Goal: Information Seeking & Learning: Check status

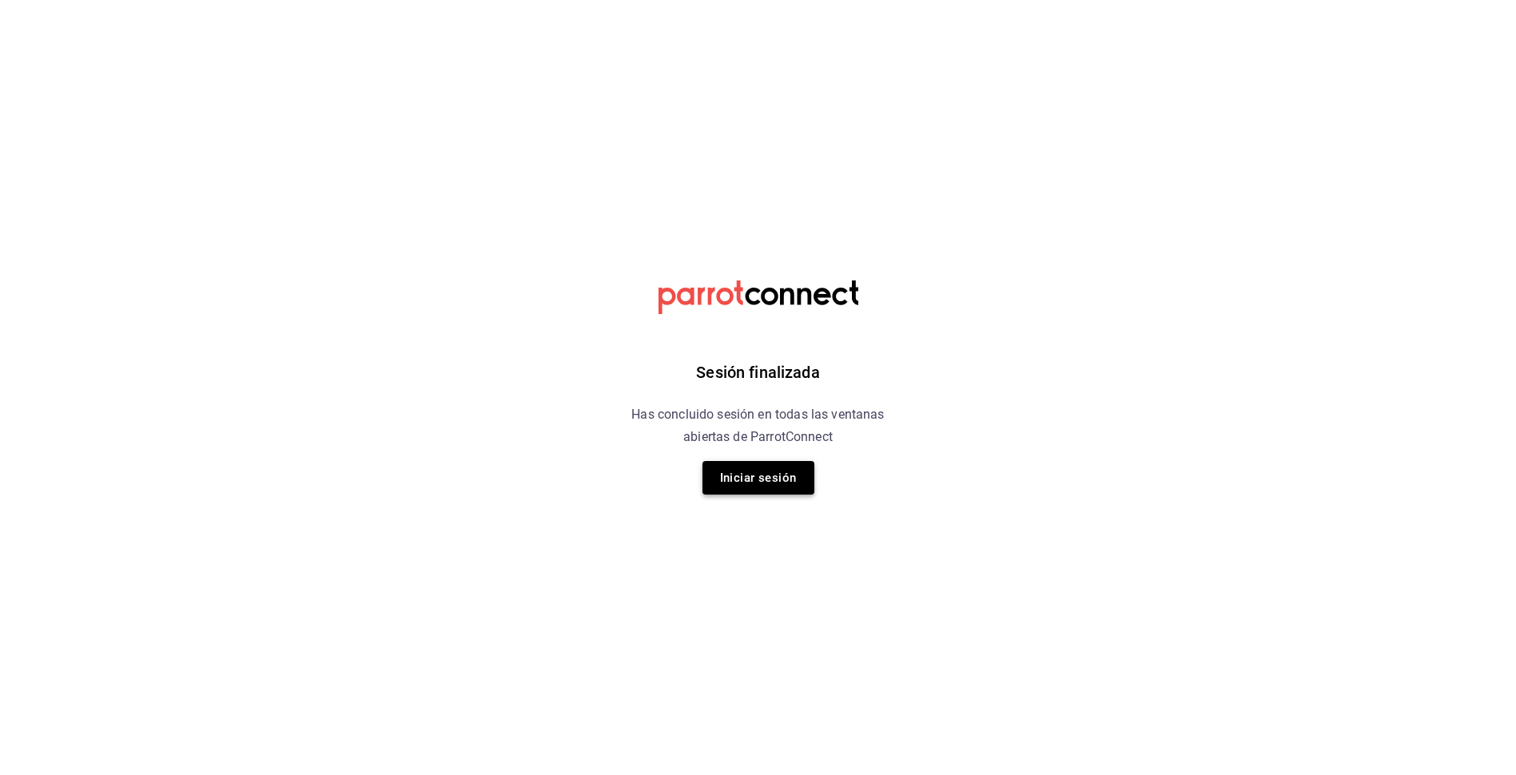
click at [761, 487] on button "Iniciar sesión" at bounding box center [758, 478] width 112 height 34
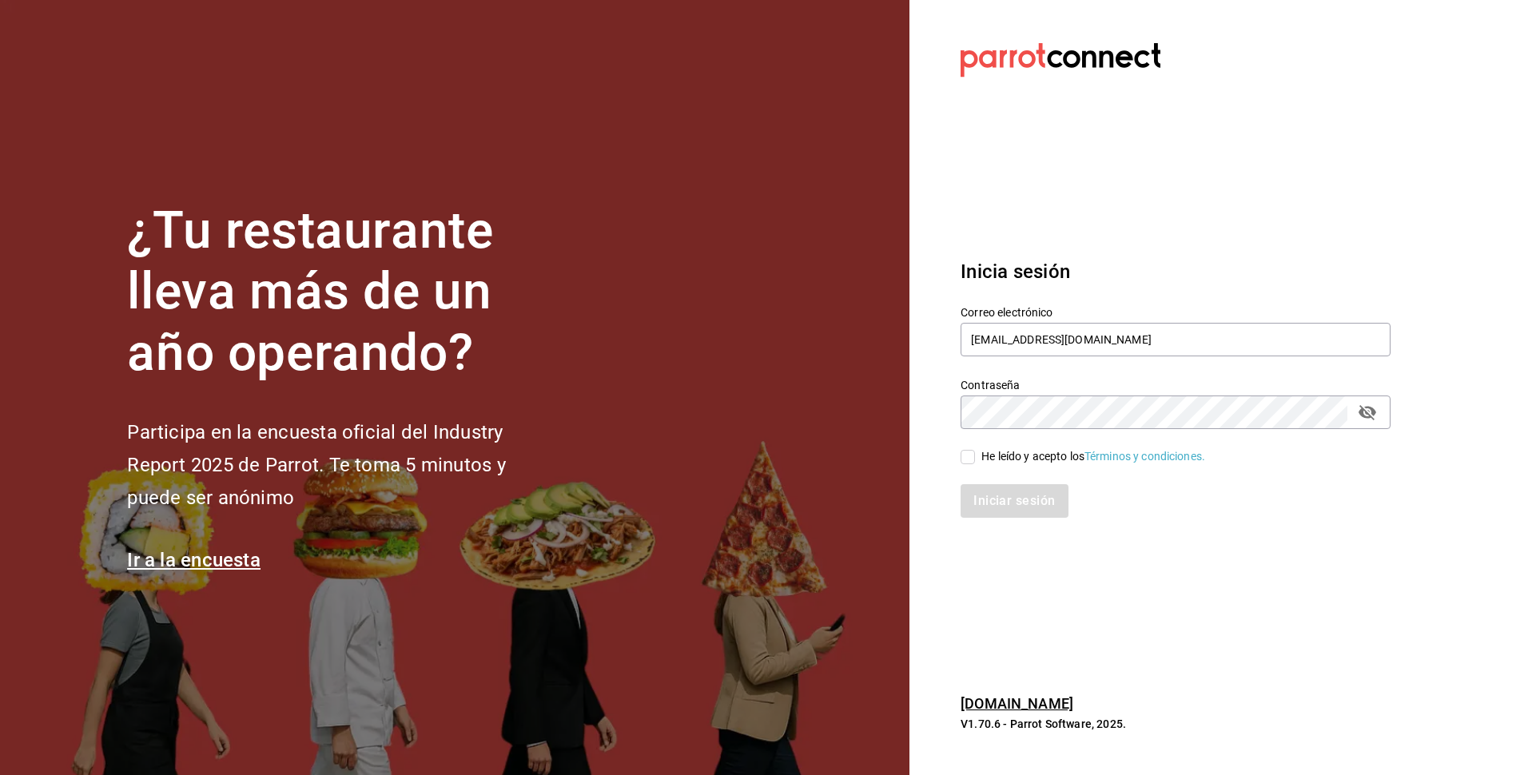
click at [963, 463] on input "He leído y acepto los Términos y condiciones." at bounding box center [967, 457] width 14 height 14
checkbox input "true"
click at [998, 498] on button "Iniciar sesión" at bounding box center [1014, 501] width 109 height 34
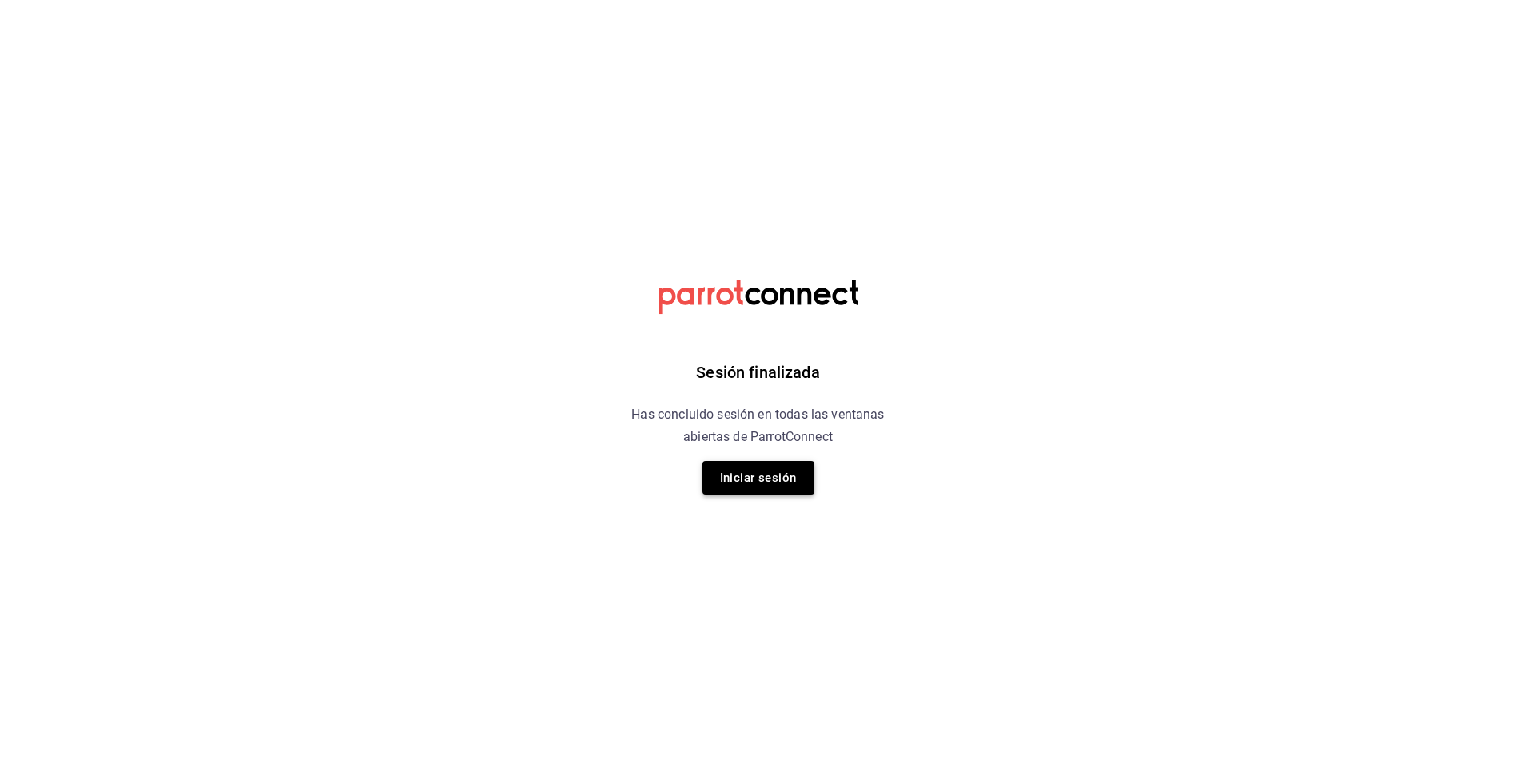
click at [765, 479] on button "Iniciar sesión" at bounding box center [758, 478] width 112 height 34
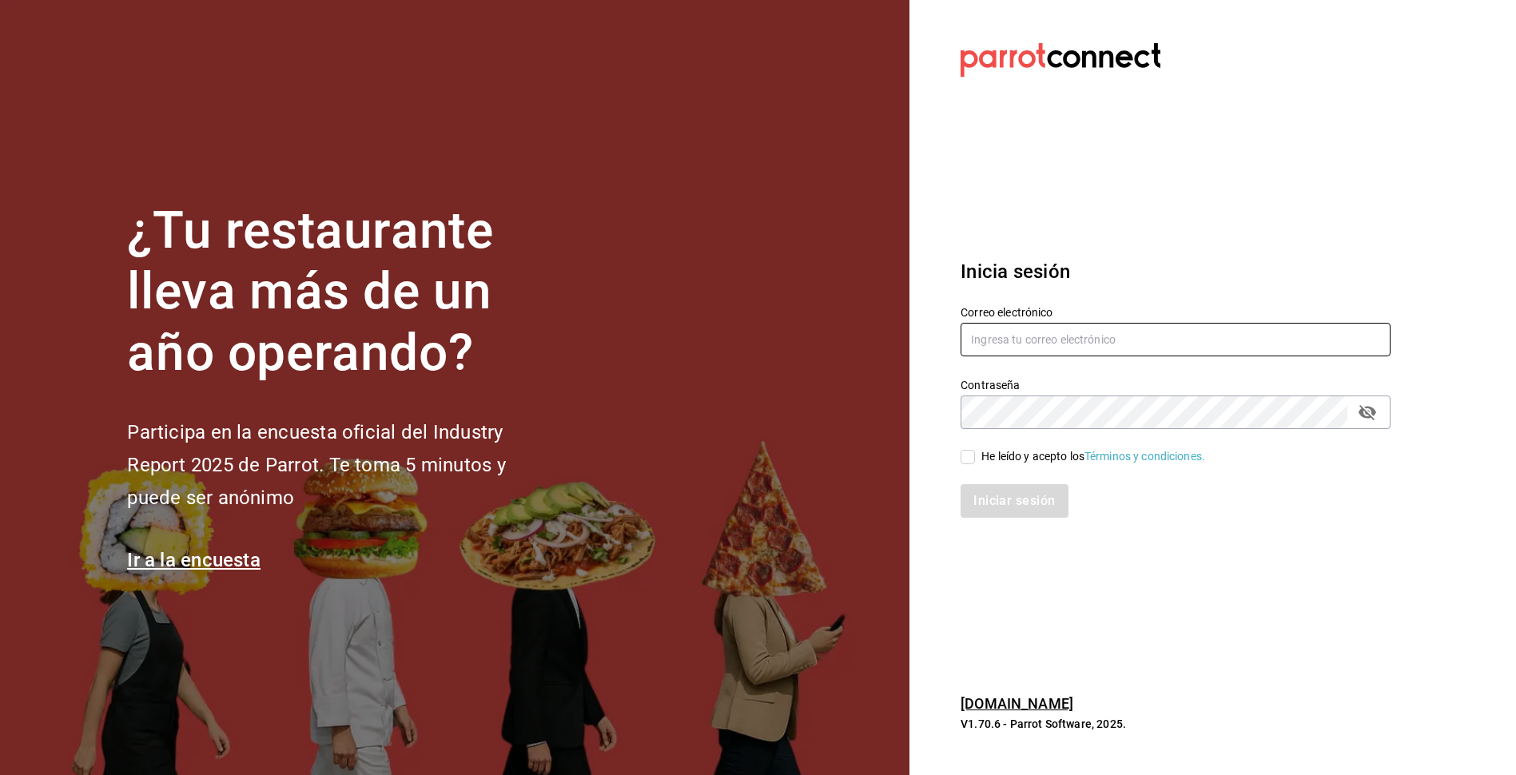
type input "[EMAIL_ADDRESS][DOMAIN_NAME]"
click at [972, 459] on input "He leído y acepto los Términos y condiciones." at bounding box center [967, 457] width 14 height 14
checkbox input "true"
click at [1012, 511] on button "Iniciar sesión" at bounding box center [1014, 501] width 109 height 34
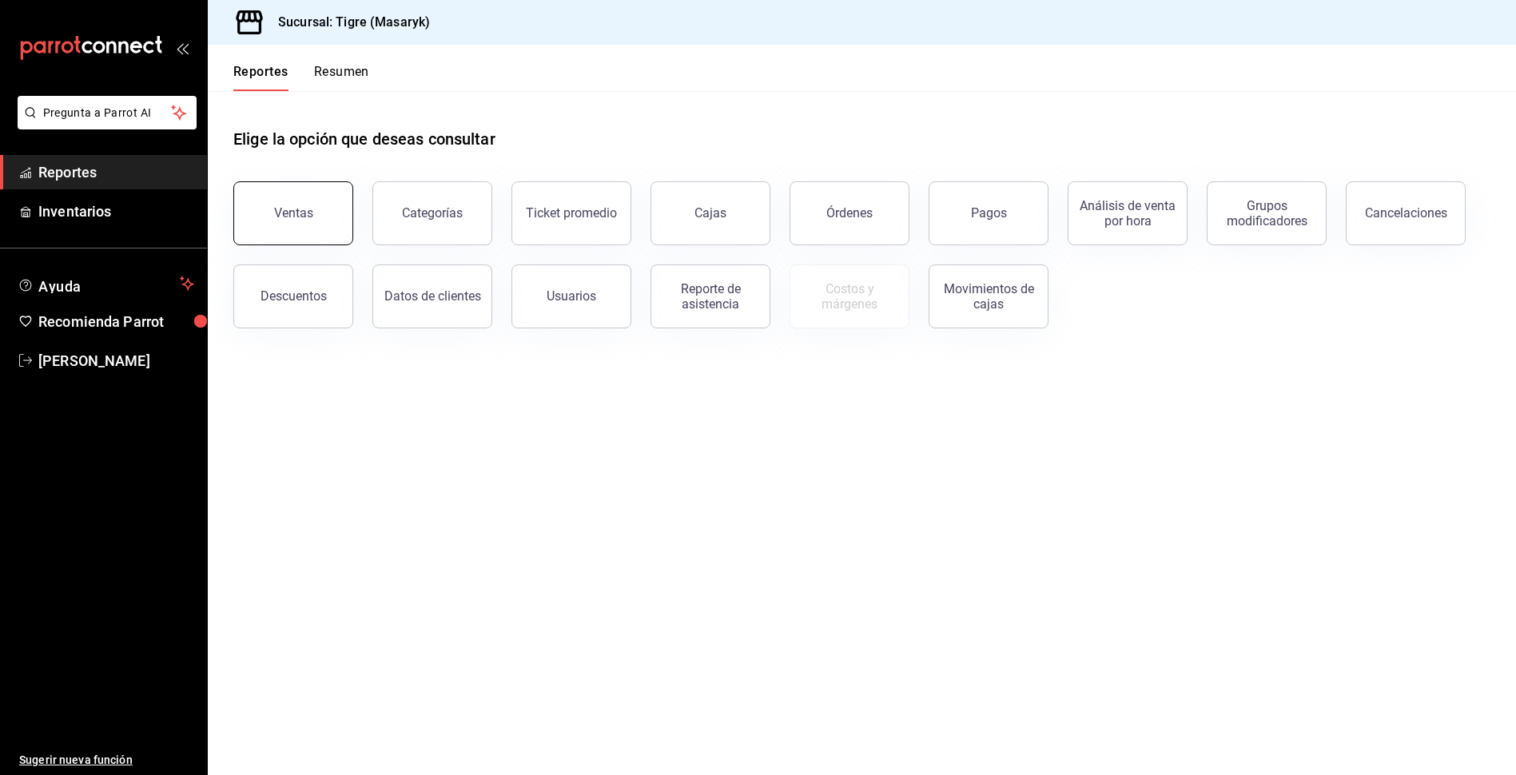
click at [302, 224] on button "Ventas" at bounding box center [293, 213] width 120 height 64
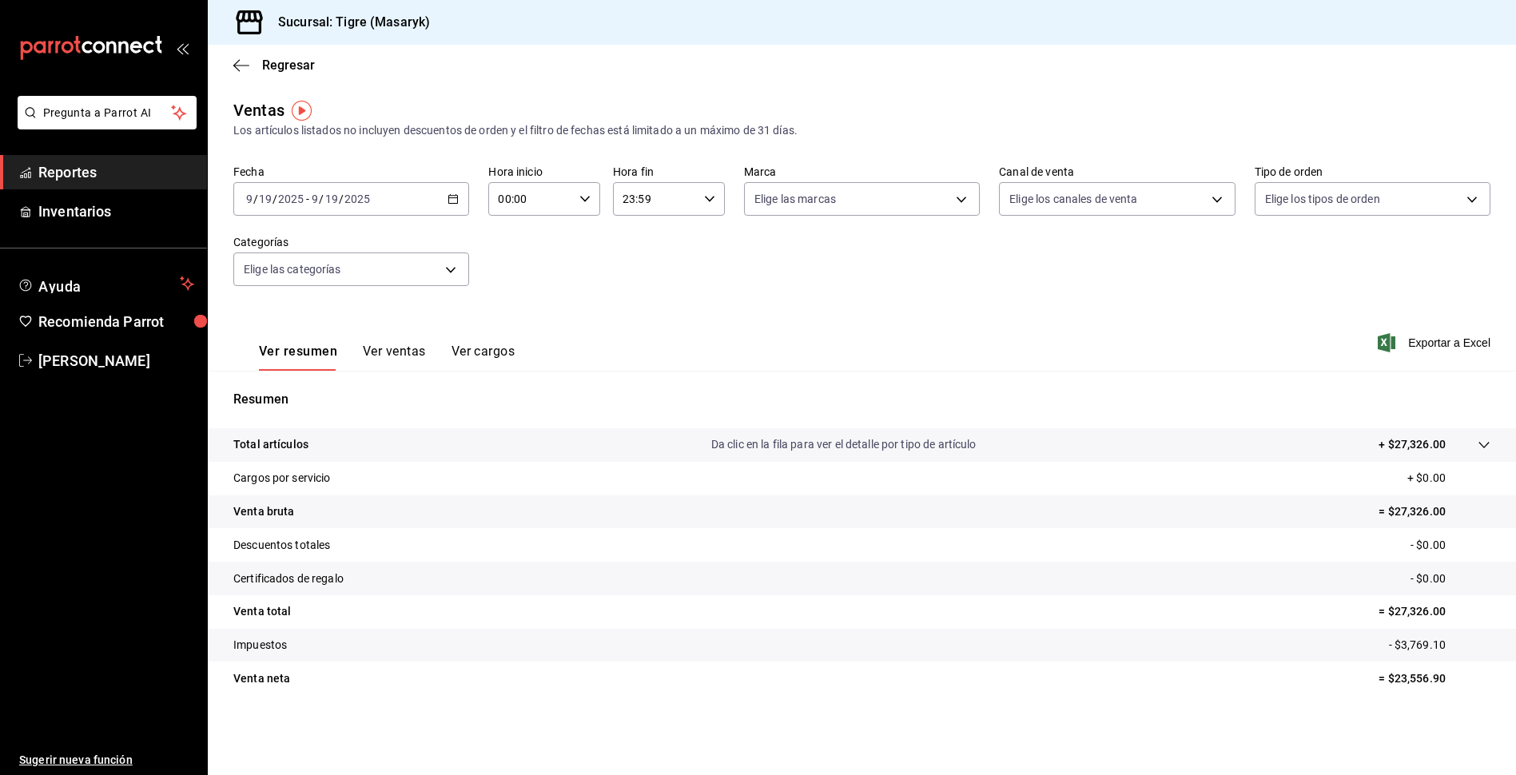
click at [447, 201] on div "2025-09-19 9 / 19 / 2025 - 2025-09-19 9 / 19 / 2025" at bounding box center [351, 199] width 236 height 34
click at [320, 390] on span "Rango de fechas" at bounding box center [309, 391] width 124 height 17
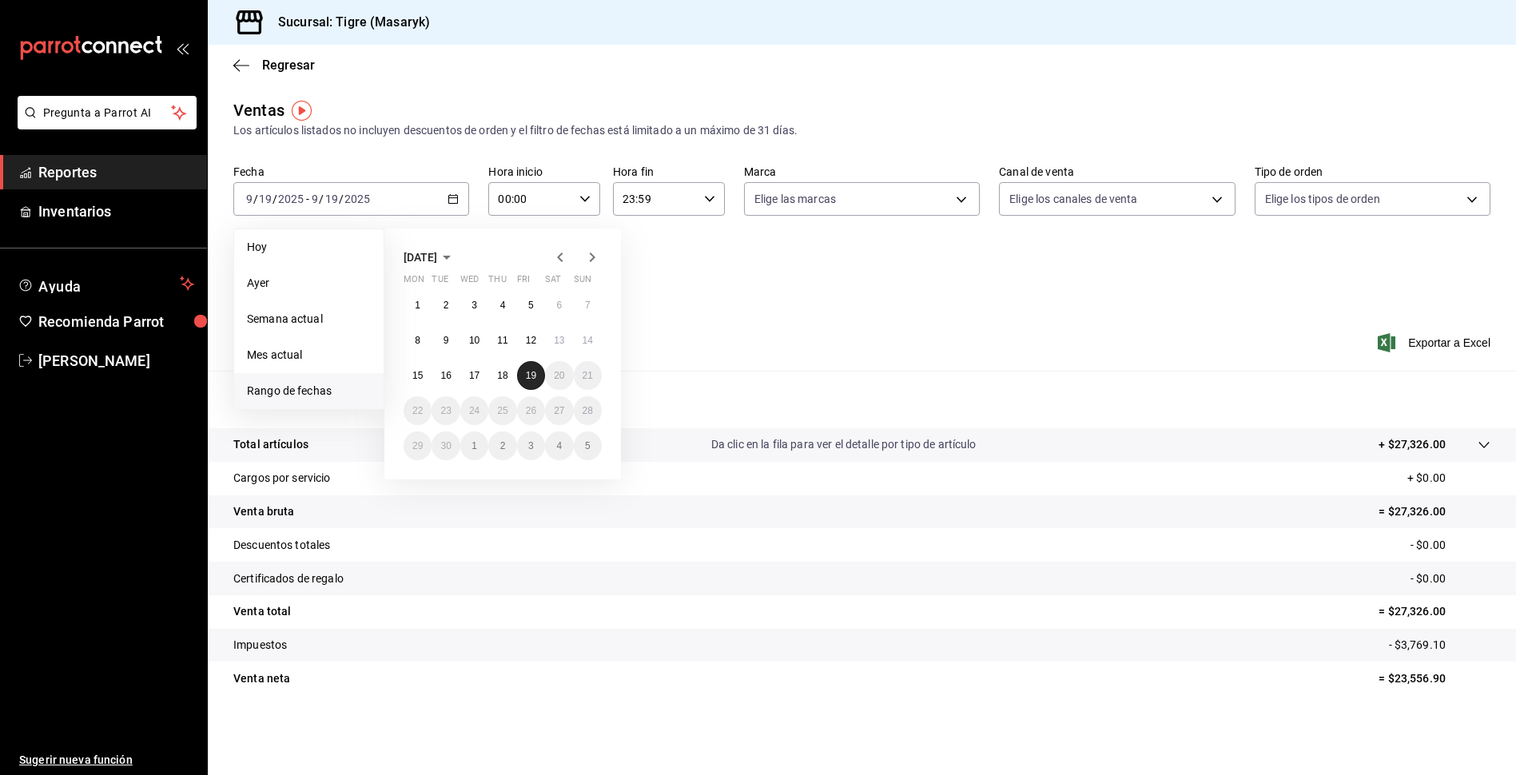
click at [534, 369] on button "19" at bounding box center [531, 375] width 28 height 29
click at [560, 188] on input "00:00" at bounding box center [530, 199] width 85 height 32
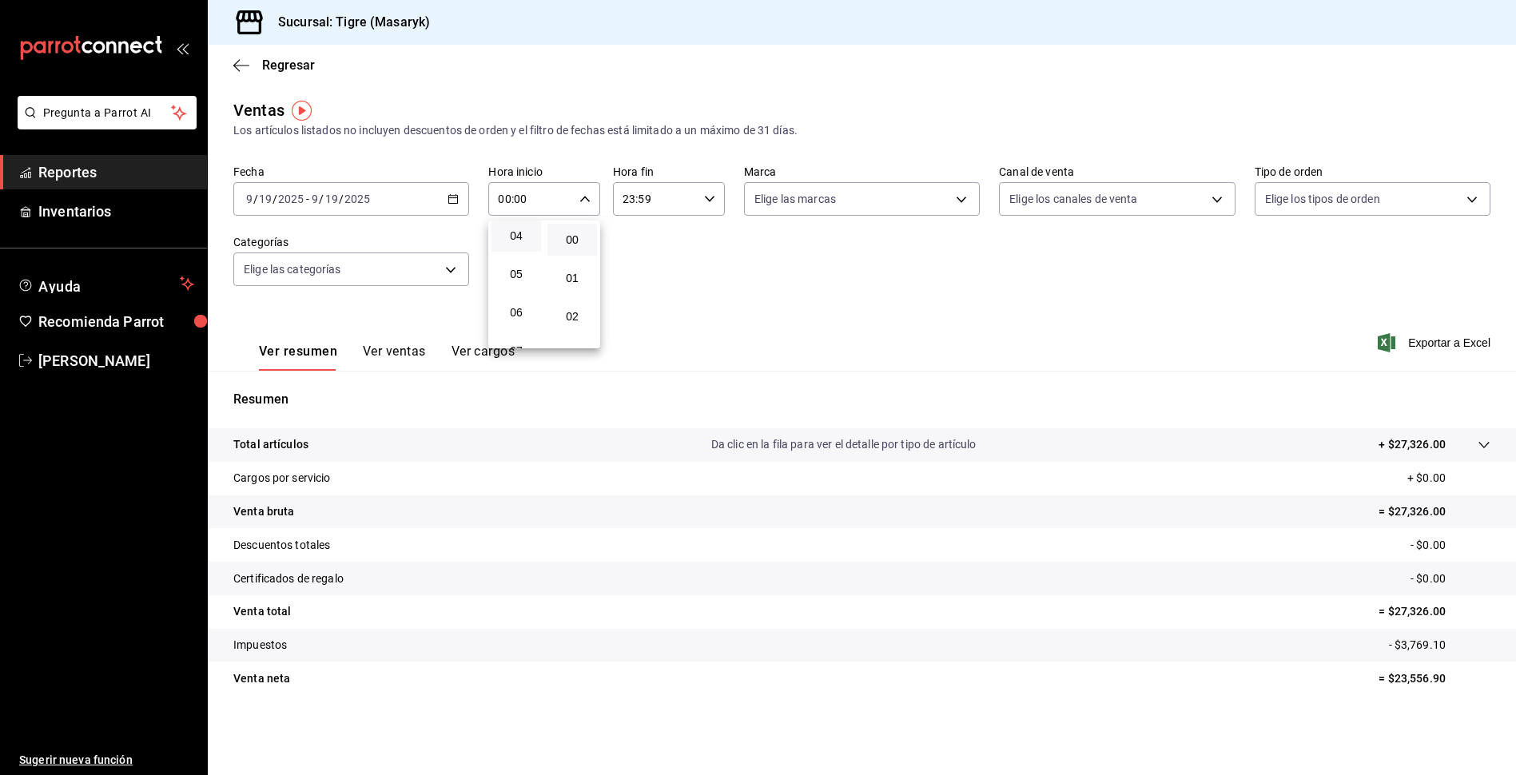
scroll to position [160, 0]
click at [511, 276] on span "05" at bounding box center [516, 271] width 30 height 13
type input "05:00"
click at [778, 295] on div at bounding box center [758, 387] width 1516 height 775
click at [338, 280] on body "Pregunta a Parrot AI Reportes Inventarios Ayuda Recomienda Parrot Tigre Masaryk…" at bounding box center [758, 387] width 1516 height 775
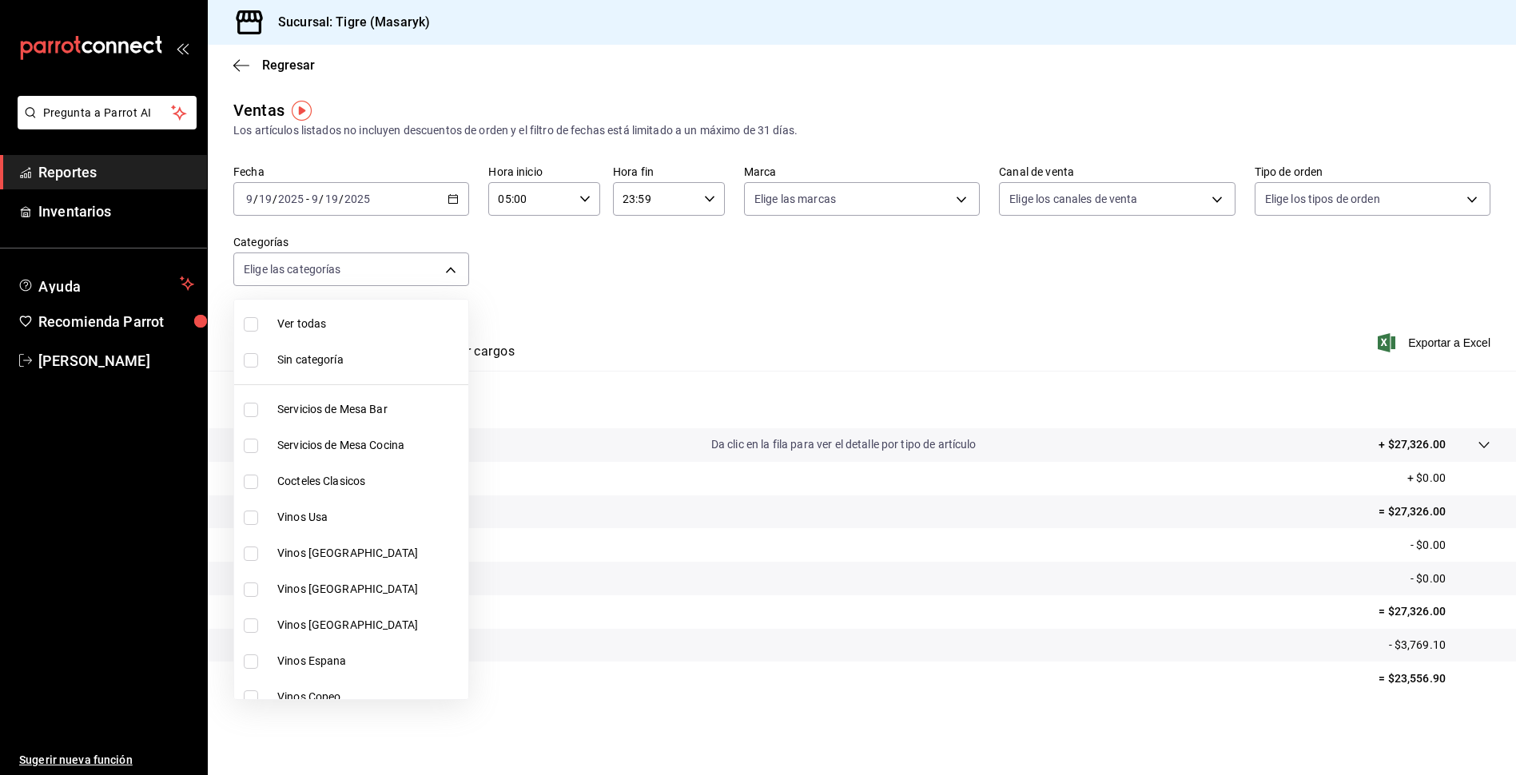
click at [292, 320] on span "Ver todas" at bounding box center [369, 324] width 185 height 17
type input "7cd27861-1019-4265-ada8-0a6349b72ebc,77c47ebf-2aa7-4ca3-900f-d4e8133ed13d,d84ff…"
checkbox input "true"
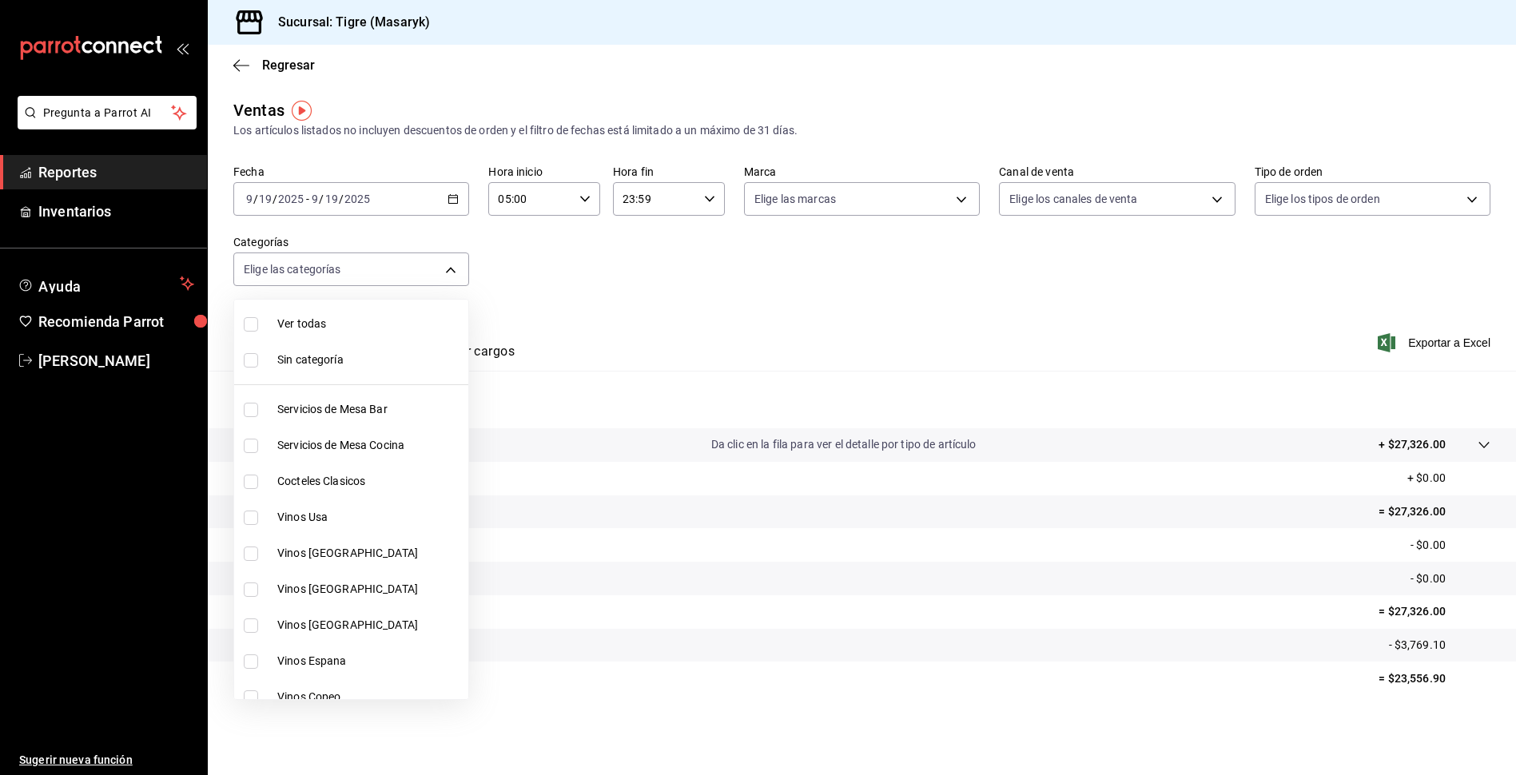
checkbox input "true"
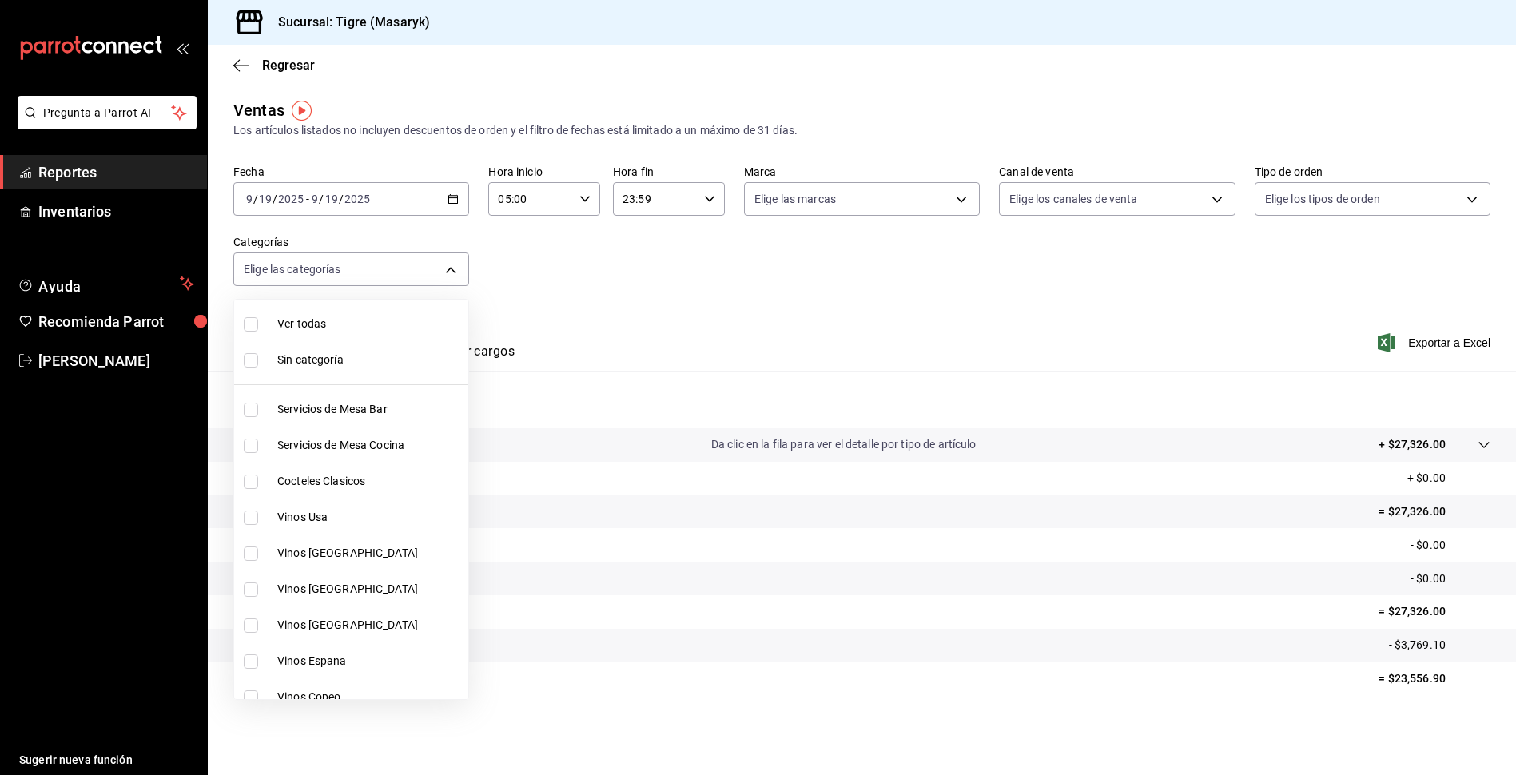
checkbox input "true"
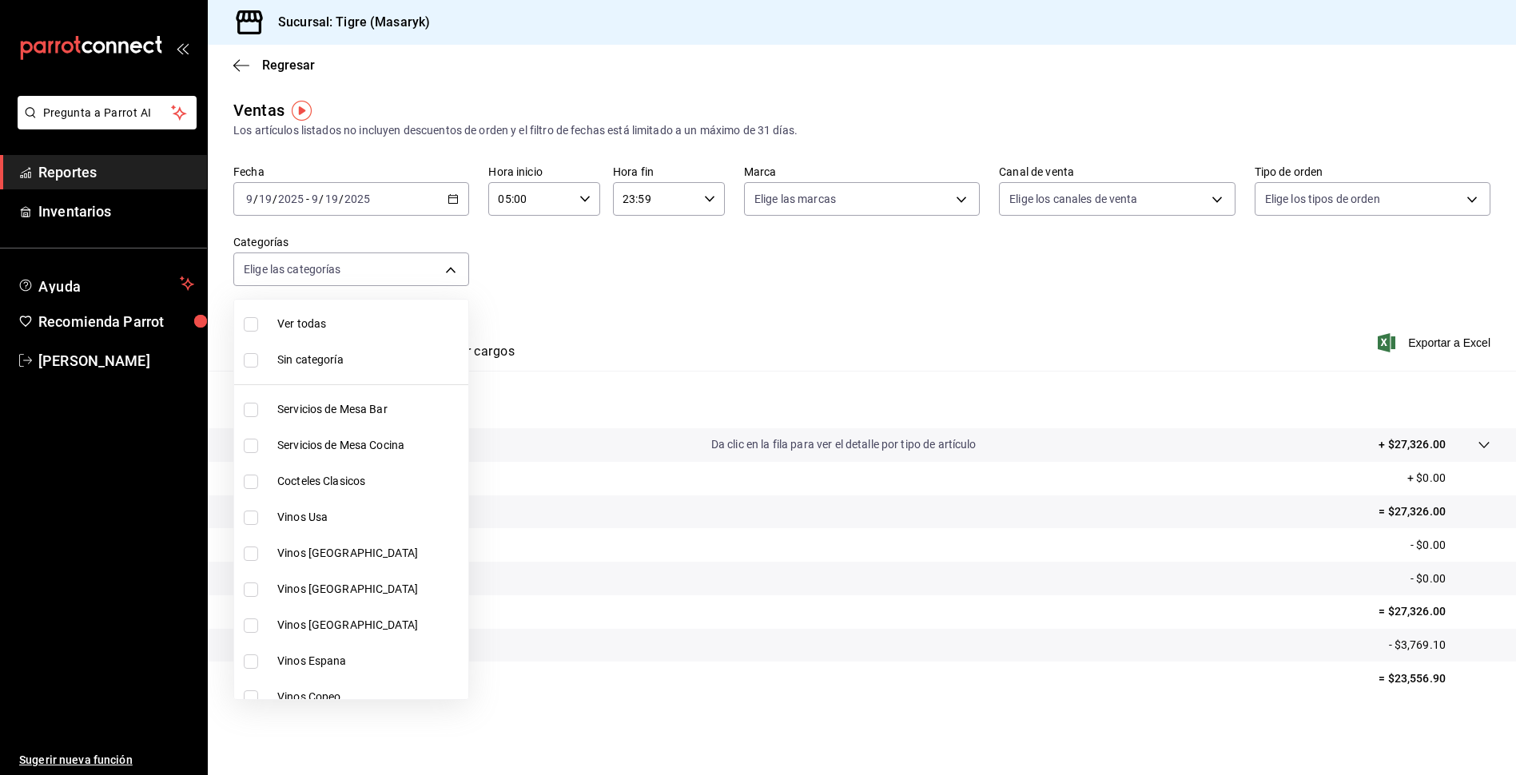
checkbox input "true"
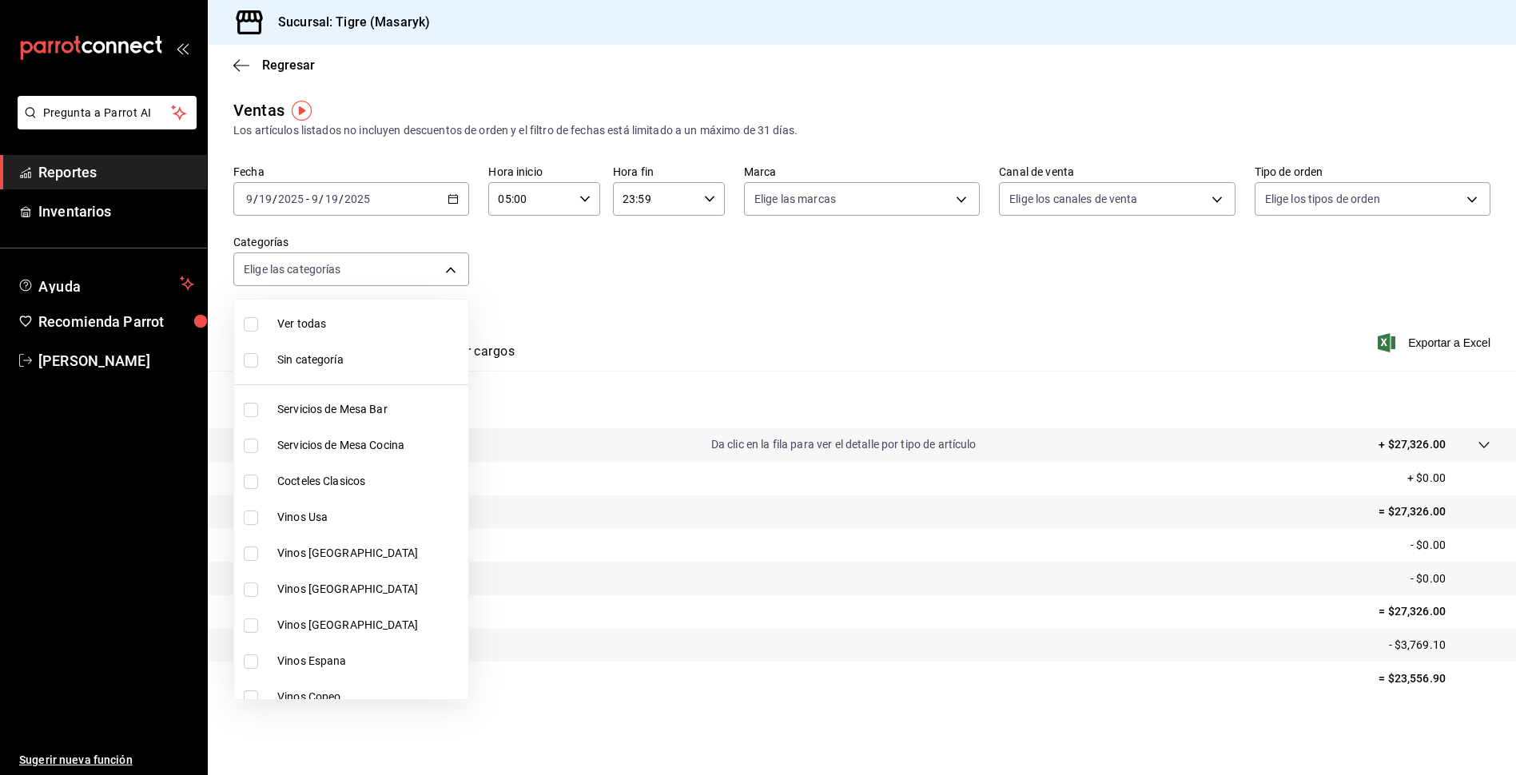
checkbox input "true"
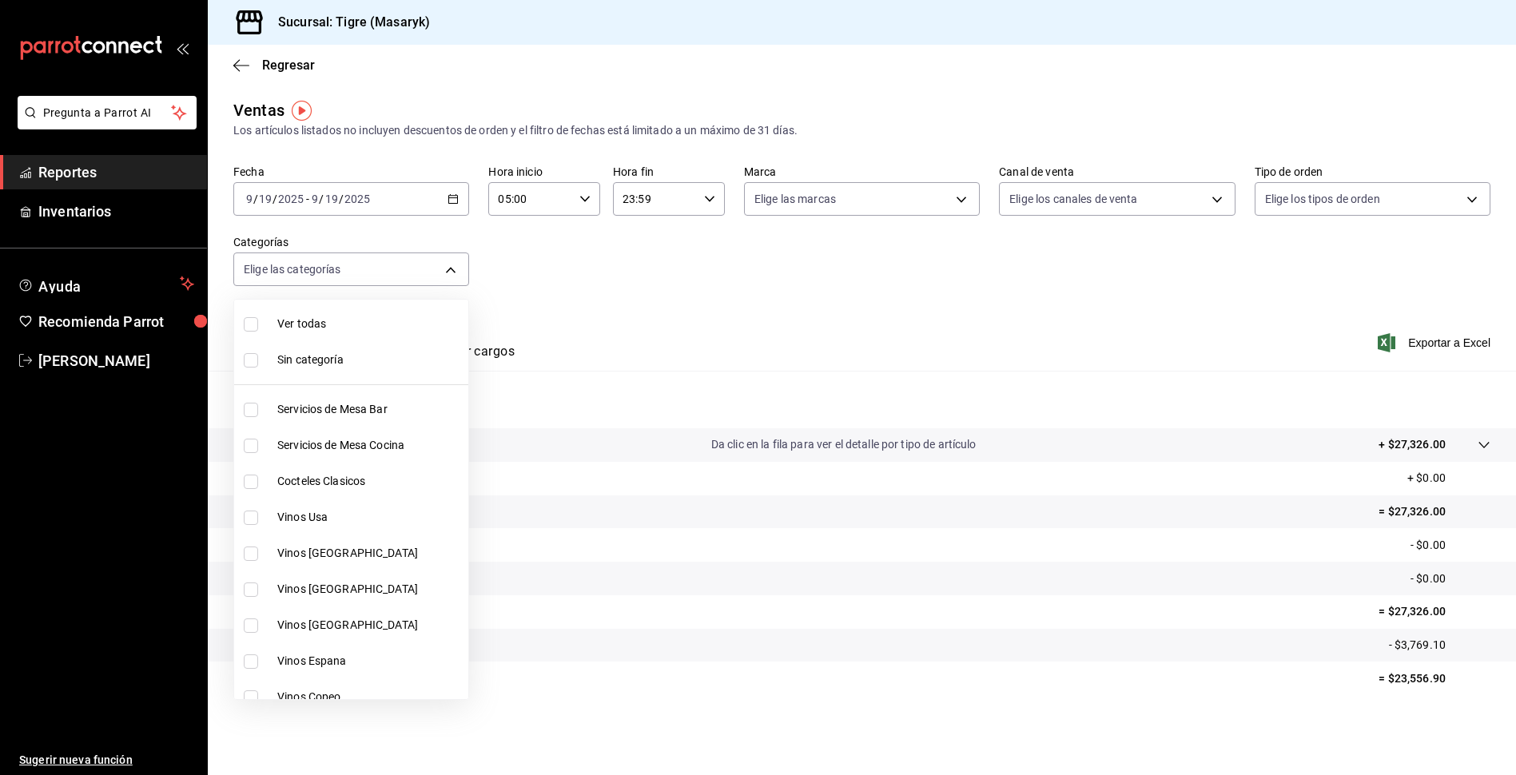
checkbox input "true"
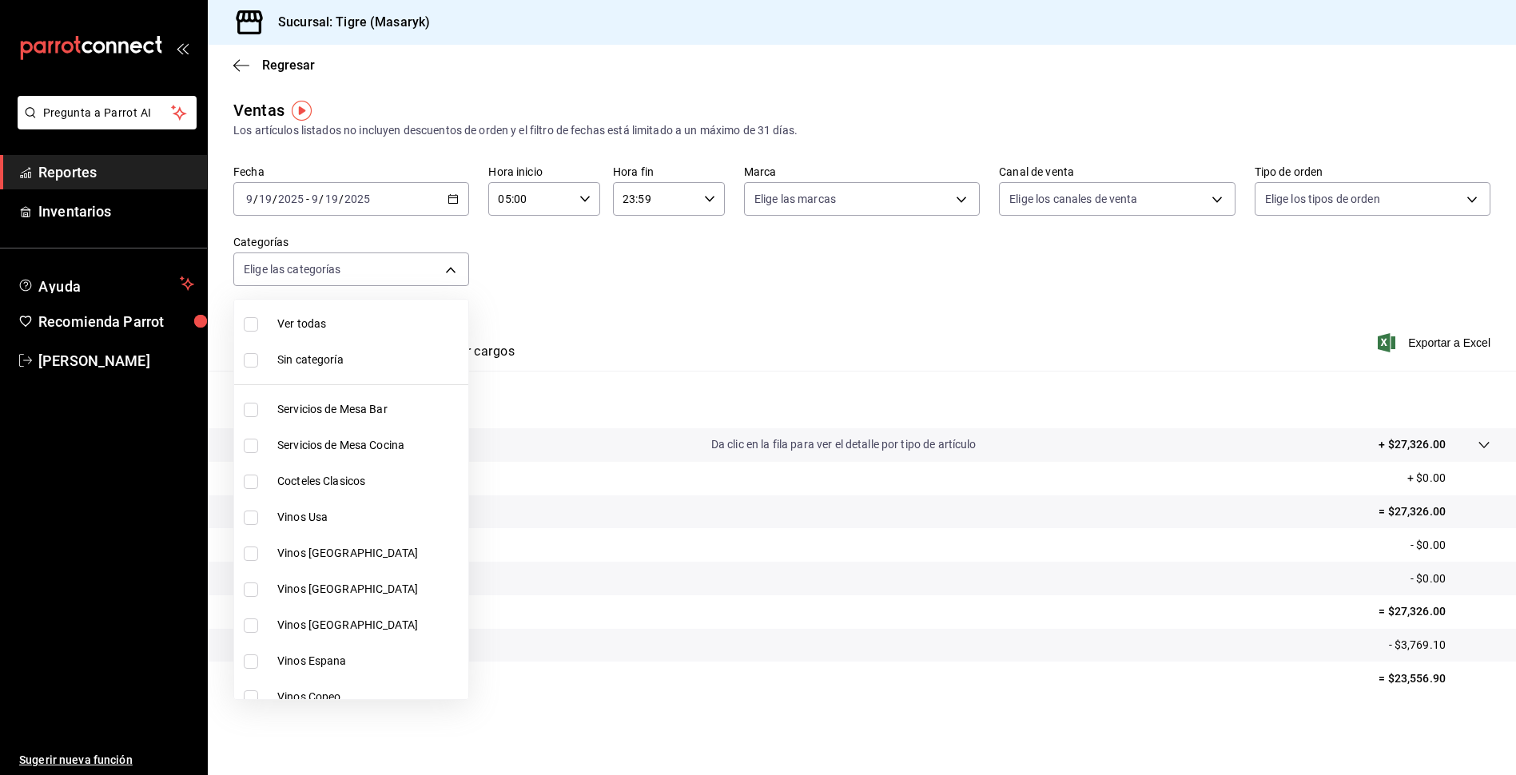
checkbox input "true"
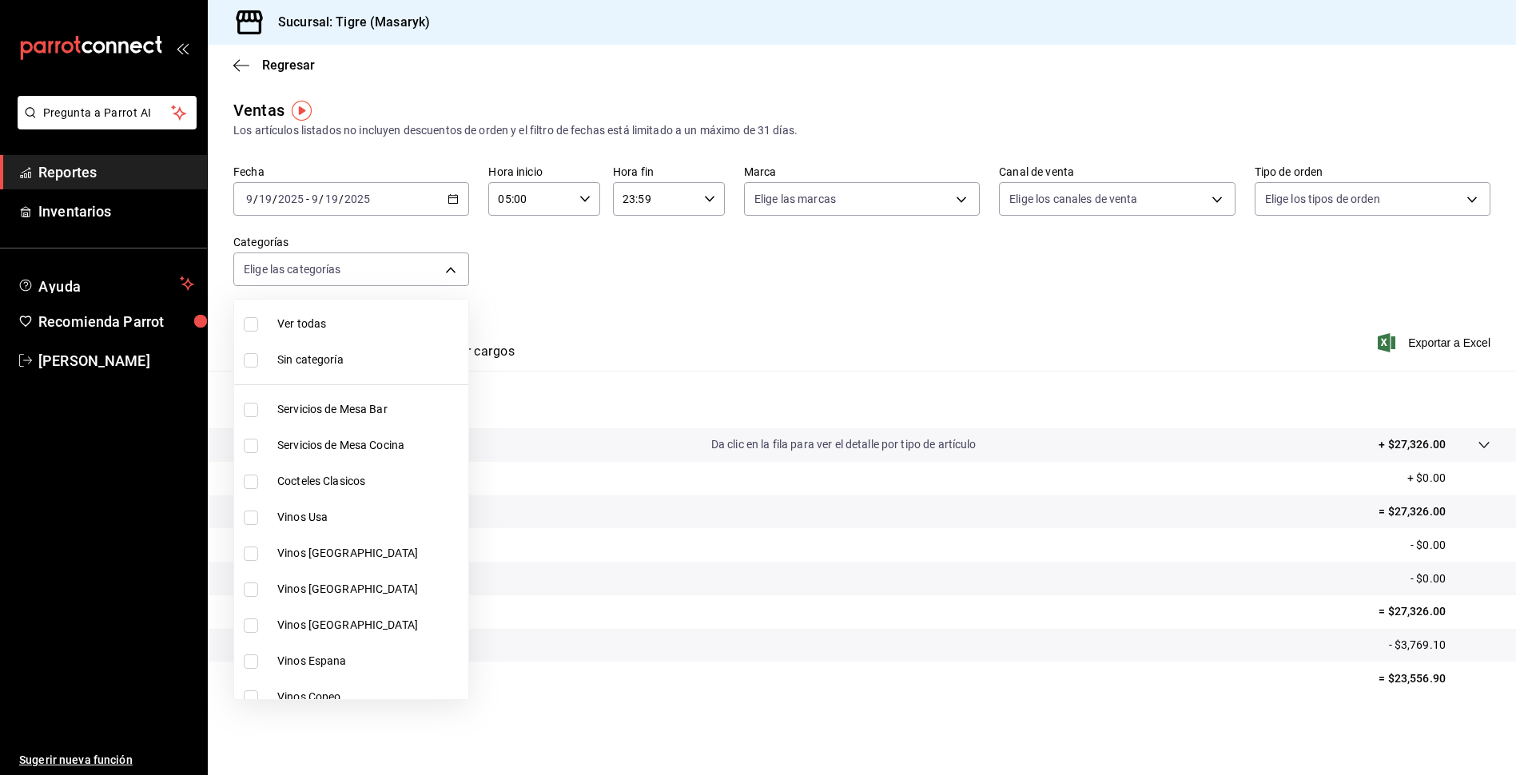
checkbox input "true"
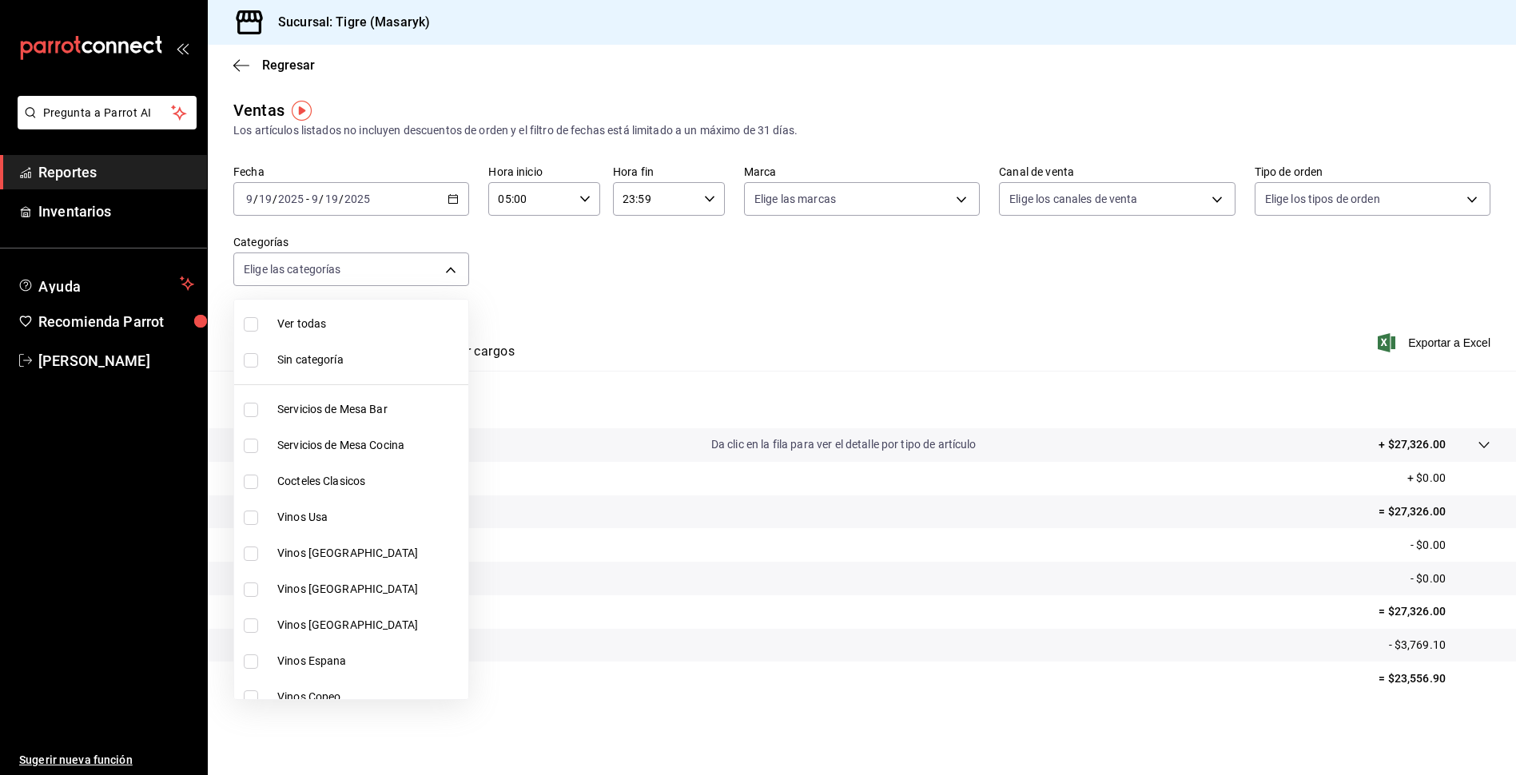
checkbox input "true"
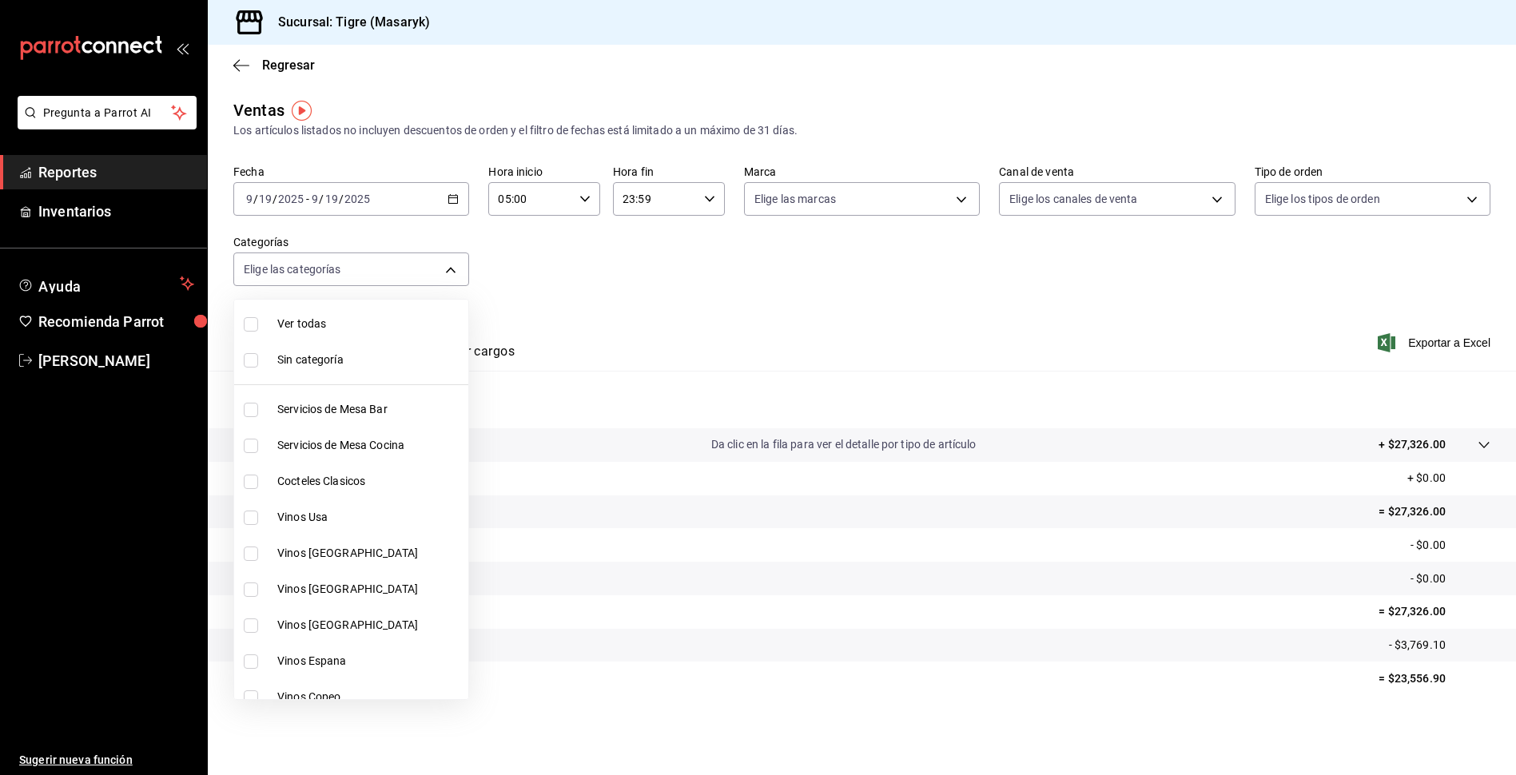
checkbox input "true"
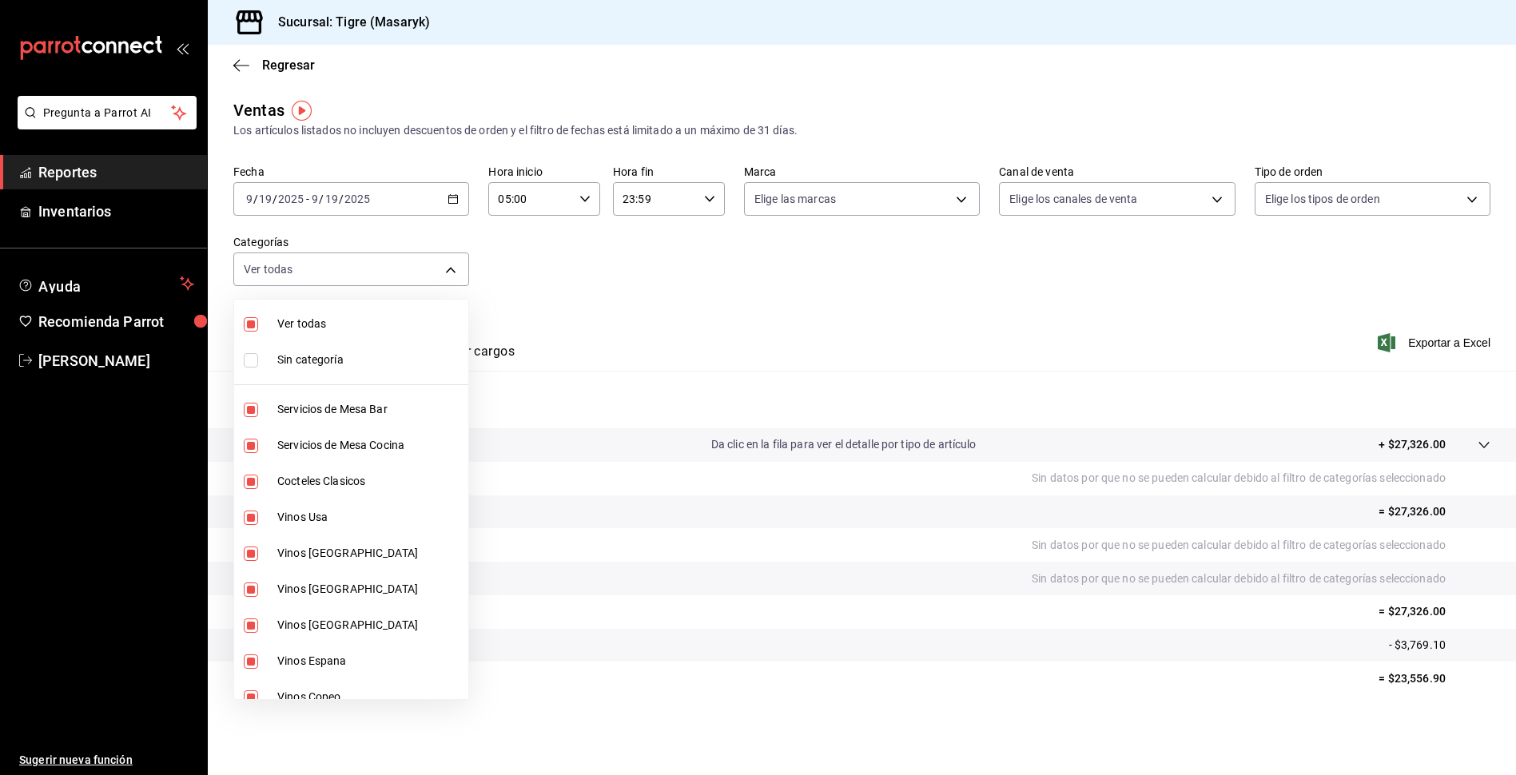
click at [245, 472] on li "Cocteles Clasicos" at bounding box center [351, 481] width 234 height 36
type input "7cd27861-1019-4265-ada8-0a6349b72ebc,77c47ebf-2aa7-4ca3-900f-d4e8133ed13d,da111…"
checkbox input "false"
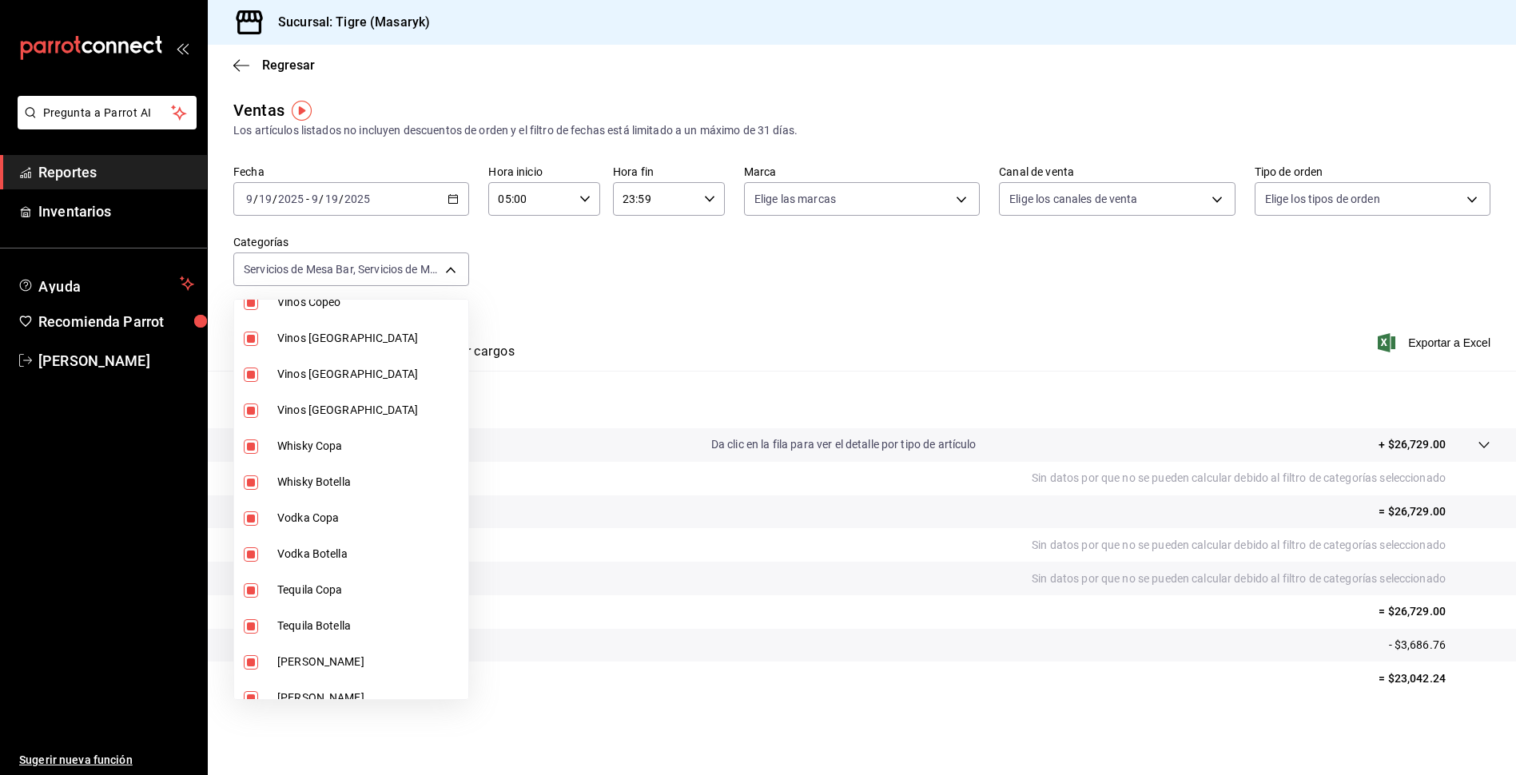
scroll to position [400, 0]
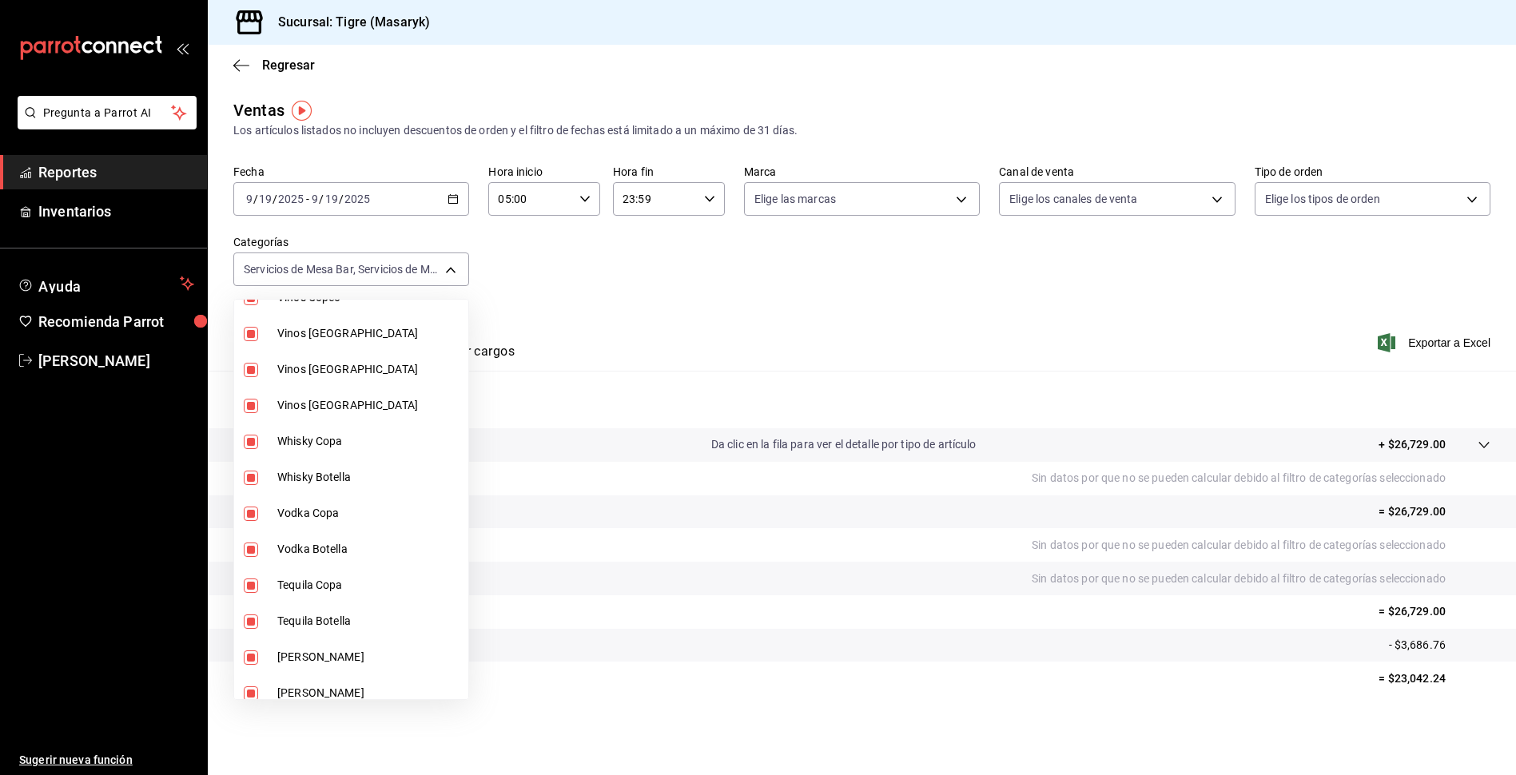
click at [246, 447] on input "checkbox" at bounding box center [251, 442] width 14 height 14
checkbox input "false"
click at [249, 464] on li "Whisky Botella" at bounding box center [351, 477] width 234 height 36
type input "7cd27861-1019-4265-ada8-0a6349b72ebc,77c47ebf-2aa7-4ca3-900f-d4e8133ed13d,da111…"
checkbox input "false"
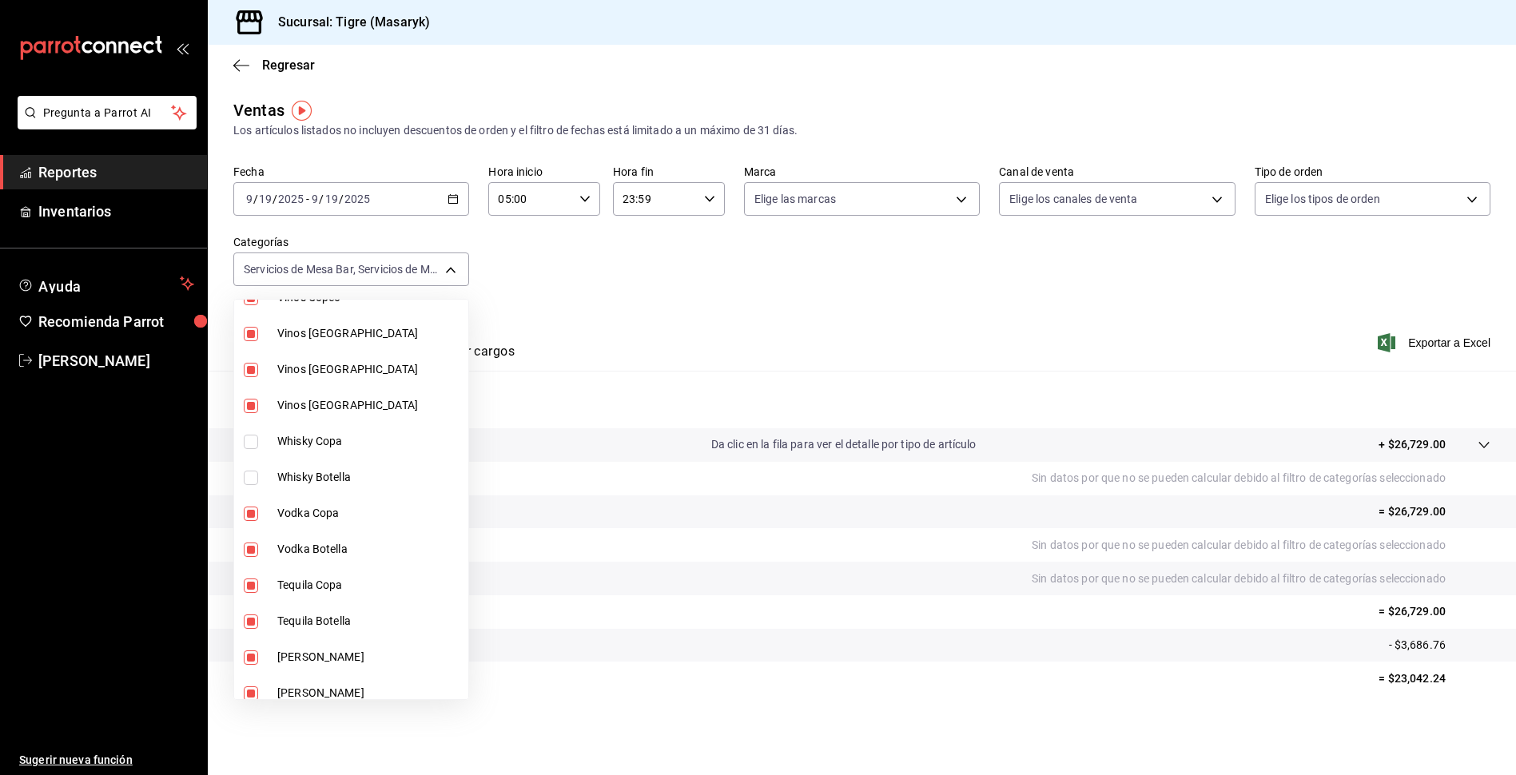
click at [255, 515] on input "checkbox" at bounding box center [251, 514] width 14 height 14
checkbox input "false"
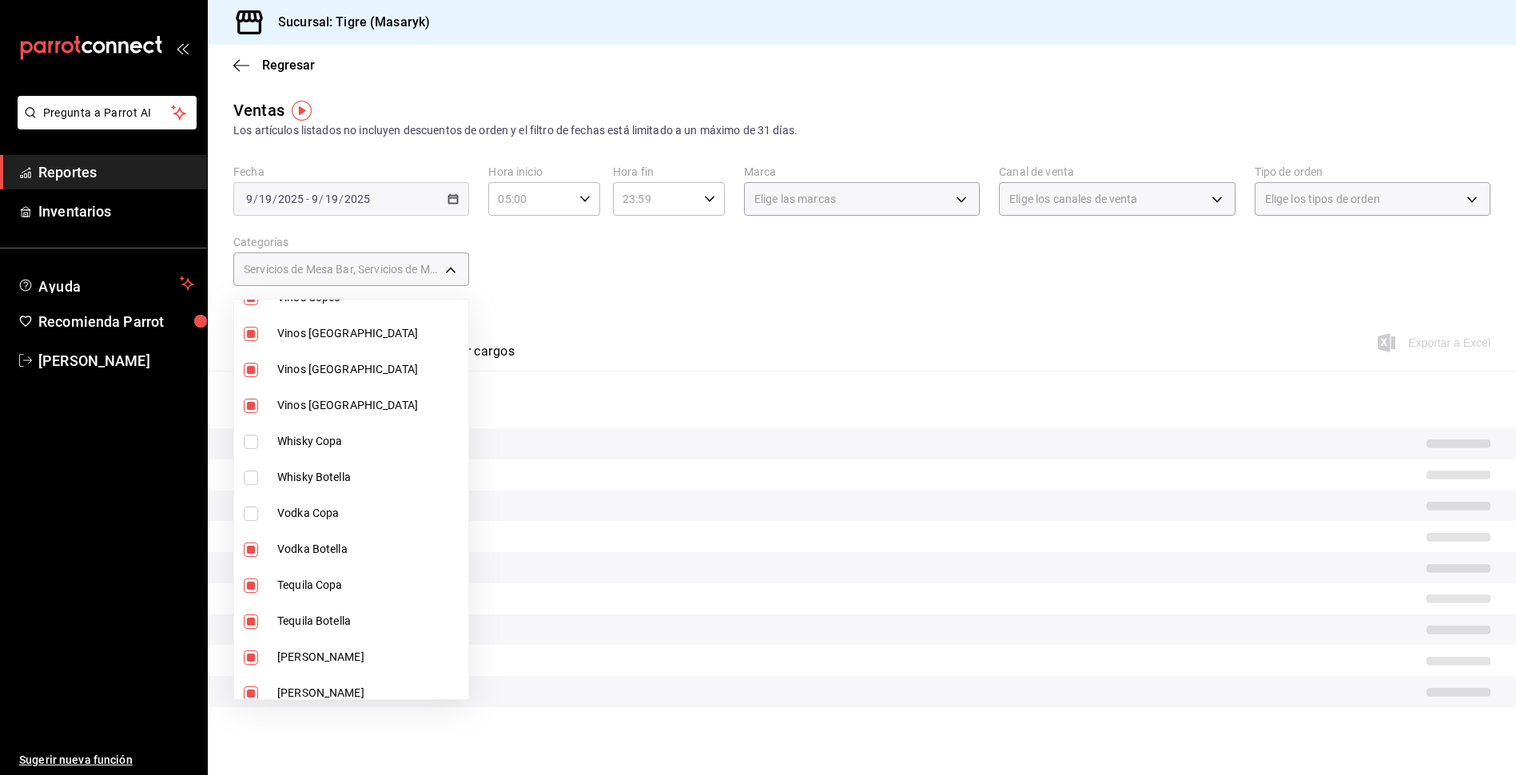
drag, startPoint x: 253, startPoint y: 540, endPoint x: 251, endPoint y: 571, distance: 30.5
click at [252, 549] on li "Vodka Botella" at bounding box center [351, 549] width 234 height 36
type input "7cd27861-1019-4265-ada8-0a6349b72ebc,77c47ebf-2aa7-4ca3-900f-d4e8133ed13d,da111…"
checkbox input "false"
click at [251, 567] on li "Tequila Copa" at bounding box center [351, 585] width 234 height 36
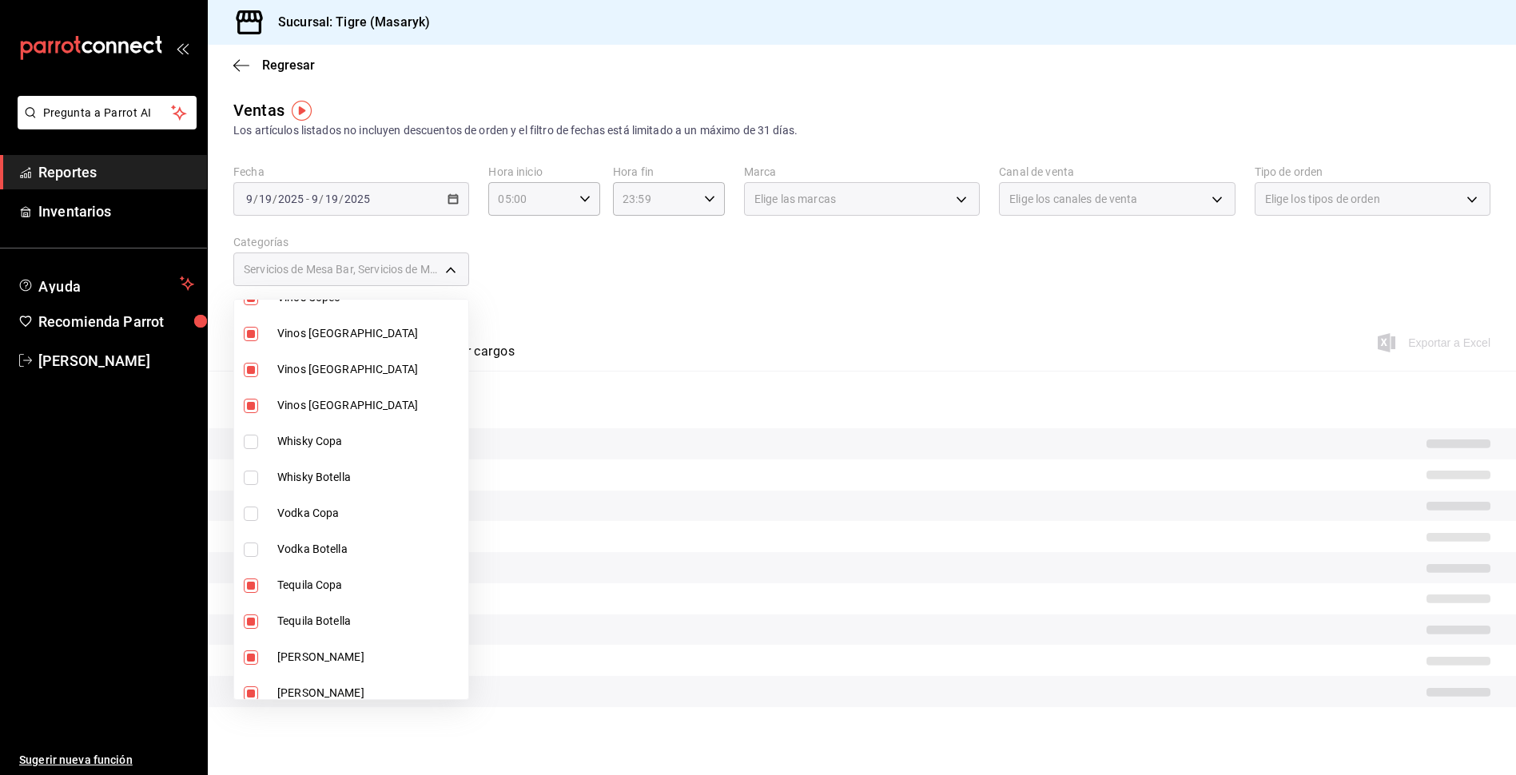
type input "7cd27861-1019-4265-ada8-0a6349b72ebc,77c47ebf-2aa7-4ca3-900f-d4e8133ed13d,da111…"
checkbox input "false"
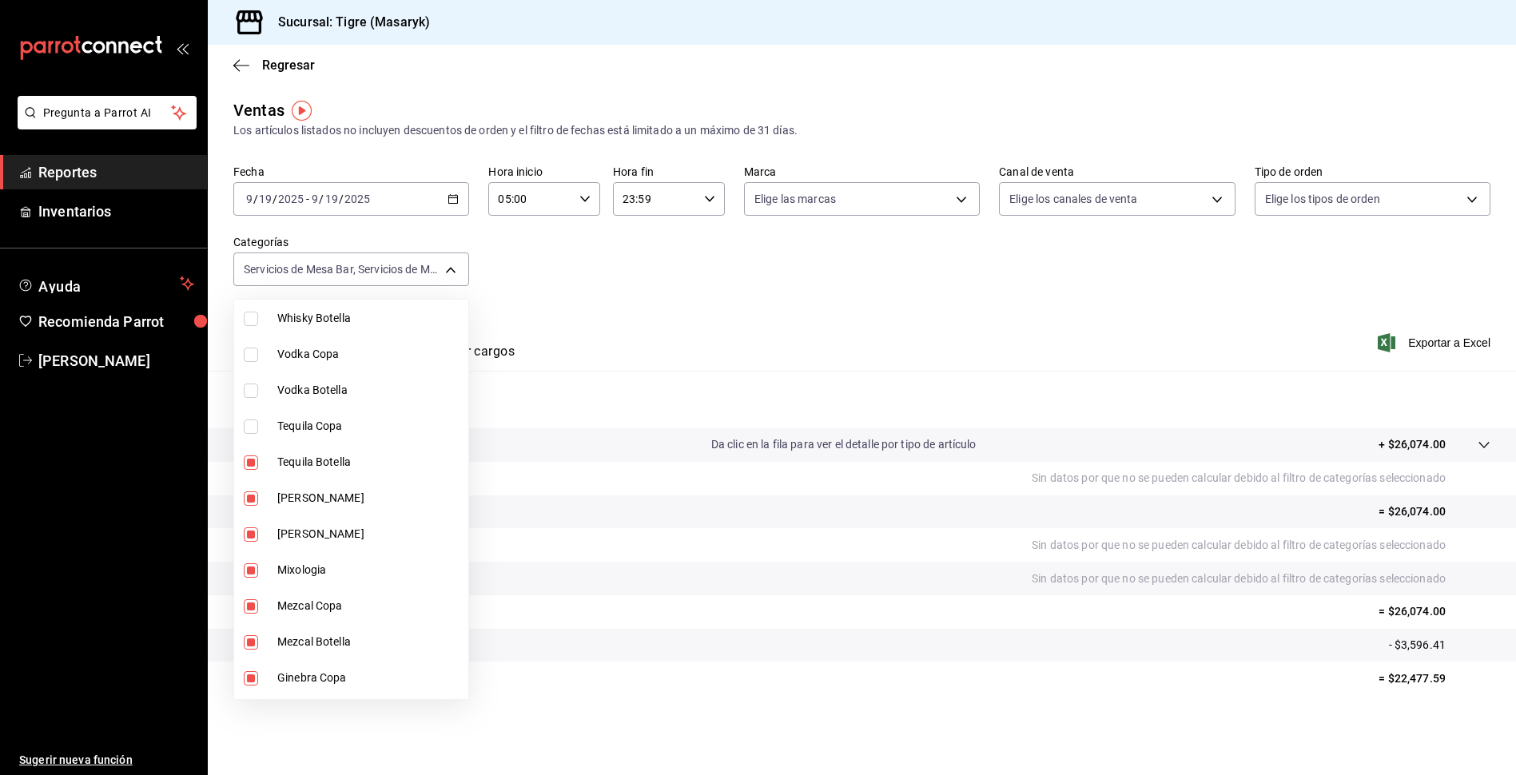
scroll to position [559, 0]
click at [250, 461] on input "checkbox" at bounding box center [251, 462] width 14 height 14
checkbox input "false"
type input "7cd27861-1019-4265-ada8-0a6349b72ebc,77c47ebf-2aa7-4ca3-900f-d4e8133ed13d,da111…"
click at [256, 498] on input "checkbox" at bounding box center [251, 498] width 14 height 14
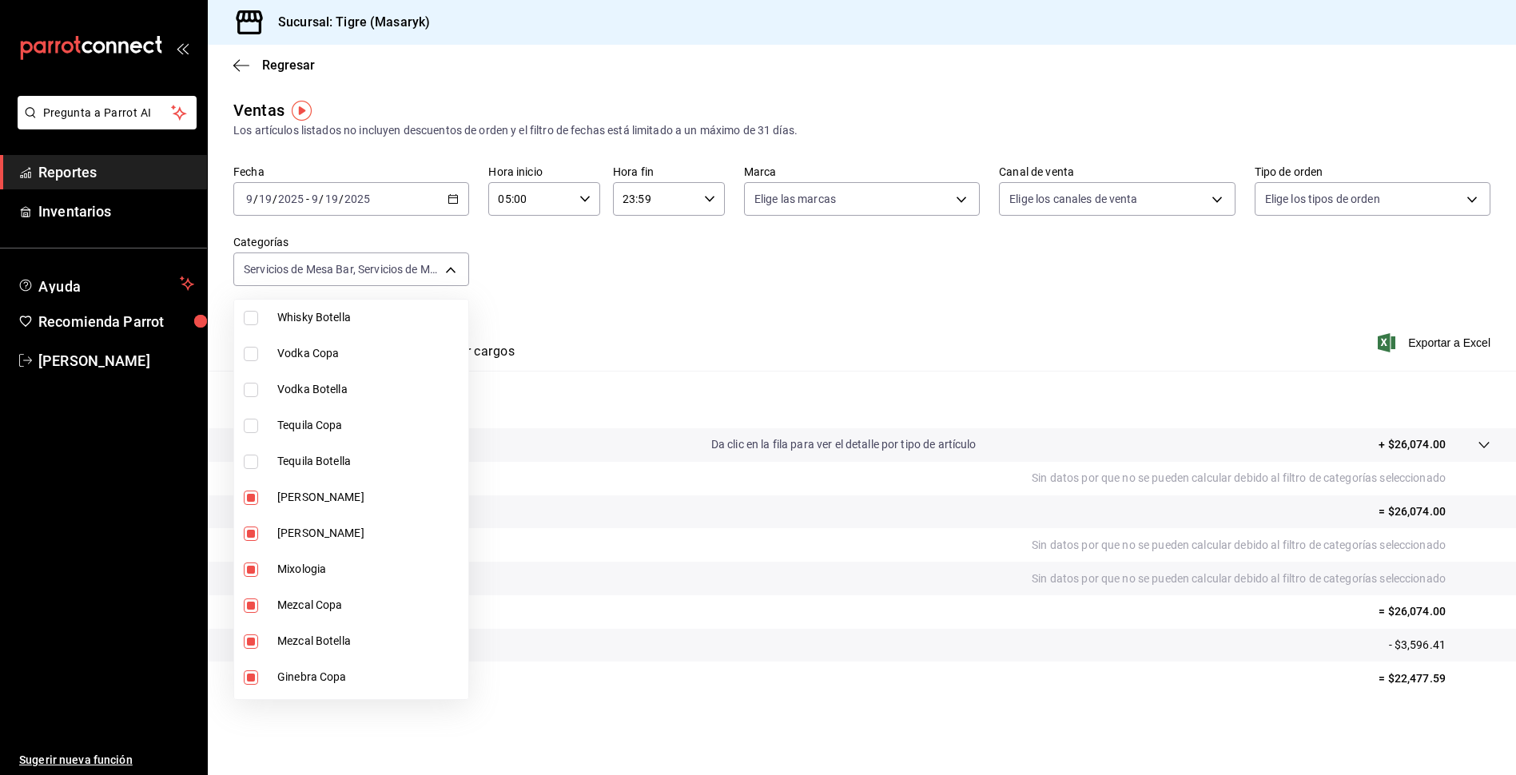
checkbox input "false"
click at [241, 536] on li "Ron Botella" at bounding box center [351, 533] width 234 height 36
type input "7cd27861-1019-4265-ada8-0a6349b72ebc,77c47ebf-2aa7-4ca3-900f-d4e8133ed13d,da111…"
checkbox input "false"
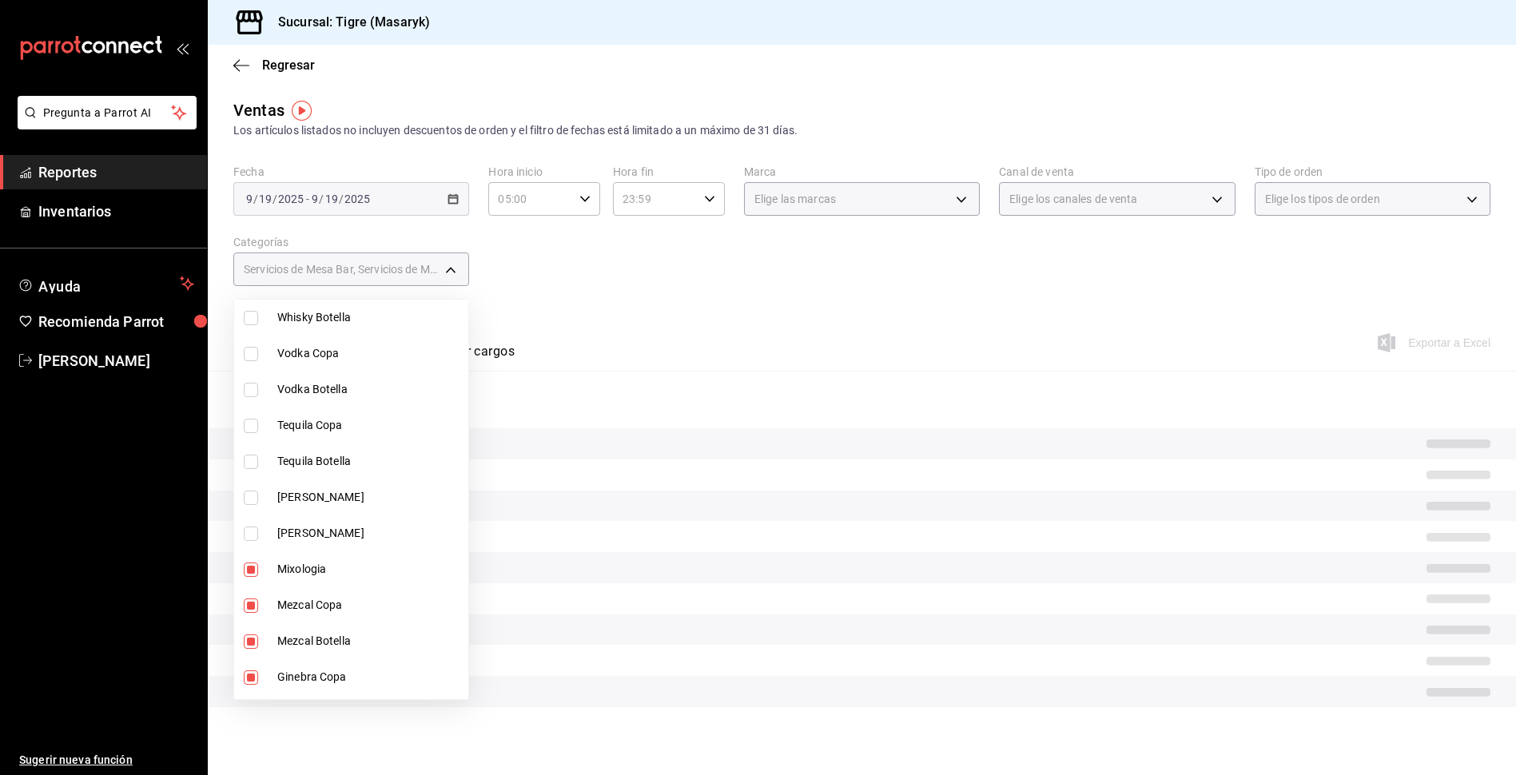
click at [251, 573] on input "checkbox" at bounding box center [251, 570] width 14 height 14
checkbox input "false"
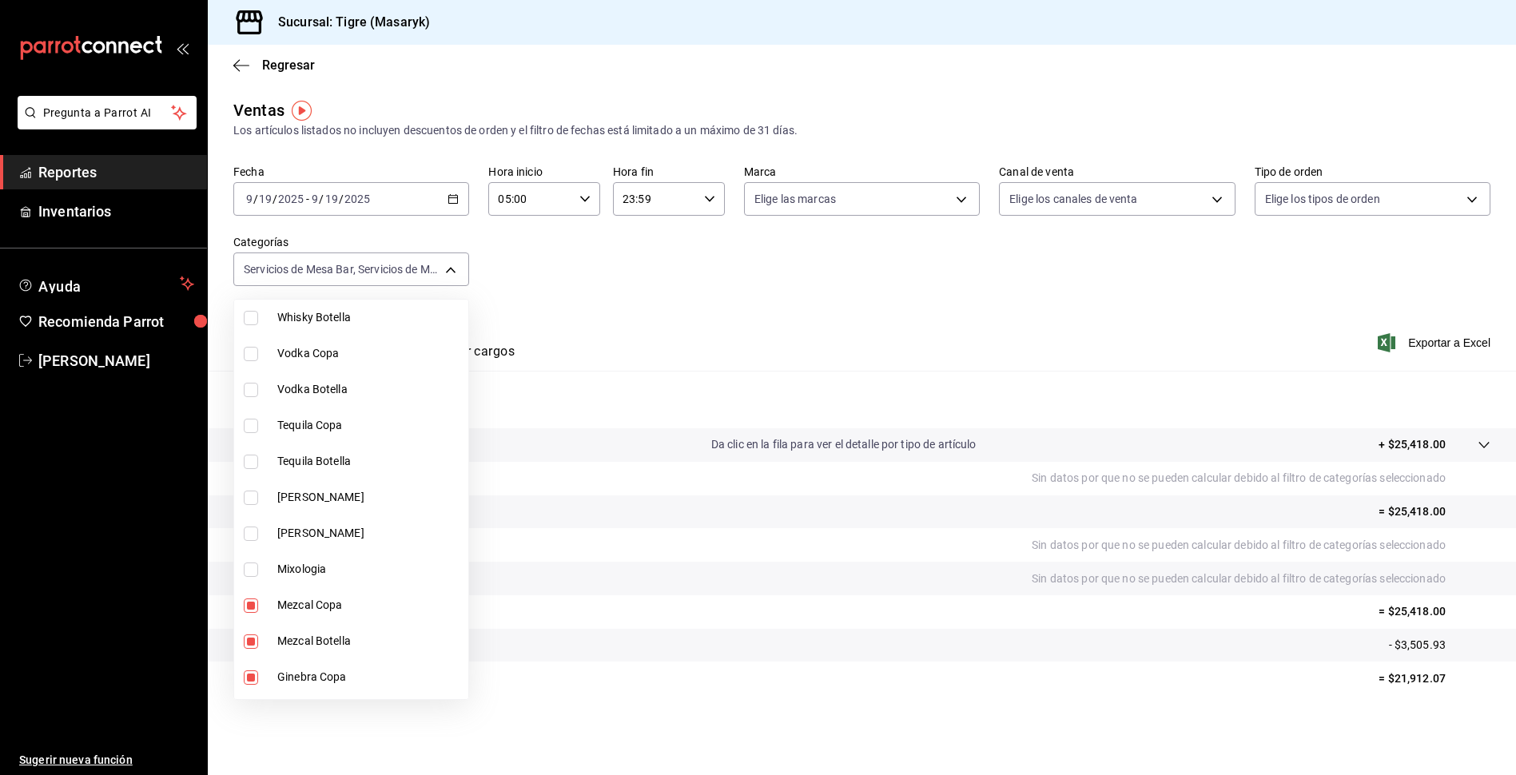
click at [252, 597] on li "Mezcal Copa" at bounding box center [351, 605] width 234 height 36
type input "7cd27861-1019-4265-ada8-0a6349b72ebc,77c47ebf-2aa7-4ca3-900f-d4e8133ed13d,da111…"
checkbox input "false"
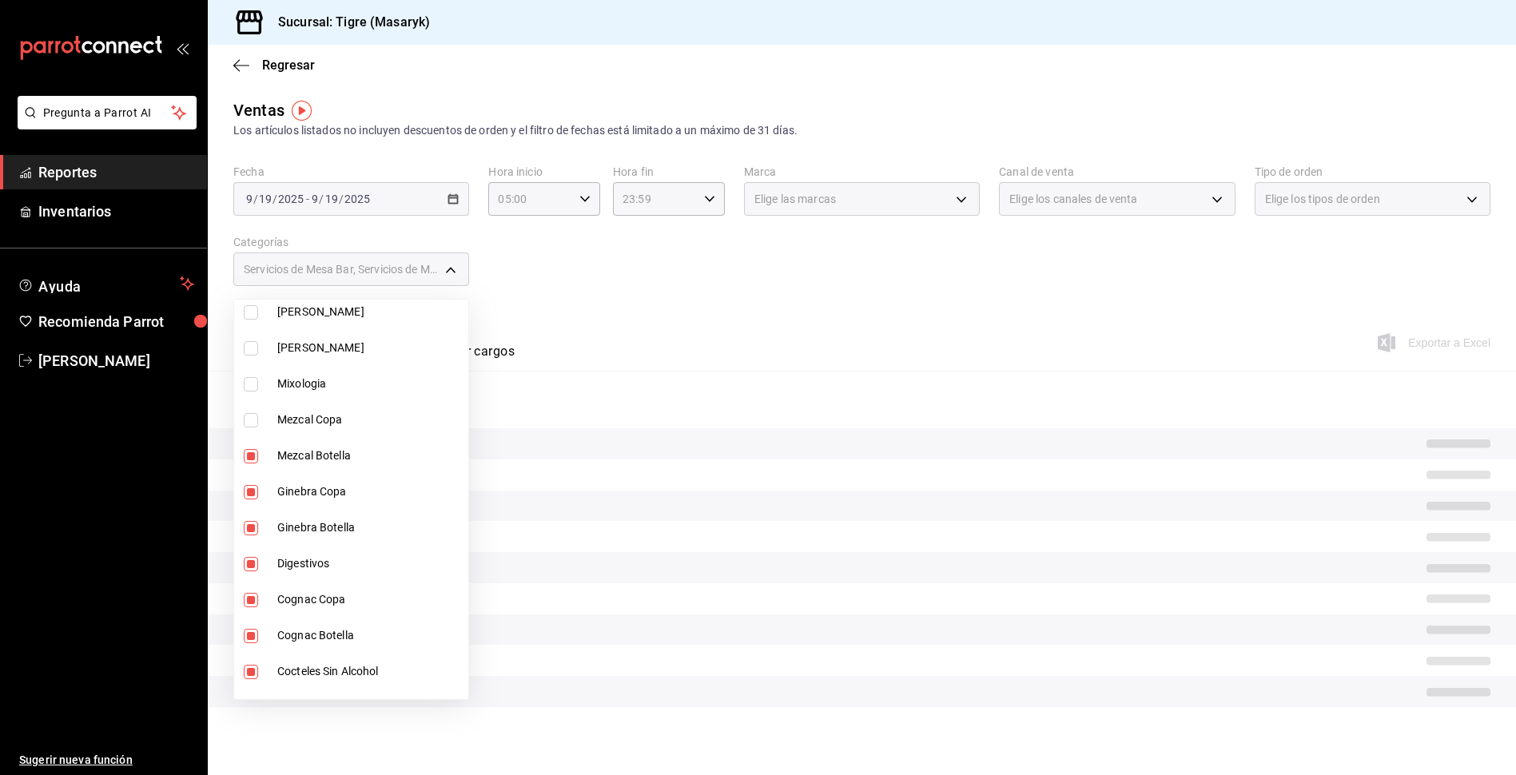
scroll to position [799, 0]
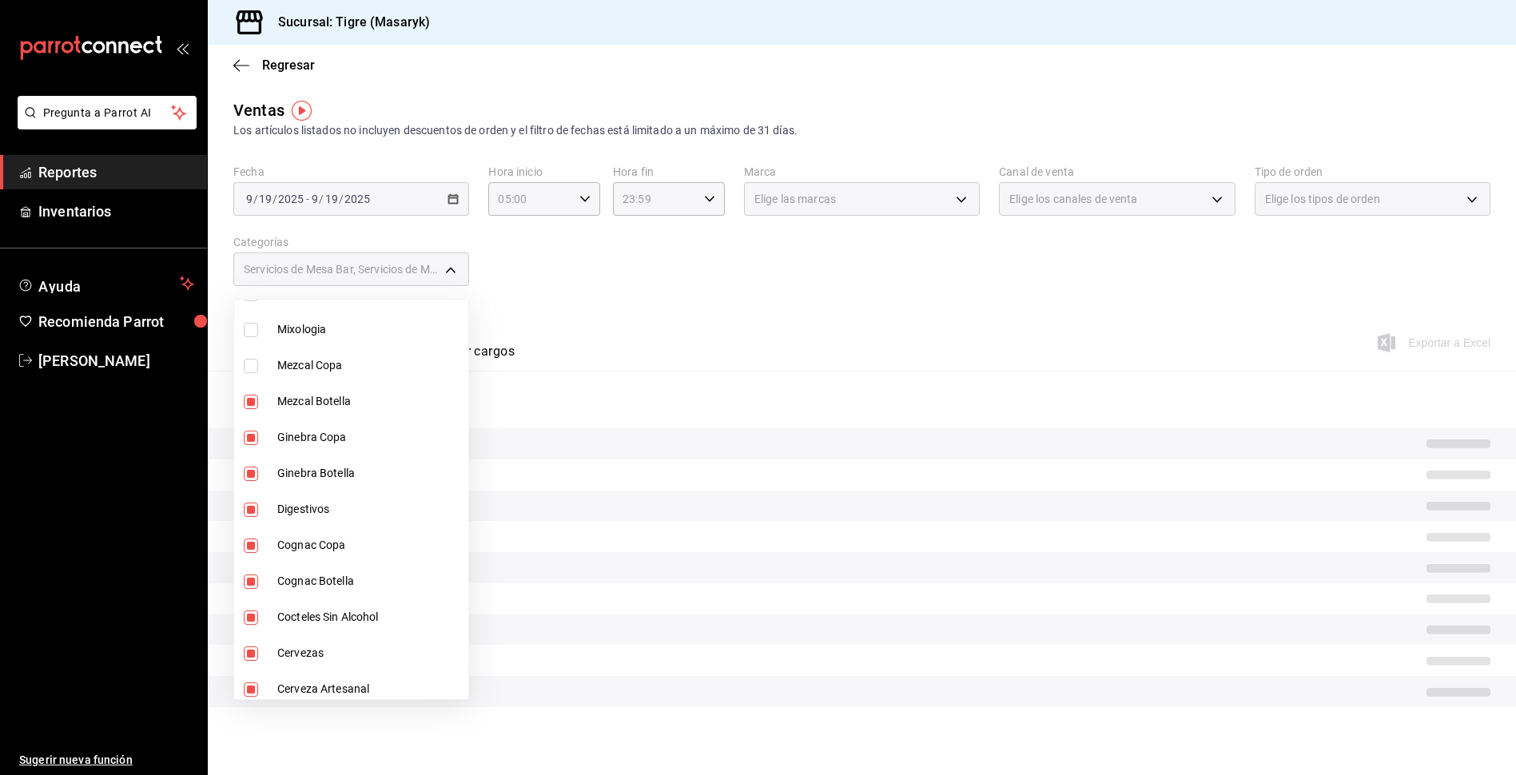
click at [245, 411] on li "Mezcal Botella" at bounding box center [351, 402] width 234 height 36
type input "7cd27861-1019-4265-ada8-0a6349b72ebc,77c47ebf-2aa7-4ca3-900f-d4e8133ed13d,da111…"
checkbox input "false"
click at [251, 434] on input "checkbox" at bounding box center [251, 438] width 14 height 14
checkbox input "false"
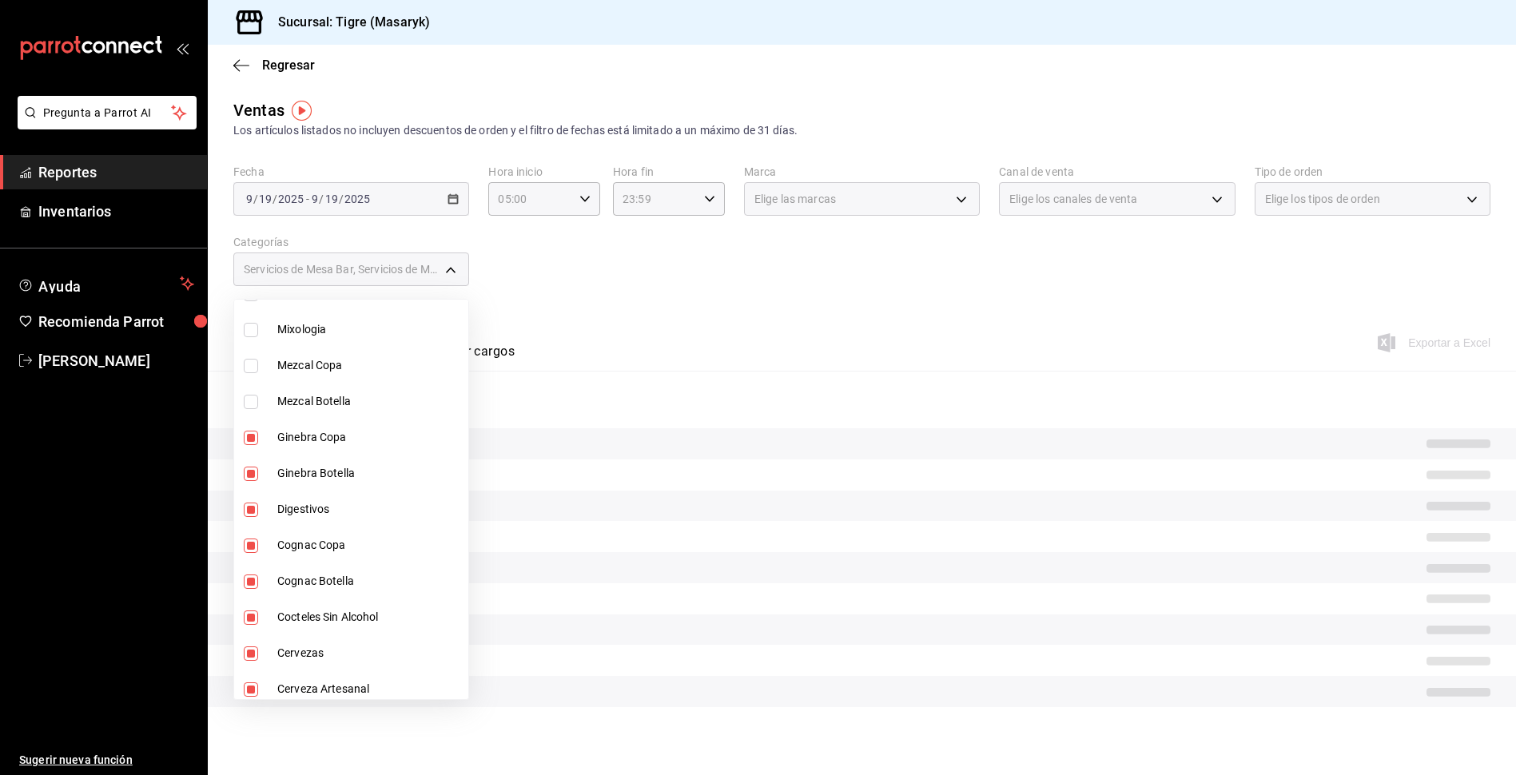
type input "7cd27861-1019-4265-ada8-0a6349b72ebc,77c47ebf-2aa7-4ca3-900f-d4e8133ed13d,da111…"
click at [252, 475] on input "checkbox" at bounding box center [251, 474] width 14 height 14
checkbox input "false"
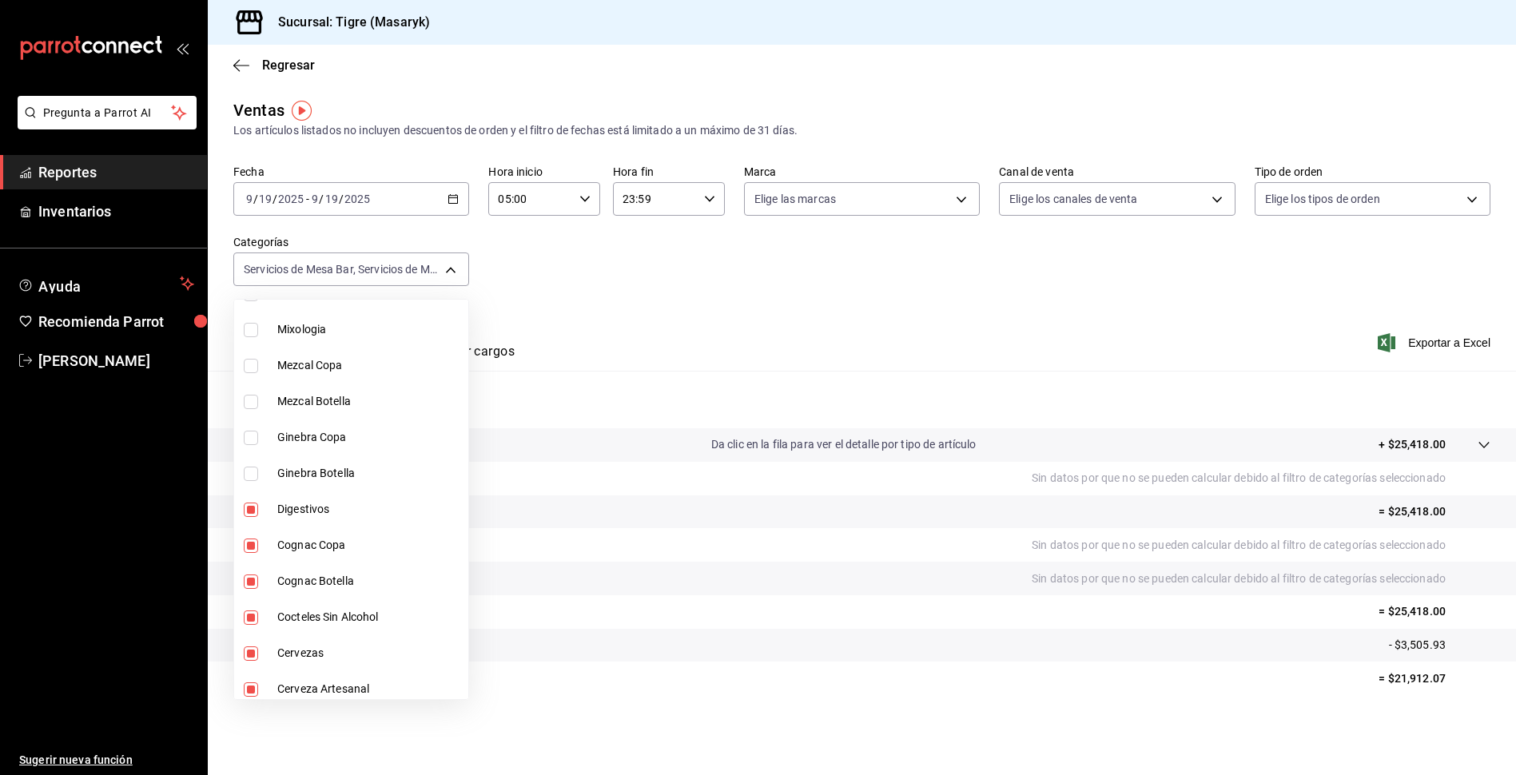
drag, startPoint x: 252, startPoint y: 497, endPoint x: 257, endPoint y: 553, distance: 56.2
click at [252, 503] on li "Digestivos" at bounding box center [351, 509] width 234 height 36
type input "7cd27861-1019-4265-ada8-0a6349b72ebc,77c47ebf-2aa7-4ca3-900f-d4e8133ed13d,da111…"
checkbox input "false"
click at [253, 556] on li "Cognac Copa" at bounding box center [351, 545] width 234 height 36
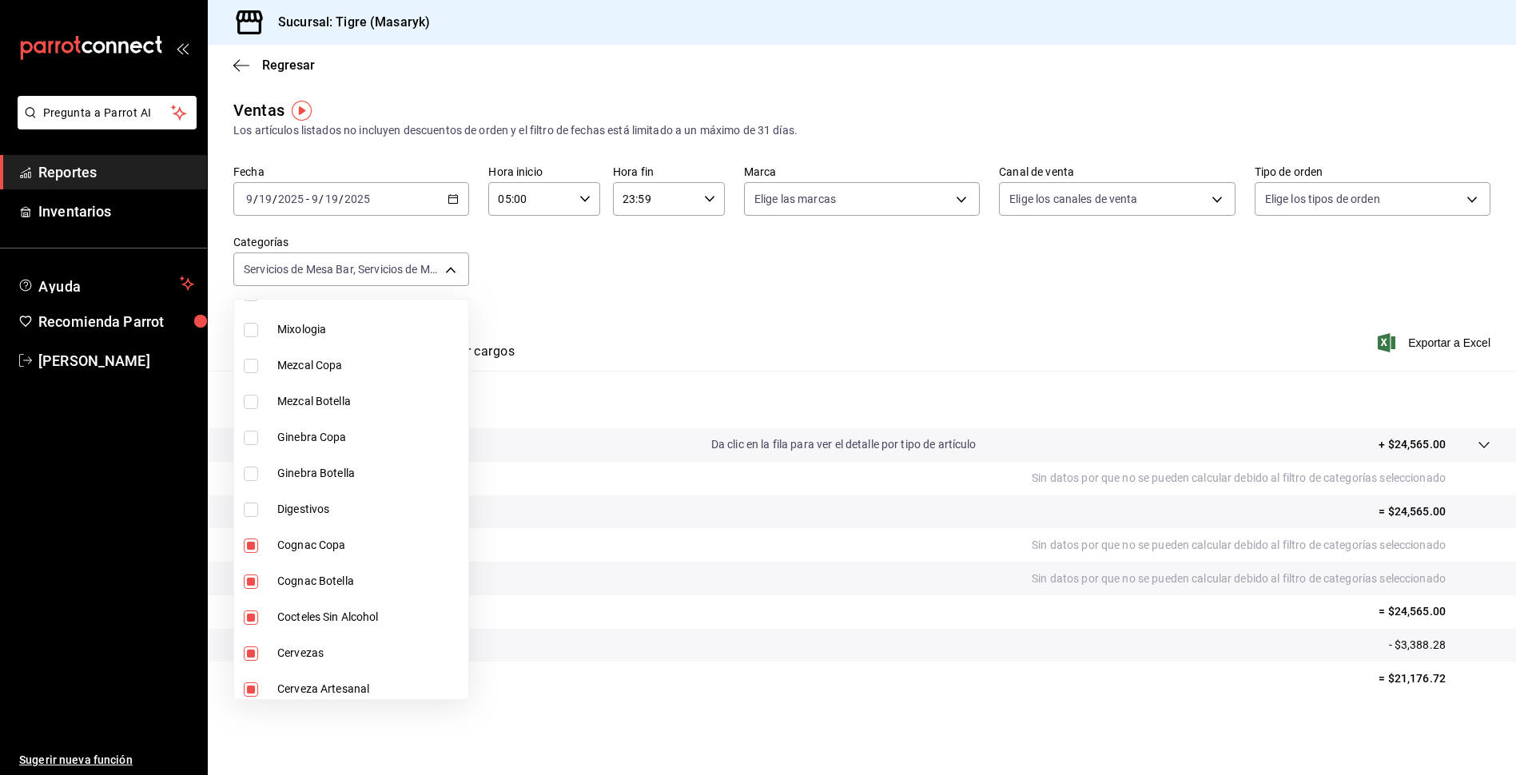
type input "7cd27861-1019-4265-ada8-0a6349b72ebc,77c47ebf-2aa7-4ca3-900f-d4e8133ed13d,da111…"
checkbox input "false"
drag, startPoint x: 247, startPoint y: 576, endPoint x: 253, endPoint y: 591, distance: 16.5
click at [247, 579] on input "checkbox" at bounding box center [251, 582] width 14 height 14
checkbox input "false"
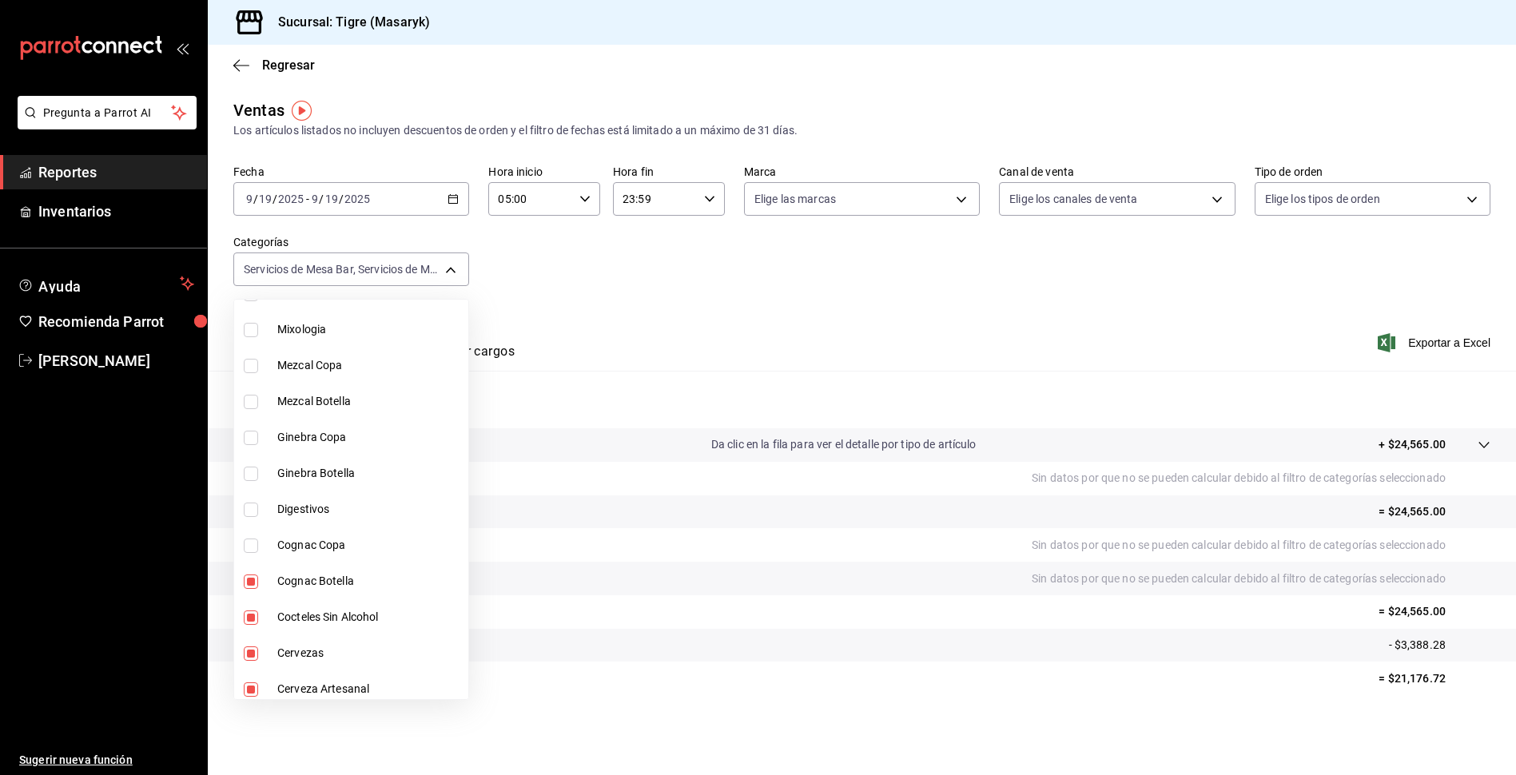
type input "7cd27861-1019-4265-ada8-0a6349b72ebc,77c47ebf-2aa7-4ca3-900f-d4e8133ed13d,da111…"
click at [254, 622] on input "checkbox" at bounding box center [251, 617] width 14 height 14
checkbox input "false"
type input "7cd27861-1019-4265-ada8-0a6349b72ebc,77c47ebf-2aa7-4ca3-900f-d4e8133ed13d,da111…"
drag, startPoint x: 250, startPoint y: 656, endPoint x: 252, endPoint y: 664, distance: 8.1
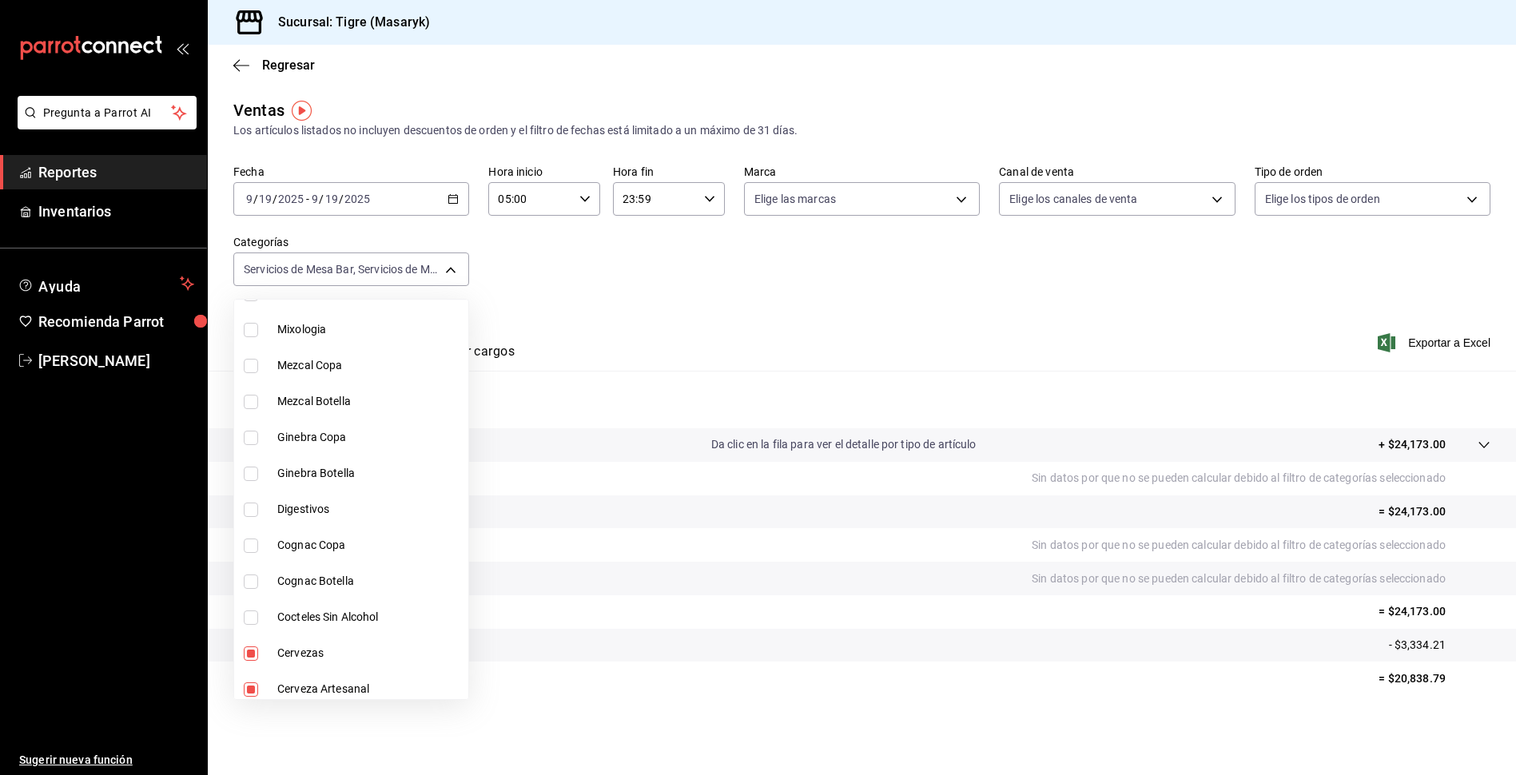
click at [250, 658] on input "checkbox" at bounding box center [251, 653] width 14 height 14
checkbox input "false"
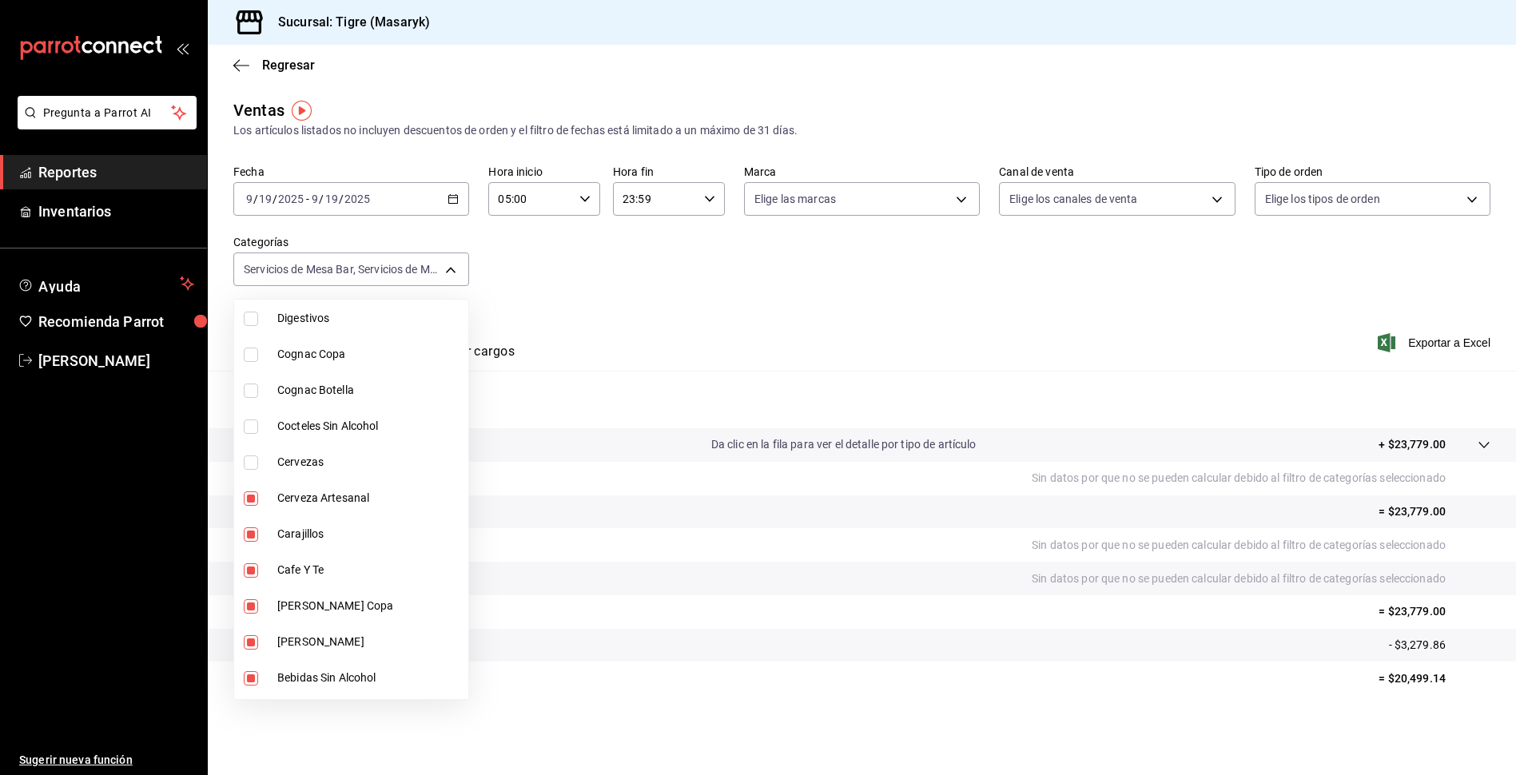
scroll to position [1119, 0]
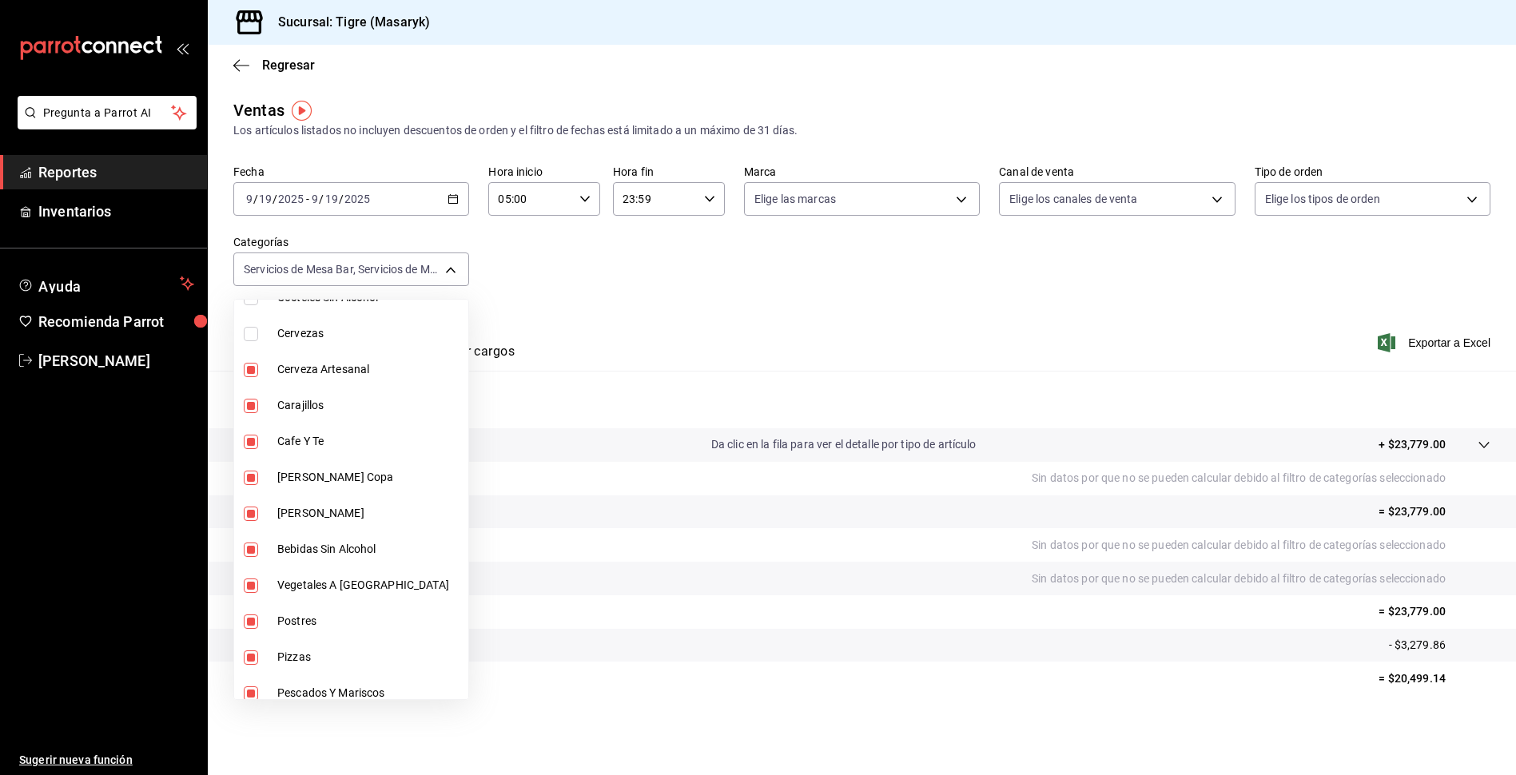
click at [245, 380] on li "Cerveza Artesanal" at bounding box center [351, 370] width 234 height 36
type input "7cd27861-1019-4265-ada8-0a6349b72ebc,77c47ebf-2aa7-4ca3-900f-d4e8133ed13d,da111…"
checkbox input "false"
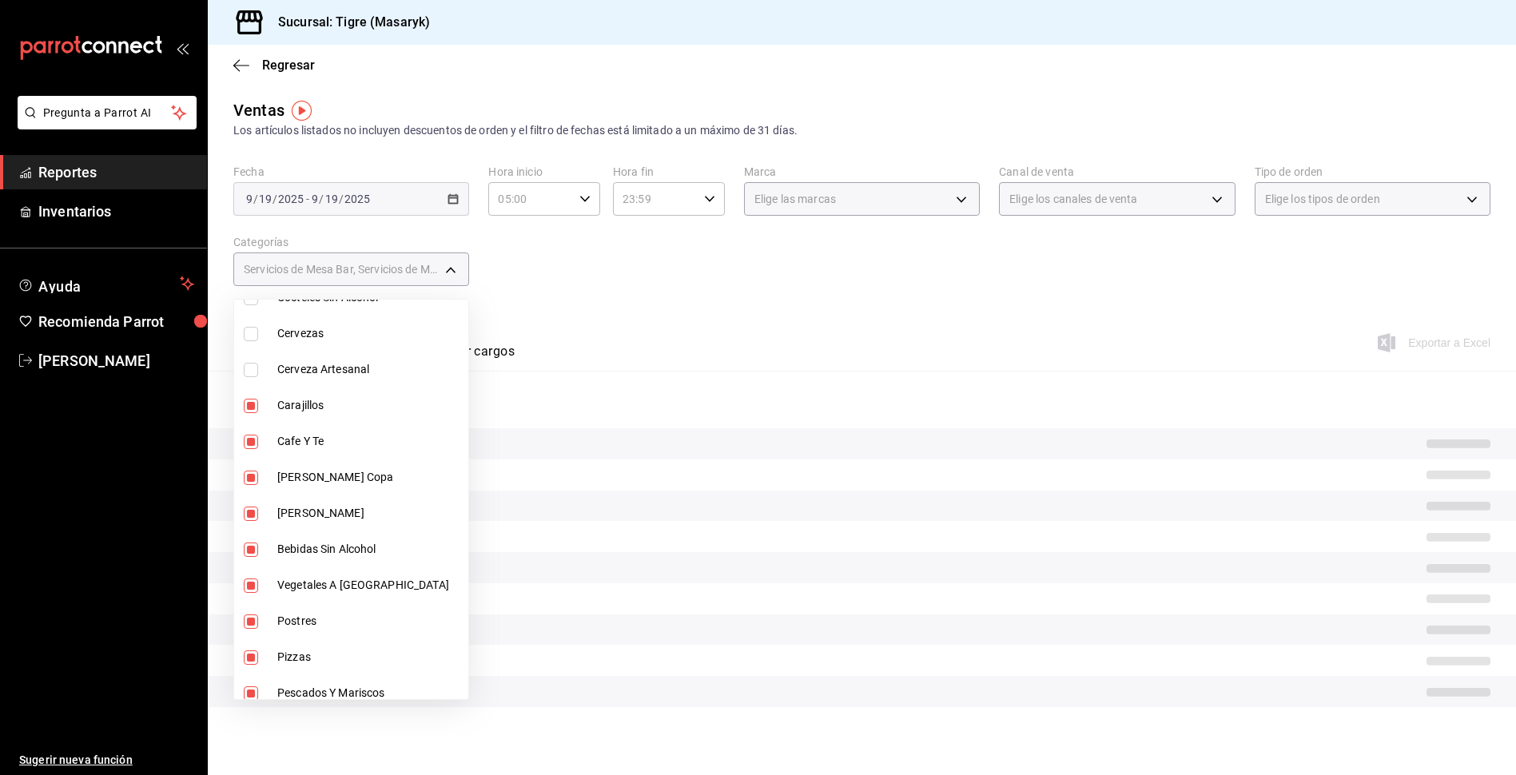
click at [253, 420] on li "Carajillos" at bounding box center [351, 406] width 234 height 36
type input "7cd27861-1019-4265-ada8-0a6349b72ebc,77c47ebf-2aa7-4ca3-900f-d4e8133ed13d,da111…"
checkbox input "false"
click at [257, 447] on input "checkbox" at bounding box center [251, 442] width 14 height 14
checkbox input "false"
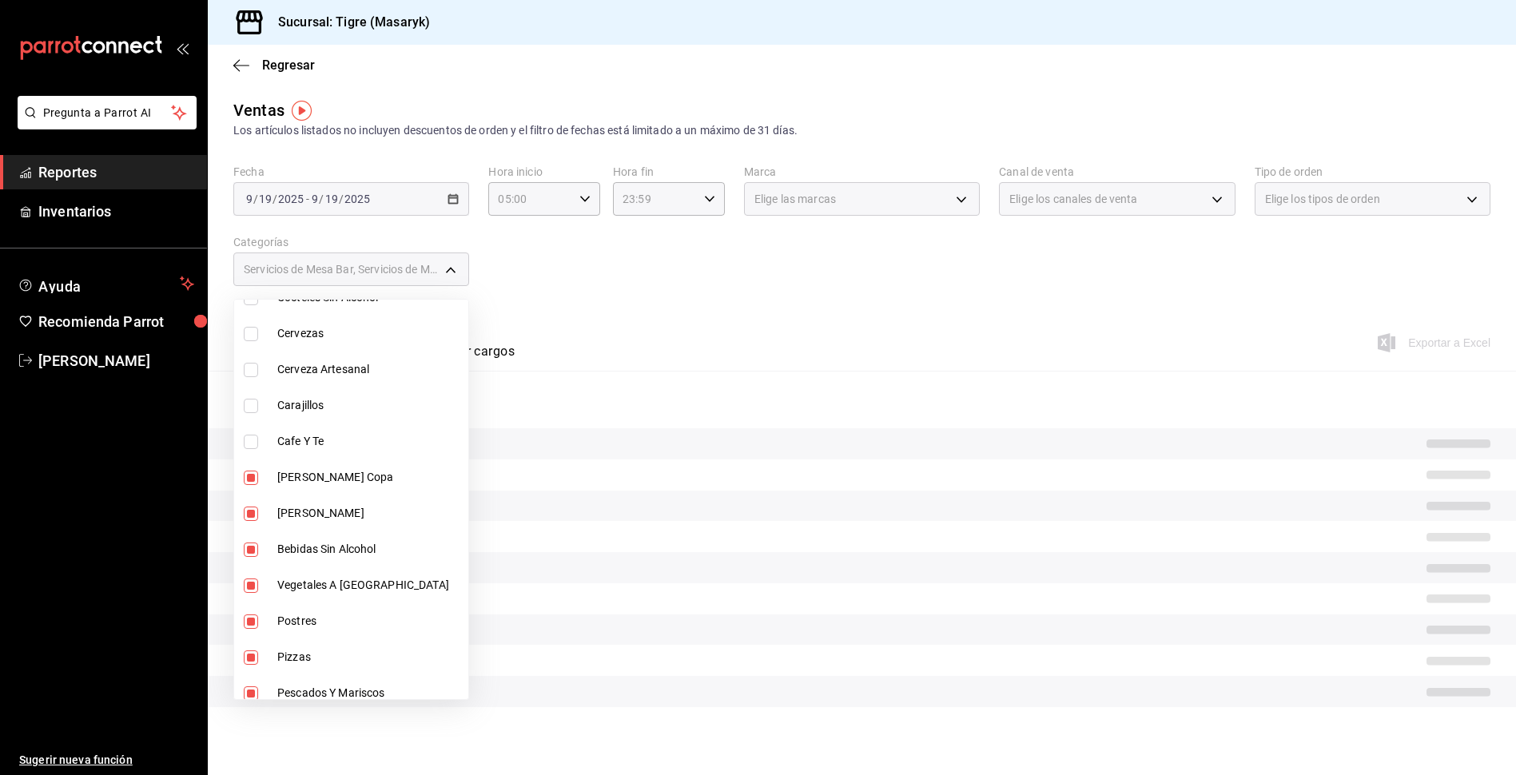
drag, startPoint x: 258, startPoint y: 453, endPoint x: 258, endPoint y: 468, distance: 15.2
click at [258, 459] on li "Cafe Y Te" at bounding box center [351, 441] width 234 height 36
type input "7cd27861-1019-4265-ada8-0a6349b72ebc,77c47ebf-2aa7-4ca3-900f-d4e8133ed13d,da111…"
checkbox input "true"
click at [258, 491] on li "Brandy Copa" at bounding box center [351, 477] width 234 height 36
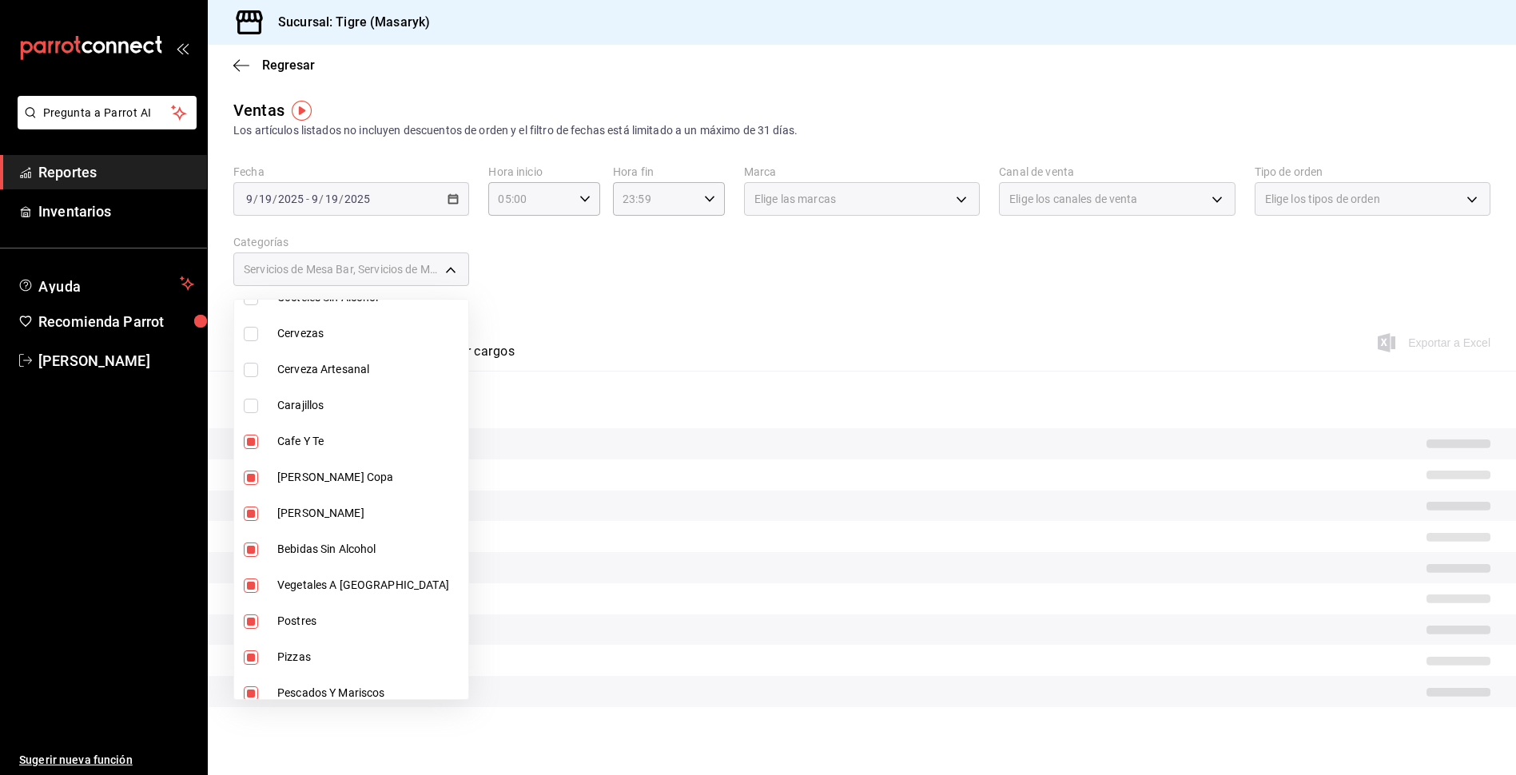
type input "7cd27861-1019-4265-ada8-0a6349b72ebc,77c47ebf-2aa7-4ca3-900f-d4e8133ed13d,da111…"
checkbox input "false"
click at [258, 491] on li "Brandy Copa" at bounding box center [351, 477] width 234 height 36
type input "7cd27861-1019-4265-ada8-0a6349b72ebc,77c47ebf-2aa7-4ca3-900f-d4e8133ed13d,da111…"
checkbox input "true"
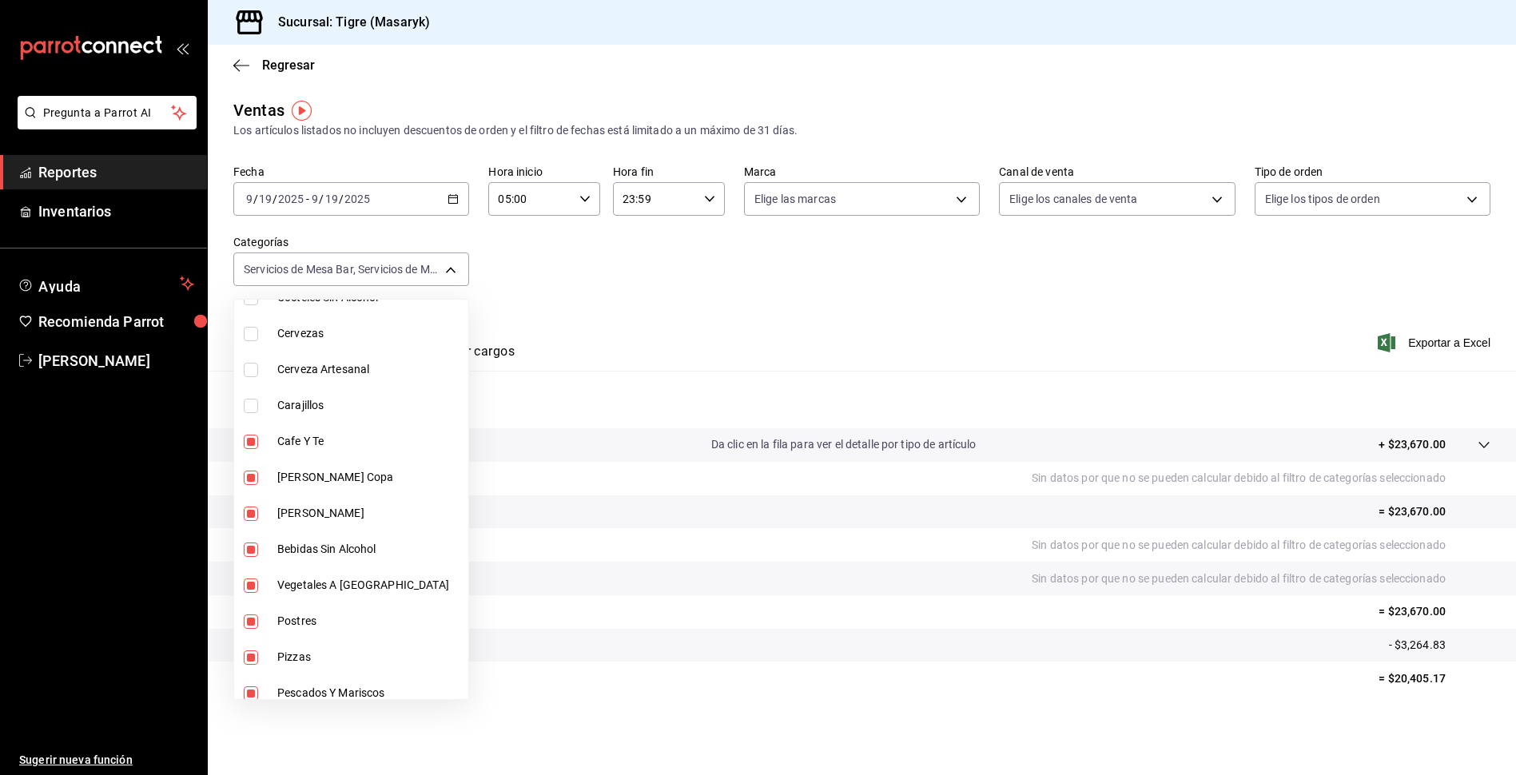
click at [249, 432] on li "Cafe Y Te" at bounding box center [351, 441] width 234 height 36
type input "7cd27861-1019-4265-ada8-0a6349b72ebc,77c47ebf-2aa7-4ca3-900f-d4e8133ed13d,da111…"
checkbox input "false"
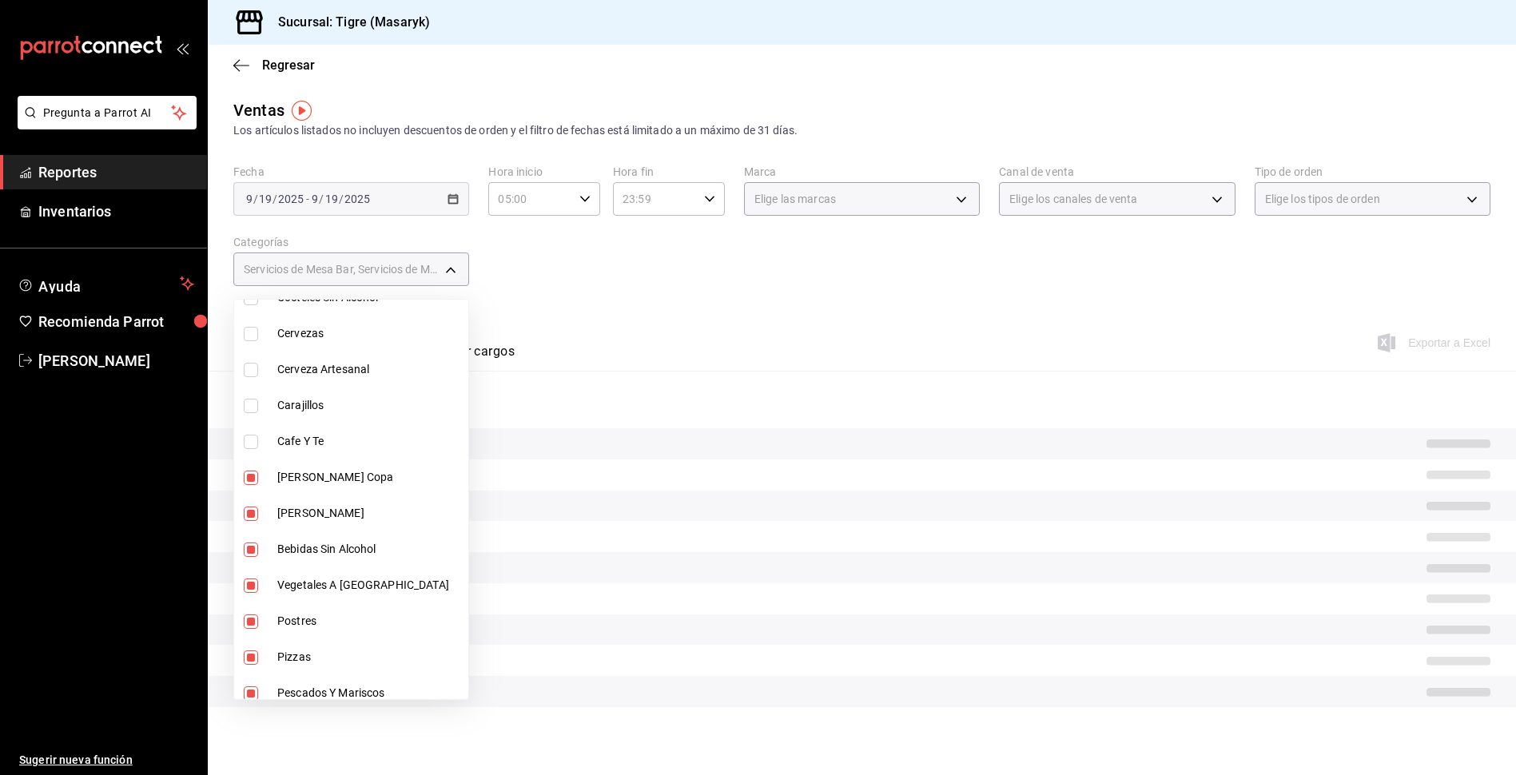
click at [247, 475] on input "checkbox" at bounding box center [251, 478] width 14 height 14
checkbox input "false"
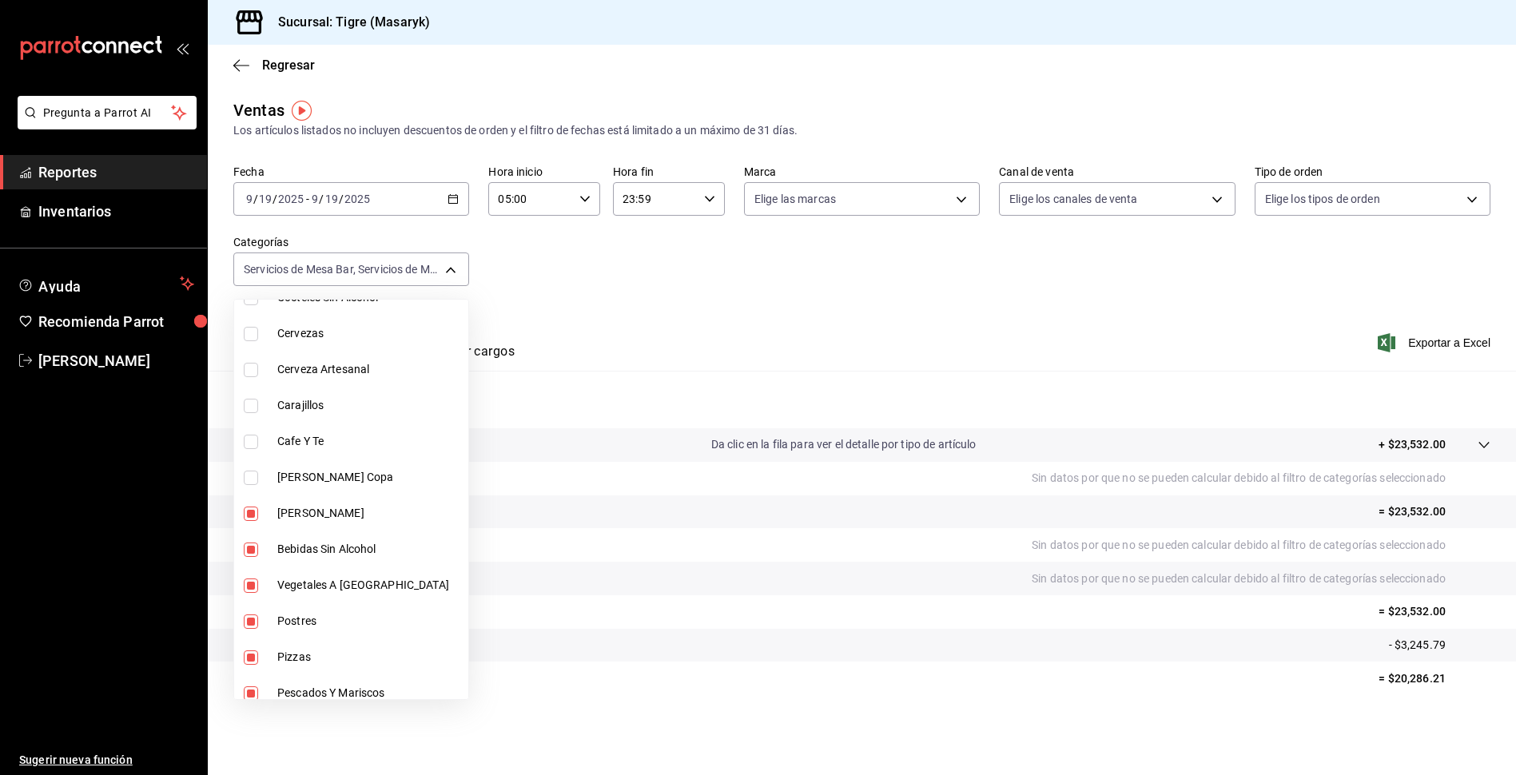
click at [249, 505] on li "Brandy Botella" at bounding box center [351, 513] width 234 height 36
type input "7cd27861-1019-4265-ada8-0a6349b72ebc,77c47ebf-2aa7-4ca3-900f-d4e8133ed13d,da111…"
checkbox input "false"
click at [242, 538] on li "Bebidas Sin Alcohol" at bounding box center [351, 549] width 234 height 36
type input "7cd27861-1019-4265-ada8-0a6349b72ebc,77c47ebf-2aa7-4ca3-900f-d4e8133ed13d,da111…"
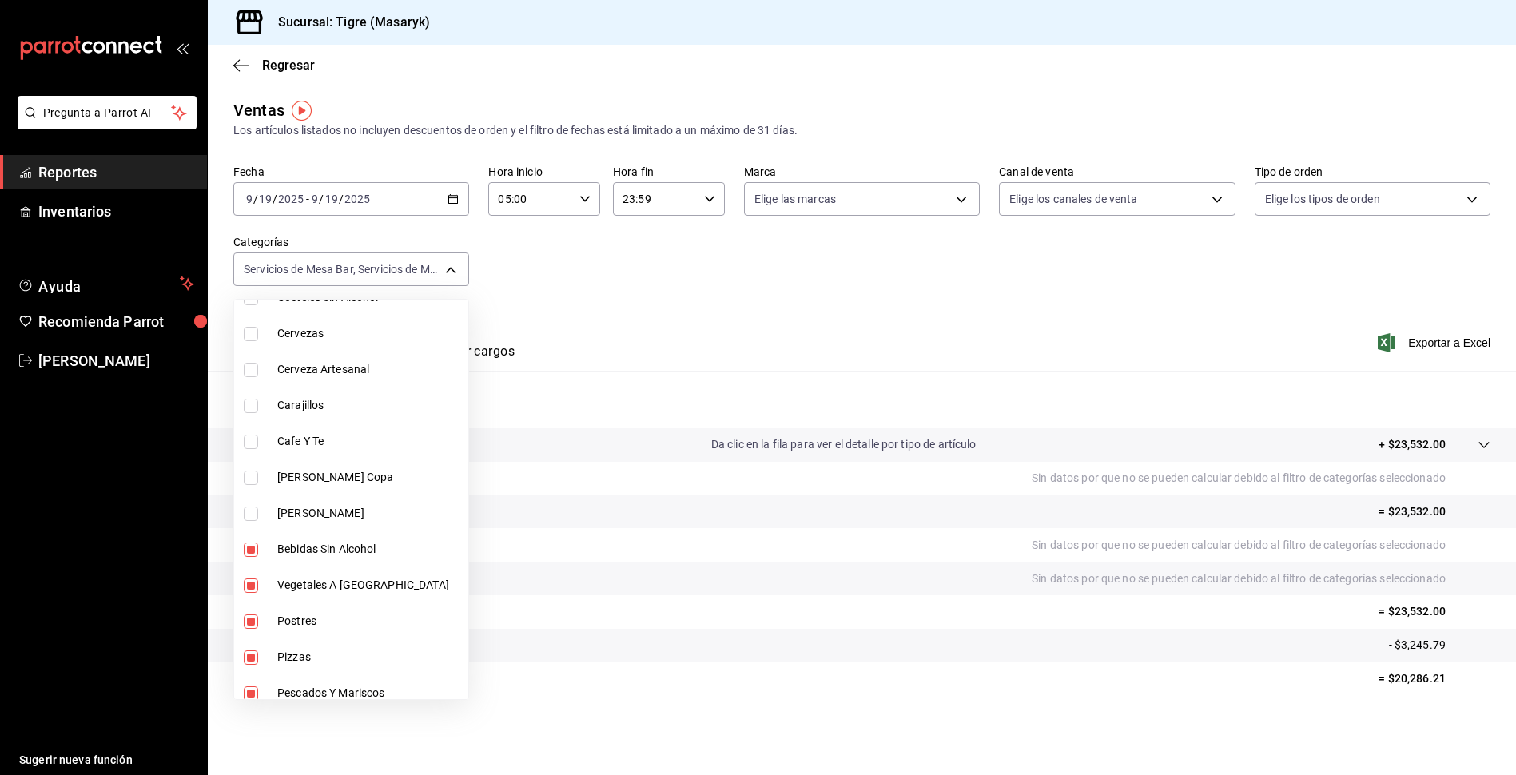
checkbox input "false"
click at [246, 585] on input "checkbox" at bounding box center [251, 585] width 14 height 14
checkbox input "false"
drag, startPoint x: 253, startPoint y: 610, endPoint x: 253, endPoint y: 625, distance: 15.2
click at [254, 611] on li "Postres" at bounding box center [351, 621] width 234 height 36
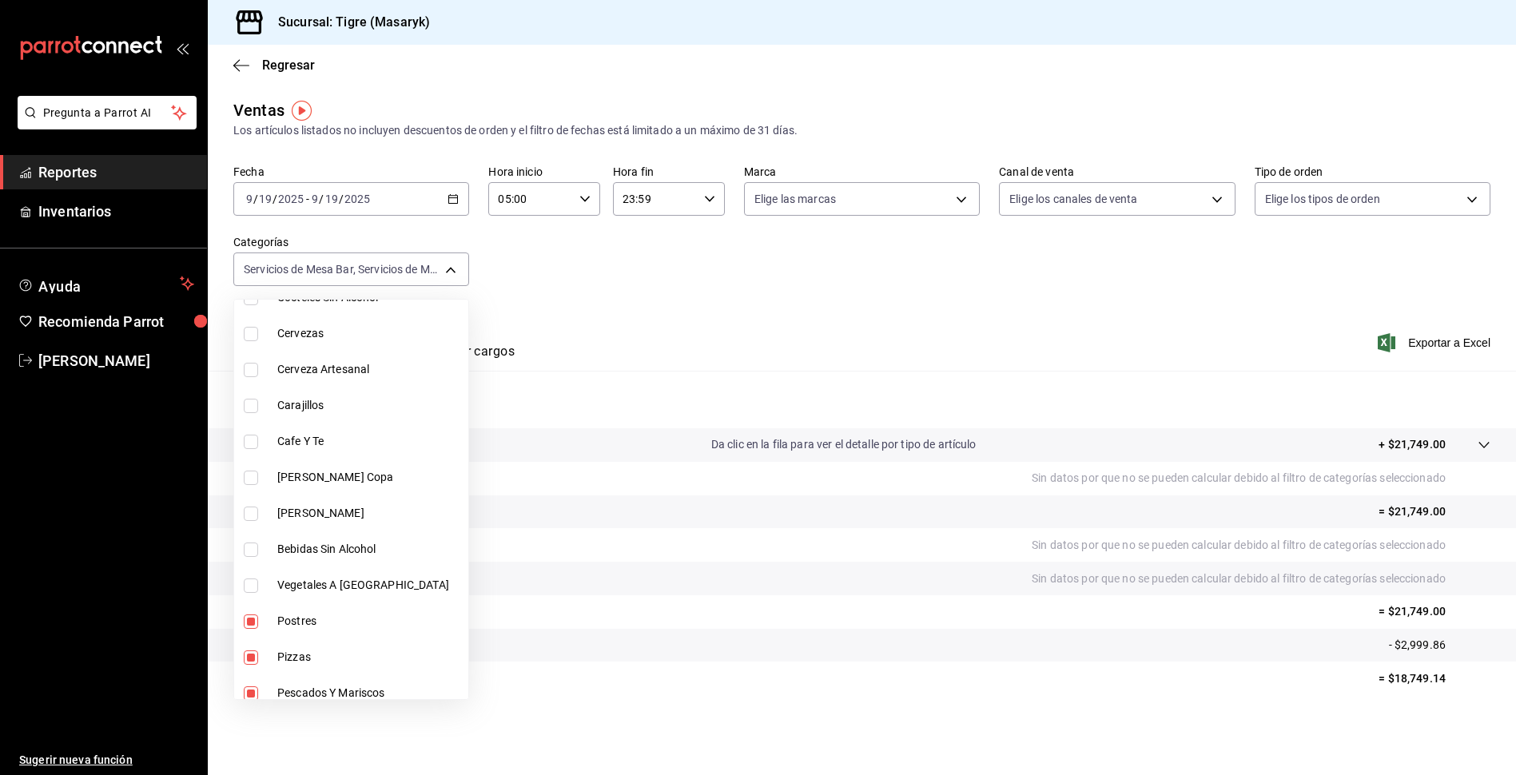
type input "7cd27861-1019-4265-ada8-0a6349b72ebc,77c47ebf-2aa7-4ca3-900f-d4e8133ed13d,da111…"
checkbox input "false"
click at [250, 650] on input "checkbox" at bounding box center [251, 657] width 14 height 14
checkbox input "false"
type input "7cd27861-1019-4265-ada8-0a6349b72ebc,77c47ebf-2aa7-4ca3-900f-d4e8133ed13d,da111…"
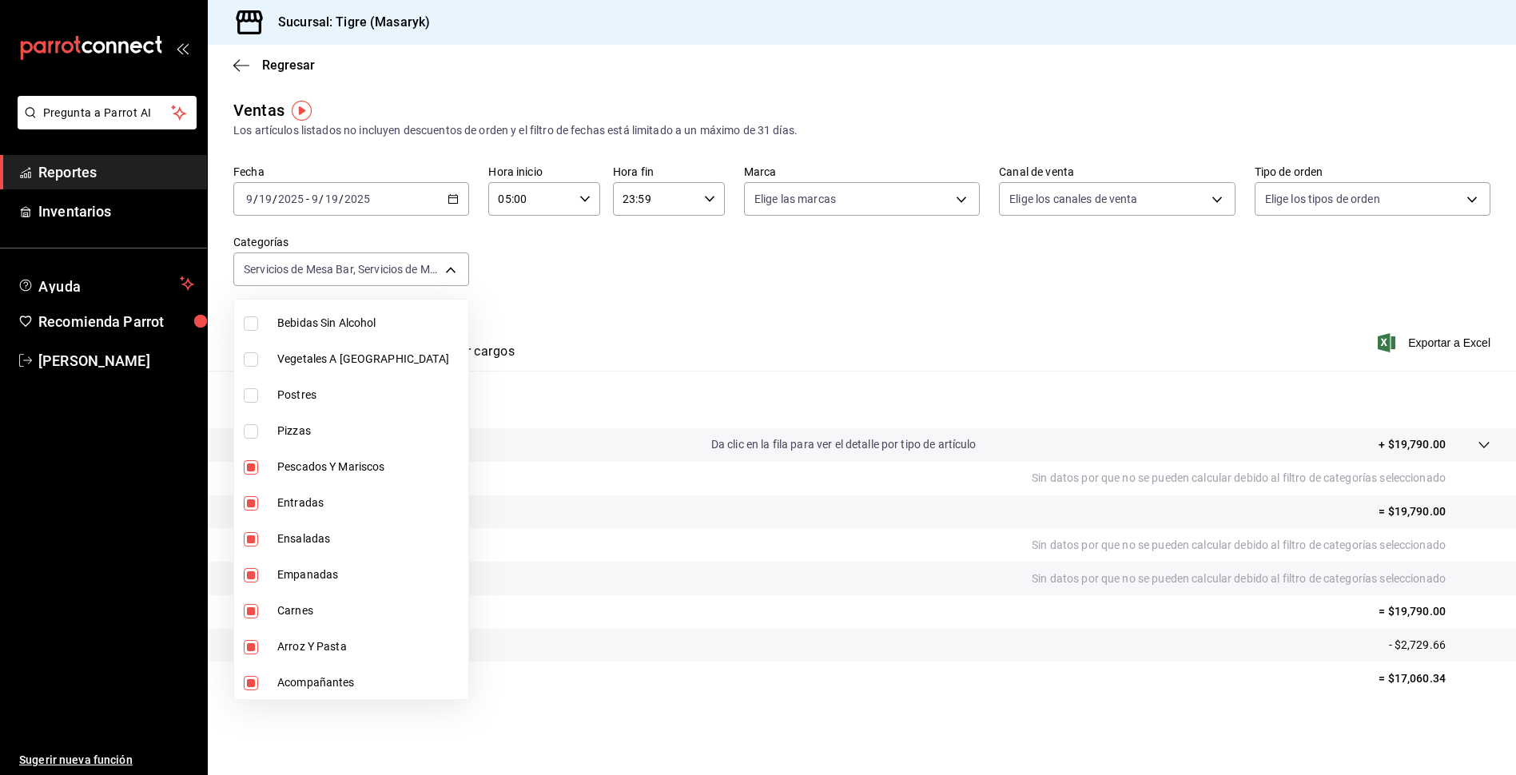
scroll to position [1346, 0]
click at [252, 460] on input "checkbox" at bounding box center [251, 466] width 14 height 14
checkbox input "false"
click at [243, 507] on li "Entradas" at bounding box center [351, 501] width 234 height 36
type input "7cd27861-1019-4265-ada8-0a6349b72ebc,77c47ebf-2aa7-4ca3-900f-d4e8133ed13d,da111…"
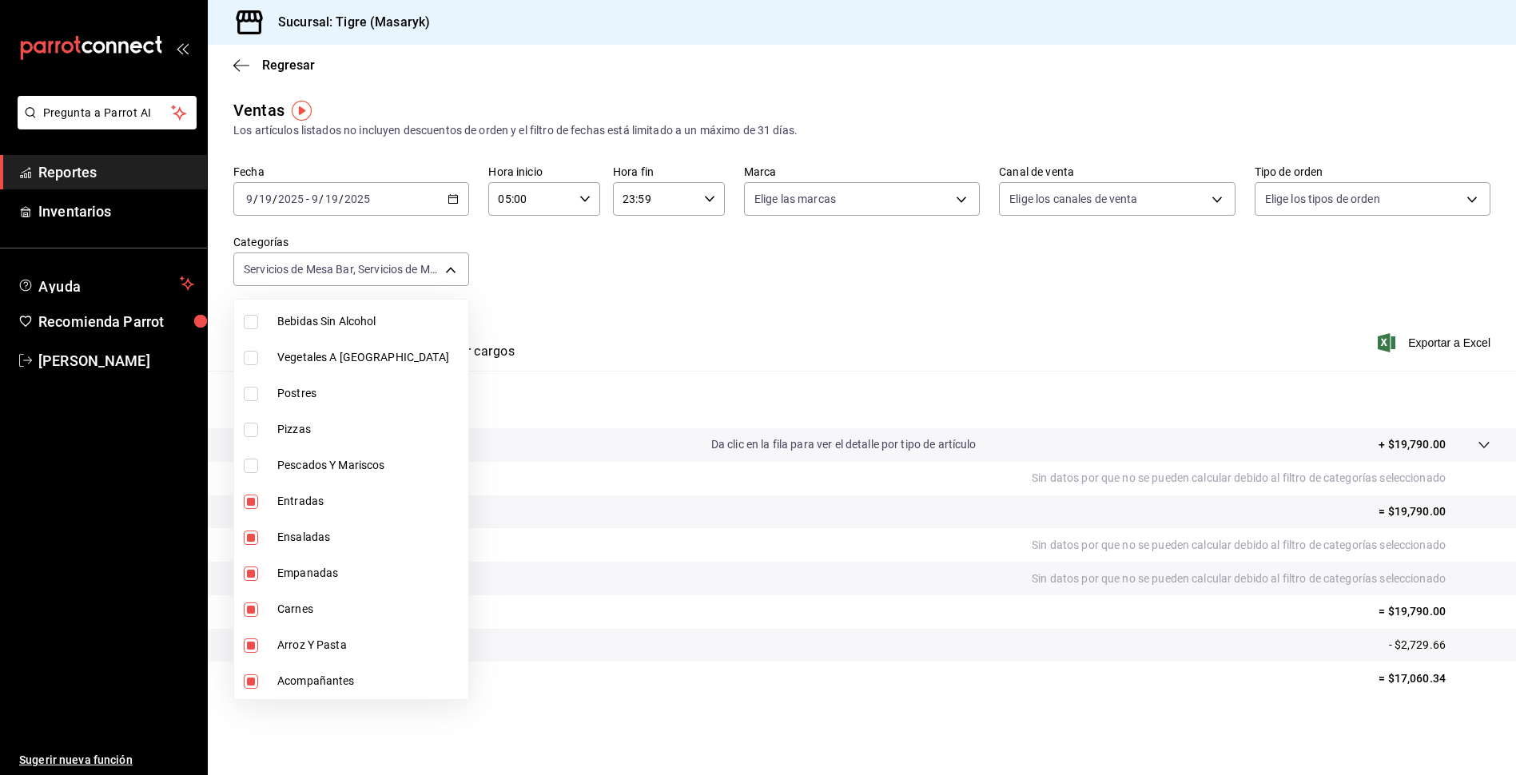
checkbox input "false"
click at [250, 531] on input "checkbox" at bounding box center [251, 538] width 14 height 14
checkbox input "false"
type input "7cd27861-1019-4265-ada8-0a6349b72ebc,77c47ebf-2aa7-4ca3-900f-d4e8133ed13d,da111…"
click at [248, 576] on input "checkbox" at bounding box center [251, 574] width 14 height 14
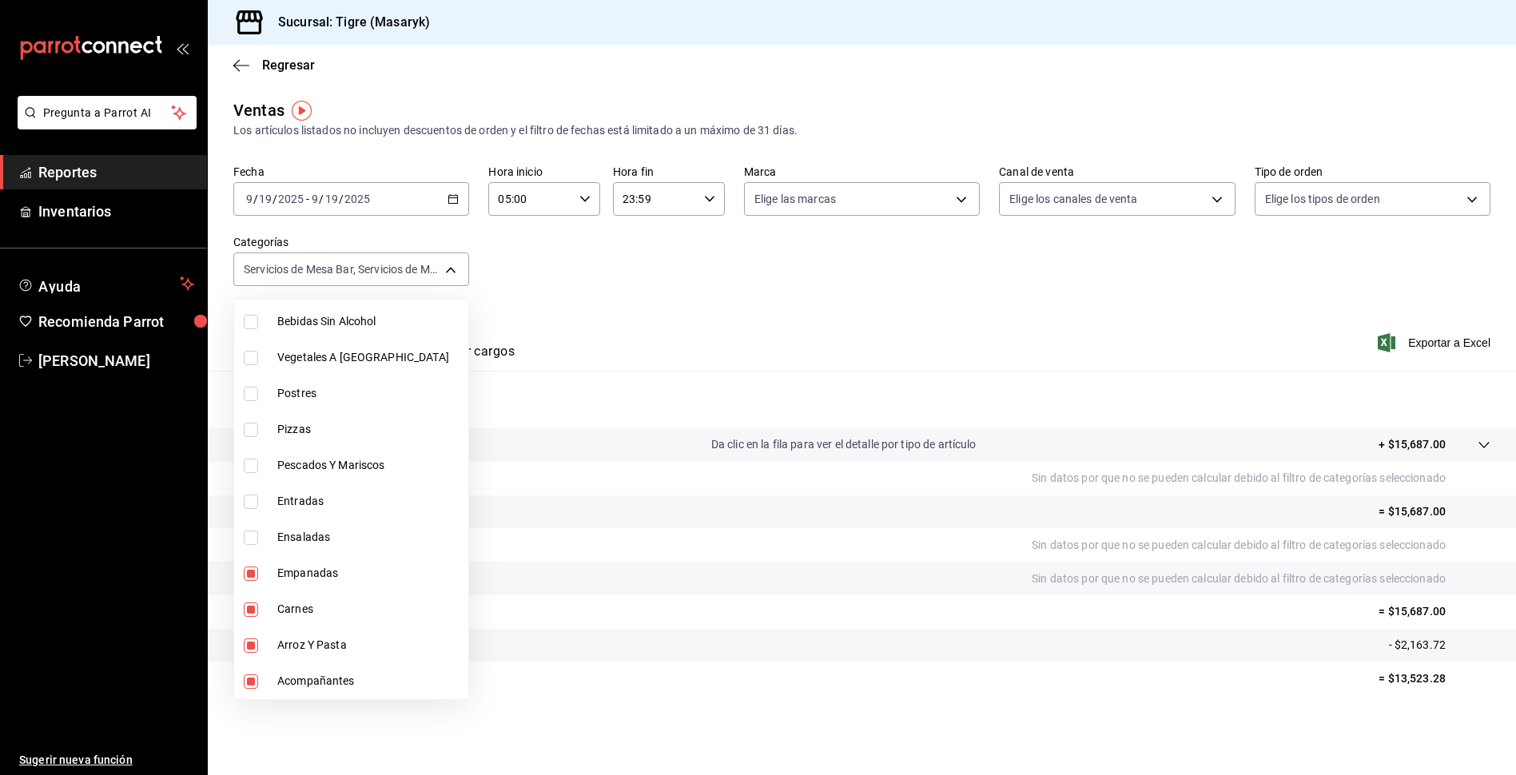
checkbox input "false"
type input "7cd27861-1019-4265-ada8-0a6349b72ebc,77c47ebf-2aa7-4ca3-900f-d4e8133ed13d,da111…"
click at [250, 614] on input "checkbox" at bounding box center [251, 609] width 14 height 14
checkbox input "false"
click at [248, 634] on li "Arroz Y Pasta" at bounding box center [351, 645] width 234 height 36
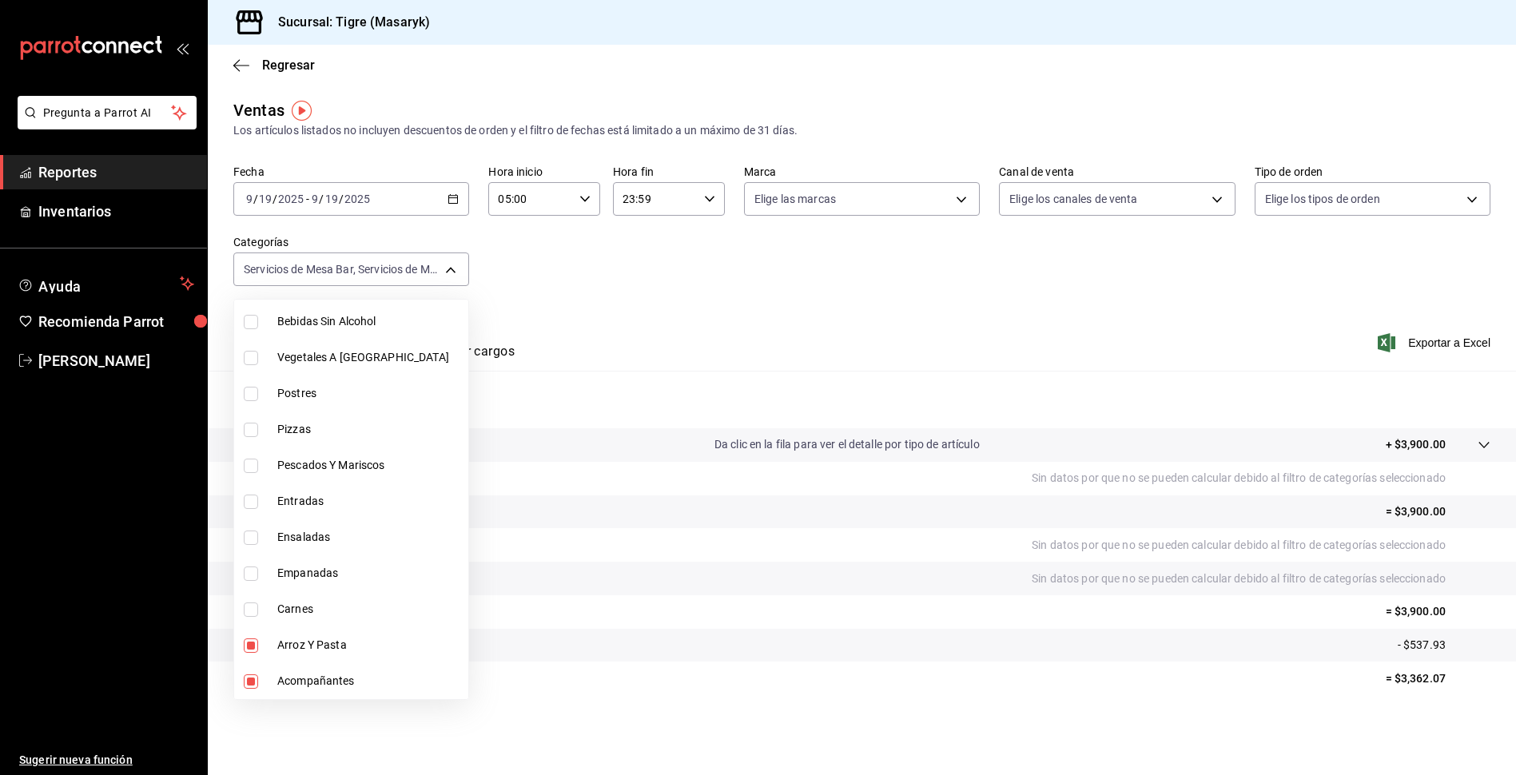
type input "7cd27861-1019-4265-ada8-0a6349b72ebc,77c47ebf-2aa7-4ca3-900f-d4e8133ed13d,da111…"
checkbox input "false"
click at [246, 681] on input "checkbox" at bounding box center [251, 681] width 14 height 14
checkbox input "false"
type input "7cd27861-1019-4265-ada8-0a6349b72ebc,77c47ebf-2aa7-4ca3-900f-d4e8133ed13d,da111…"
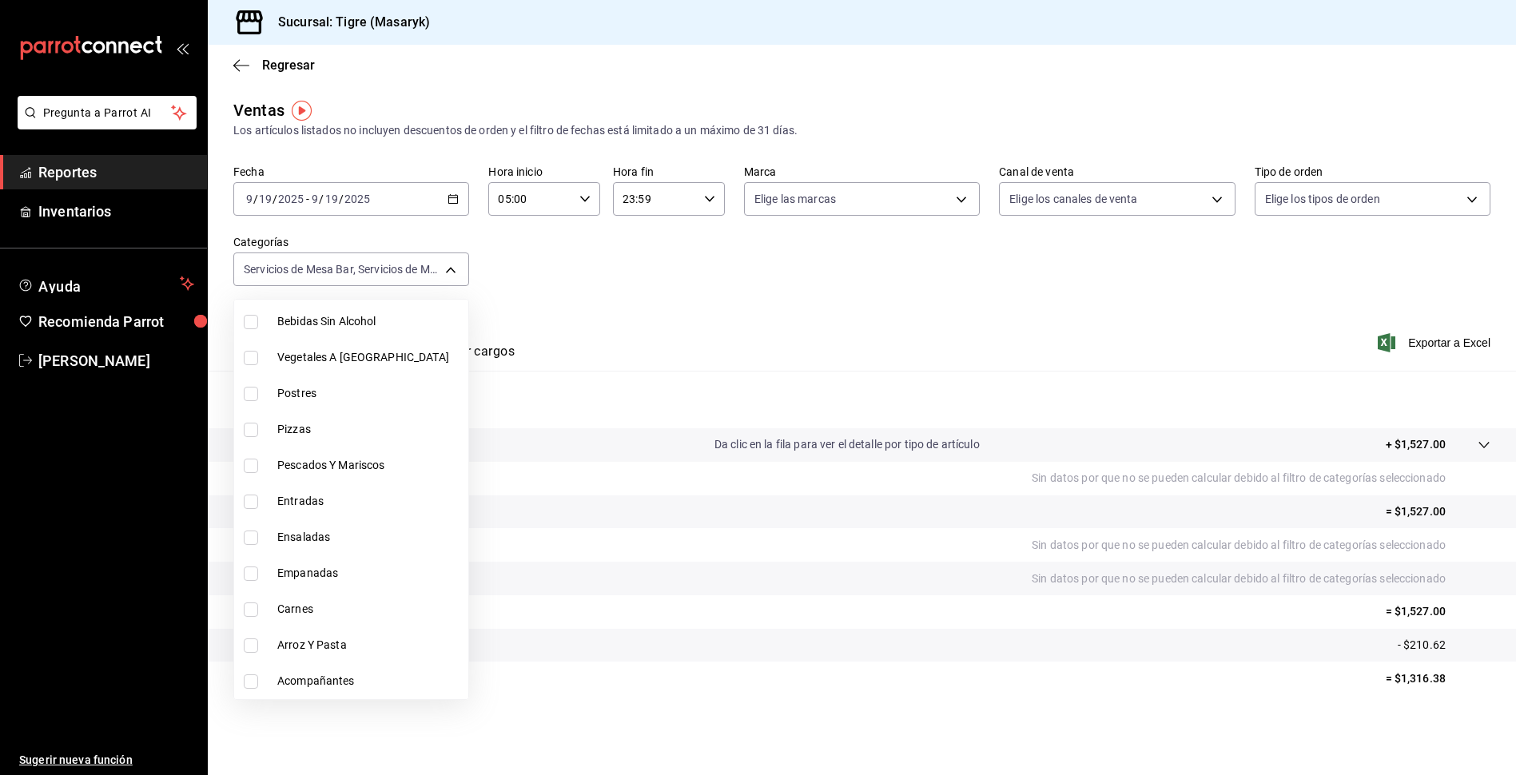
click at [1073, 323] on div at bounding box center [758, 387] width 1516 height 775
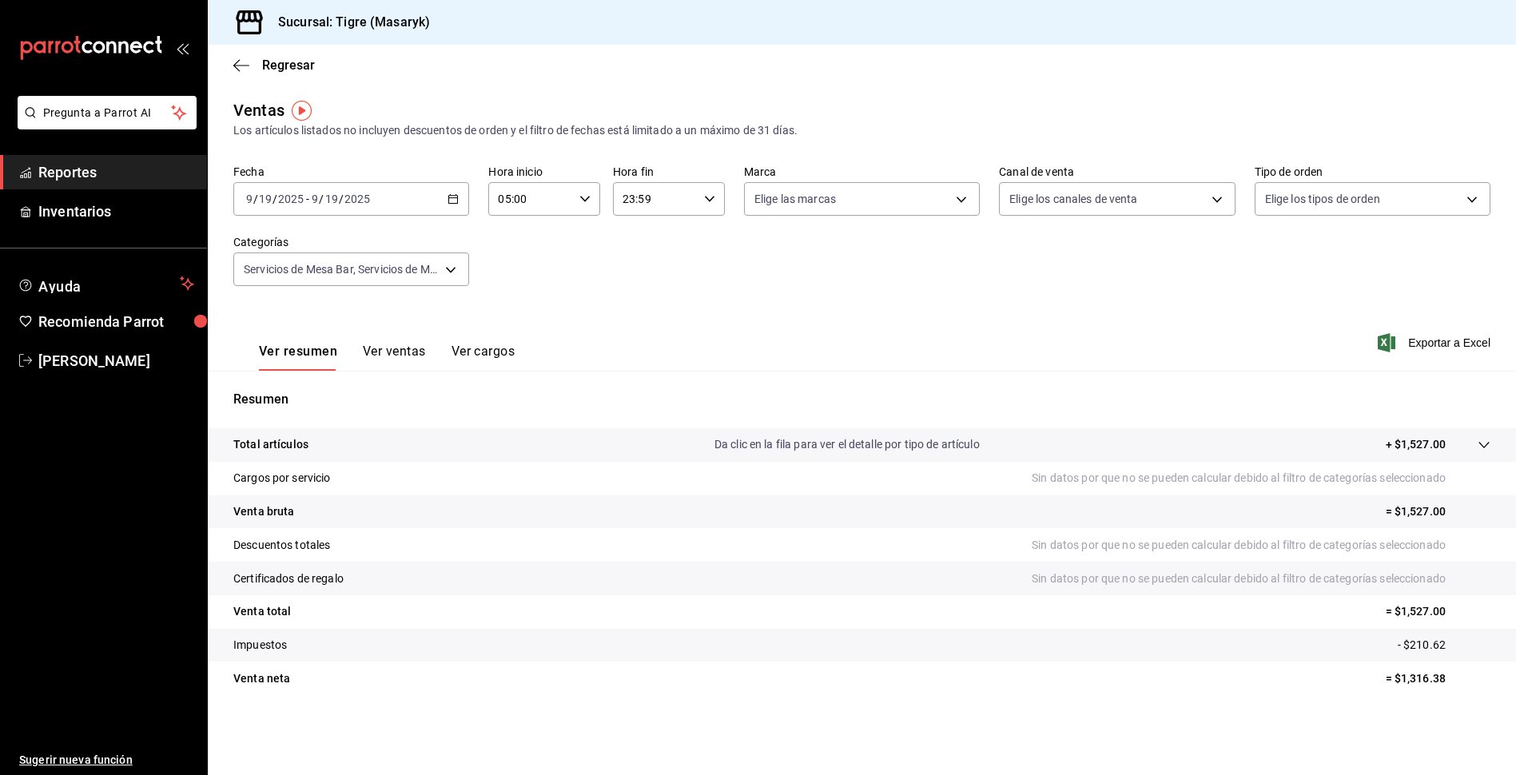
click at [376, 356] on button "Ver ventas" at bounding box center [394, 357] width 63 height 27
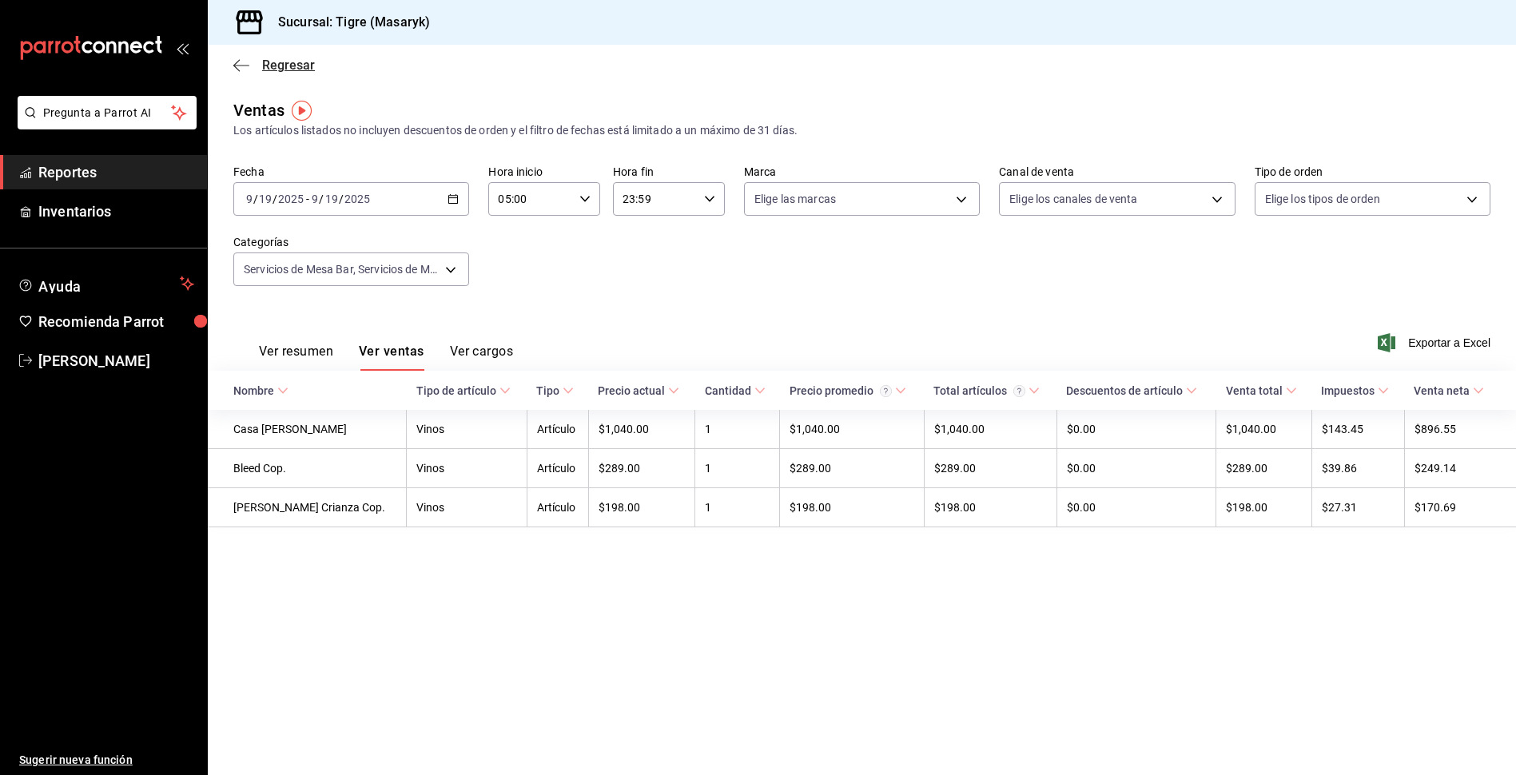
click at [238, 64] on icon "button" at bounding box center [241, 65] width 16 height 14
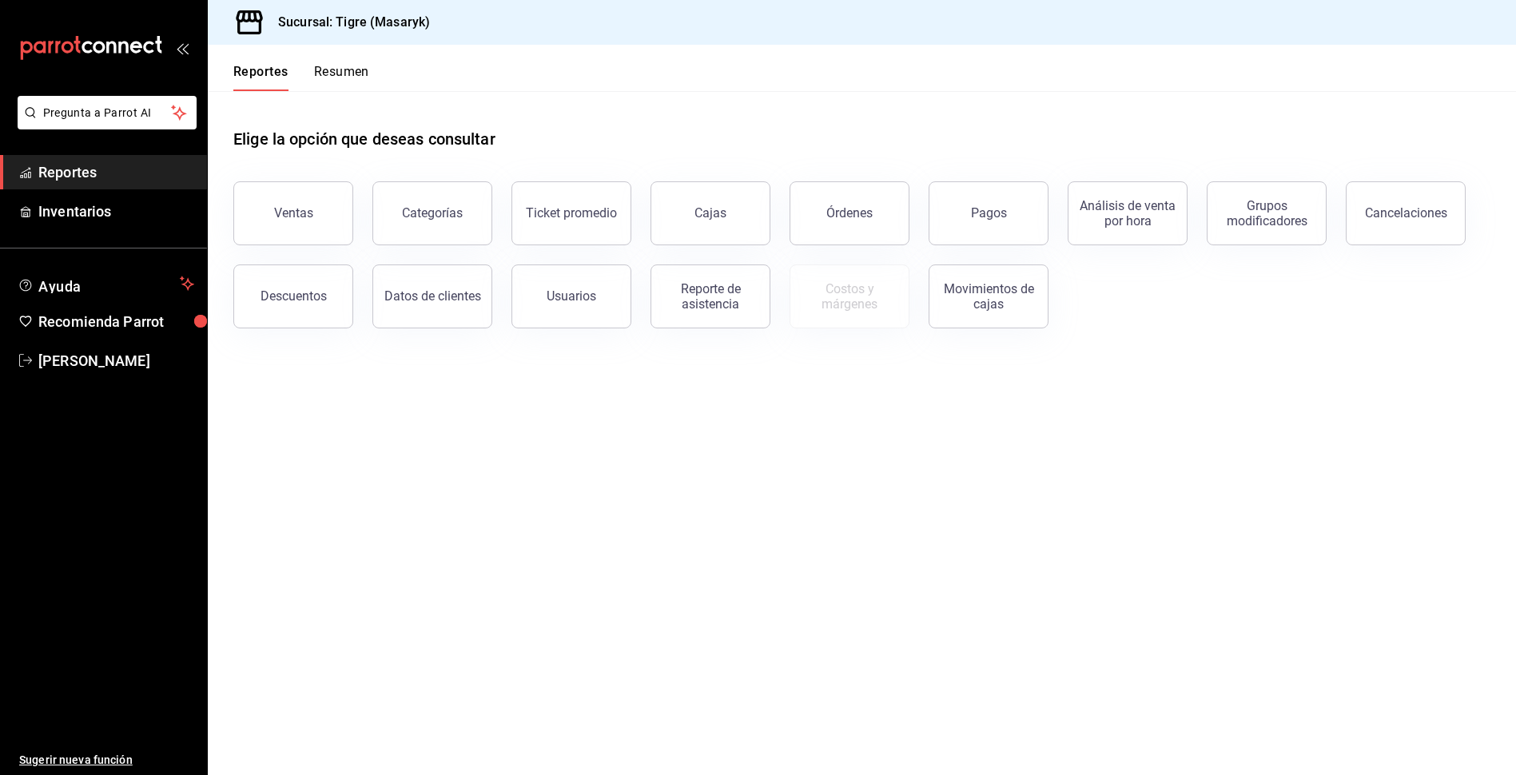
click at [344, 78] on button "Resumen" at bounding box center [341, 77] width 55 height 27
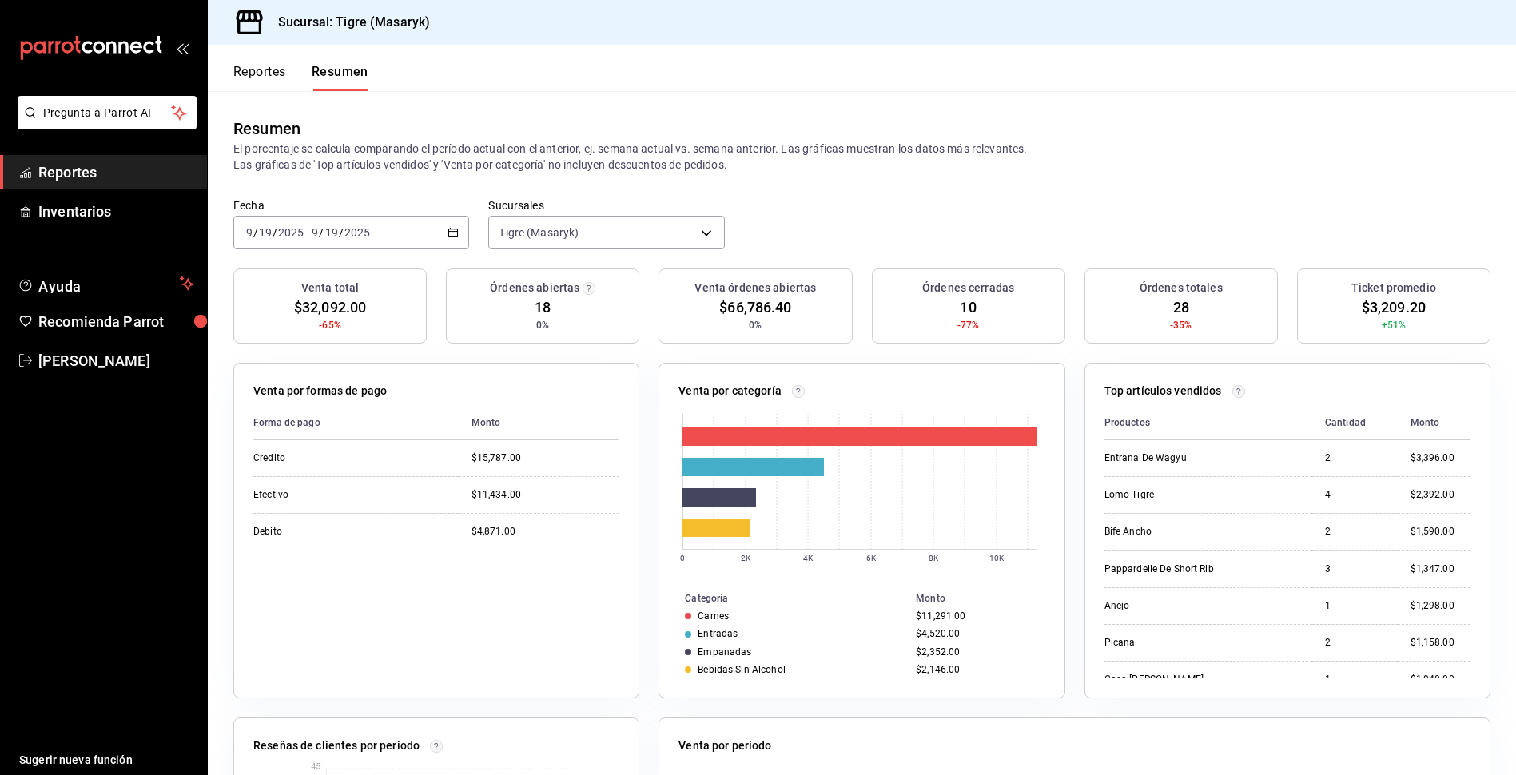
click at [255, 75] on button "Reportes" at bounding box center [259, 77] width 53 height 27
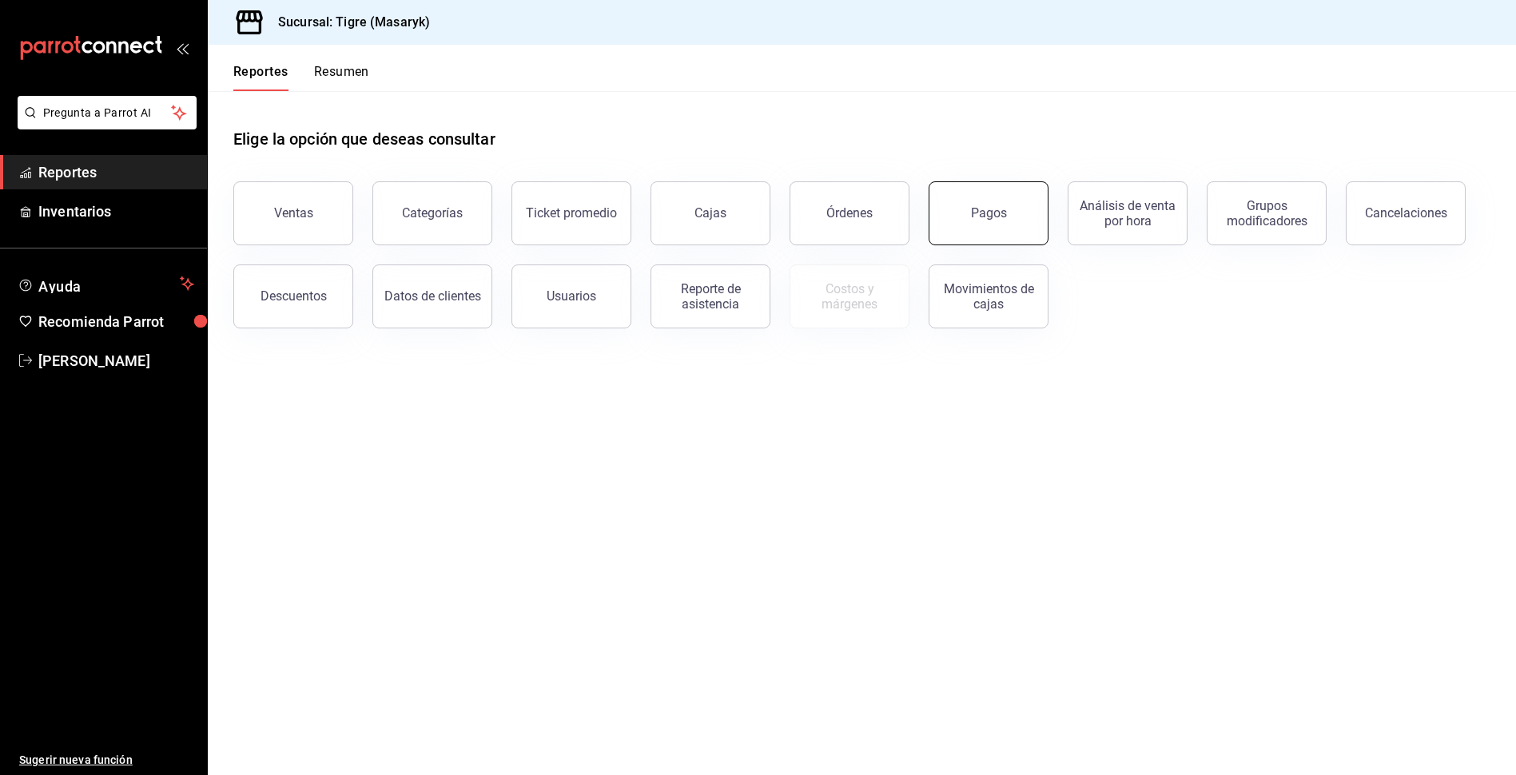
click at [990, 218] on div "Pagos" at bounding box center [989, 212] width 36 height 15
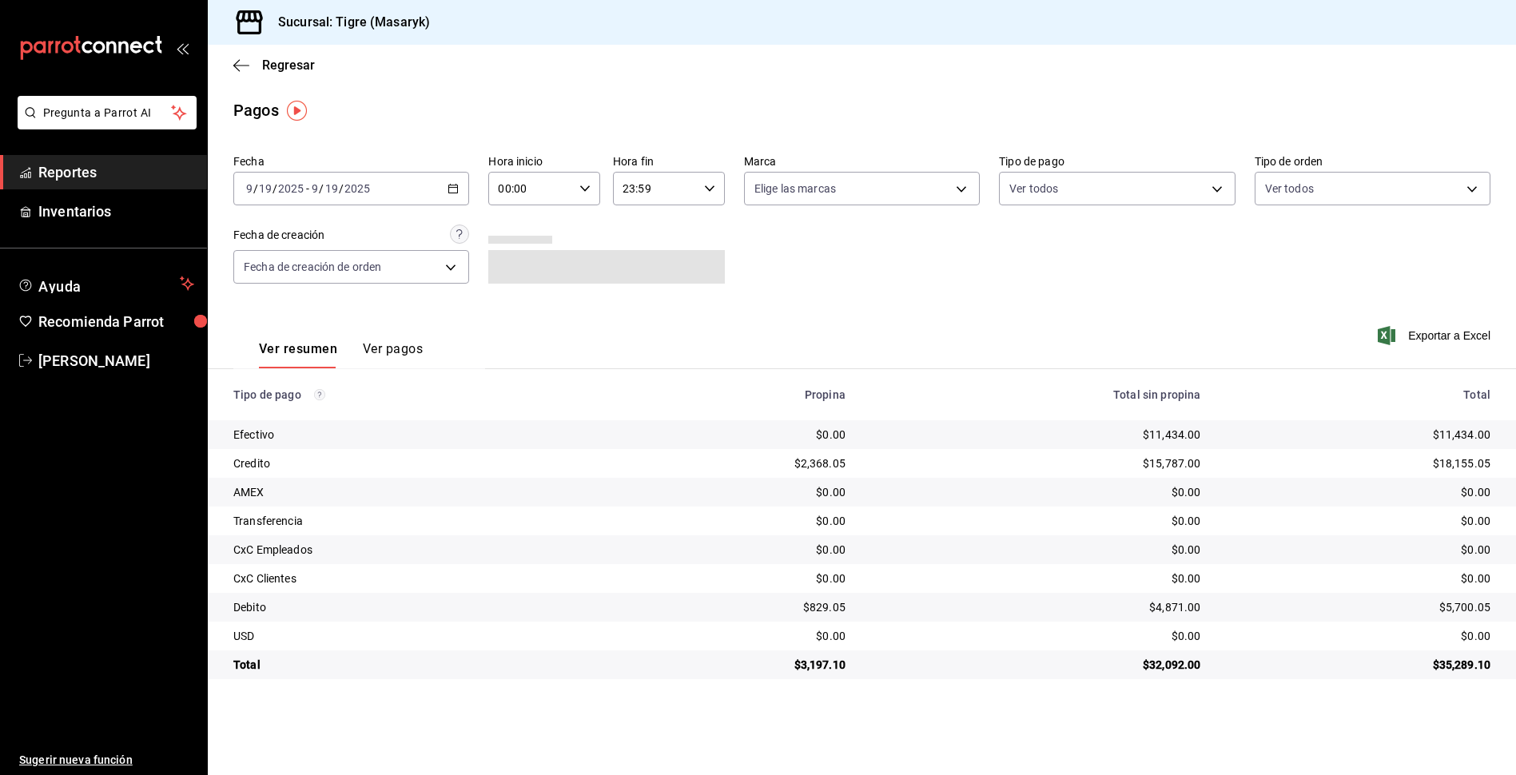
click at [450, 182] on div "2025-09-19 9 / 19 / 2025 - 2025-09-19 9 / 19 / 2025" at bounding box center [351, 189] width 236 height 34
click at [316, 403] on li "Rango de fechas" at bounding box center [308, 417] width 149 height 36
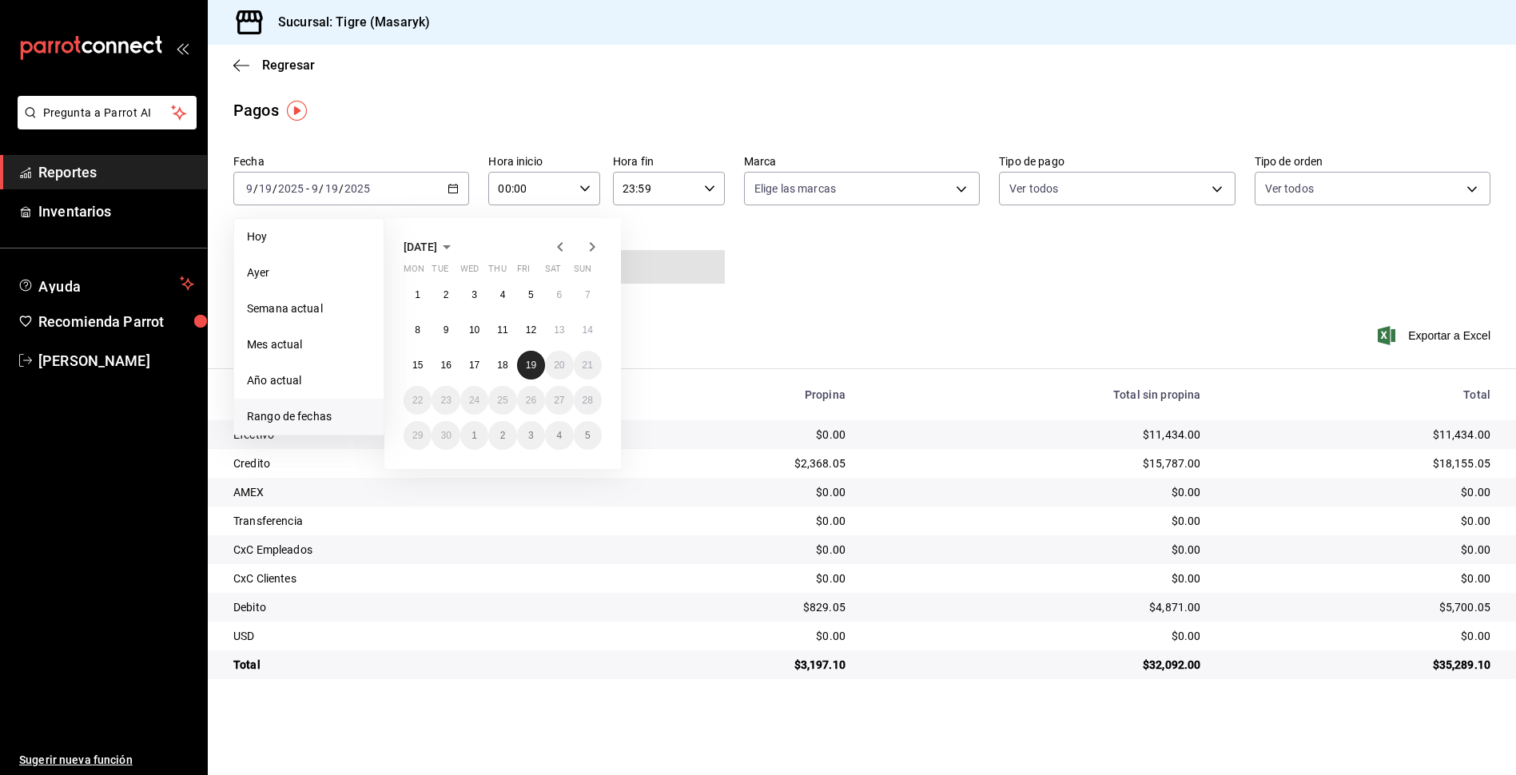
click at [534, 366] on abbr "19" at bounding box center [531, 365] width 10 height 11
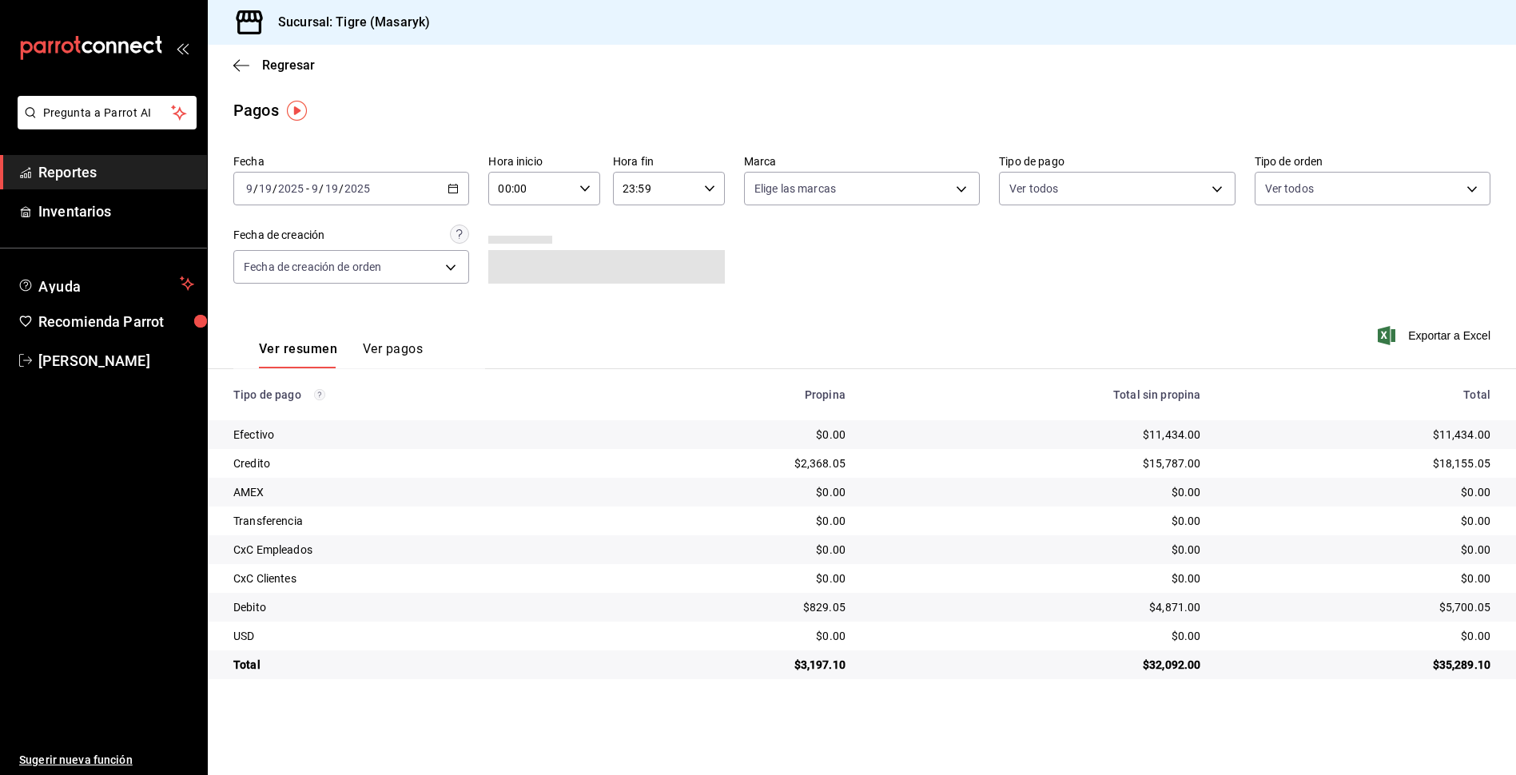
click at [561, 200] on input "00:00" at bounding box center [530, 189] width 85 height 32
click at [507, 259] on span "05" at bounding box center [516, 261] width 30 height 13
type input "05:00"
click at [933, 246] on div at bounding box center [758, 387] width 1516 height 775
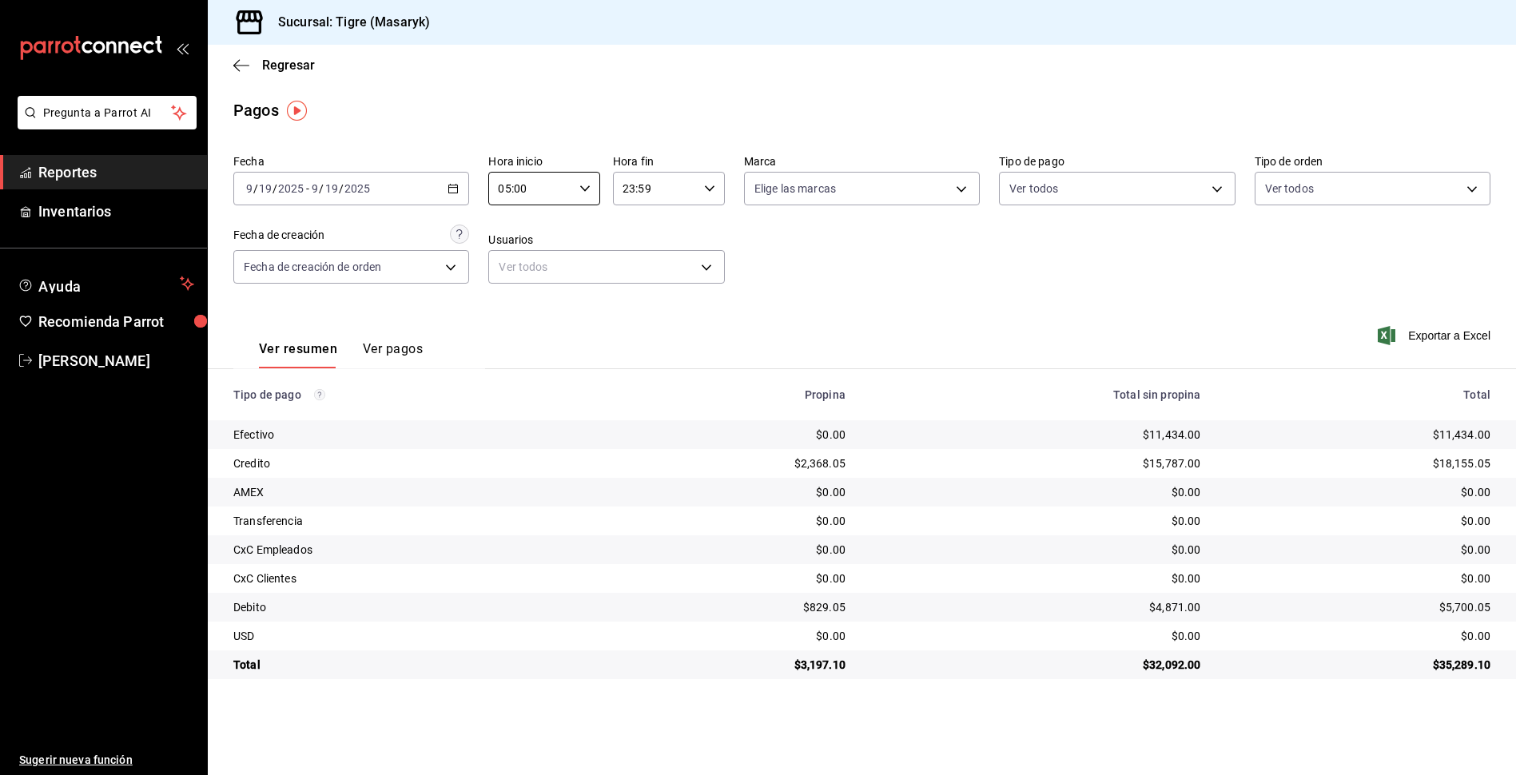
click at [1003, 732] on main "Regresar Pagos Fecha 2025-09-19 9 / 19 / 2025 - 2025-09-19 9 / 19 / 2025 Hora i…" at bounding box center [862, 410] width 1308 height 730
click at [234, 66] on icon "button" at bounding box center [241, 65] width 16 height 14
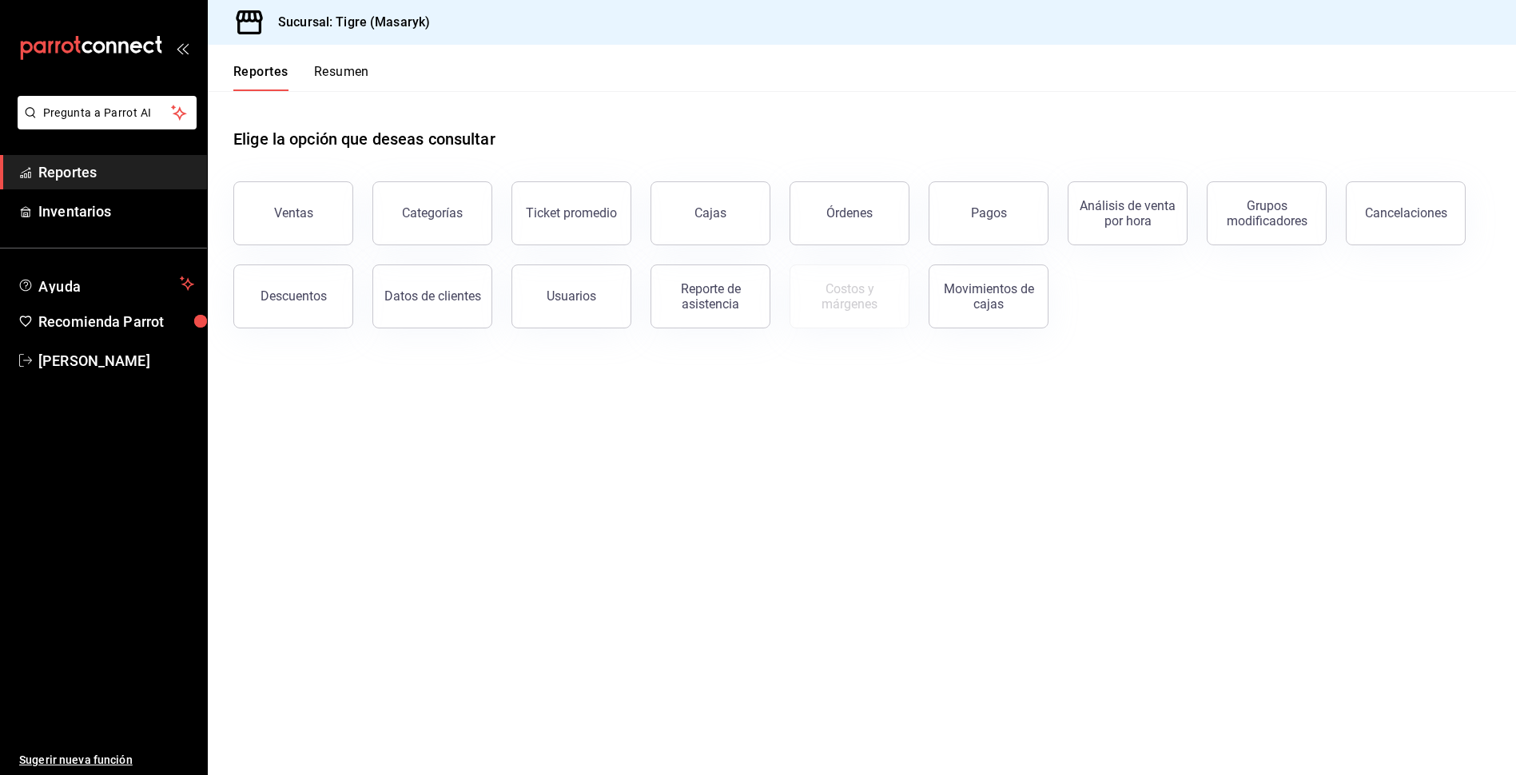
click at [341, 78] on button "Resumen" at bounding box center [341, 77] width 55 height 27
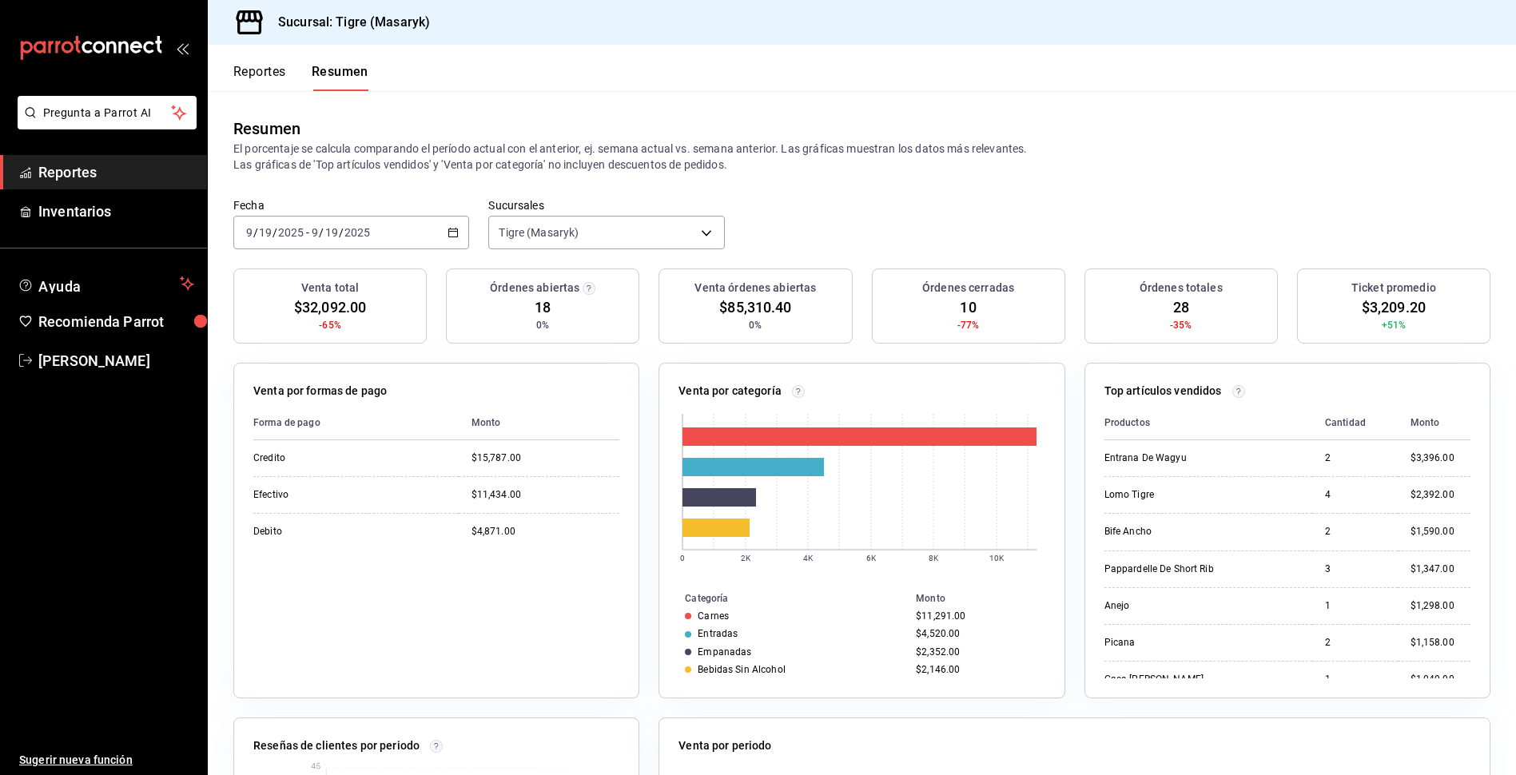
click at [256, 70] on button "Reportes" at bounding box center [259, 77] width 53 height 27
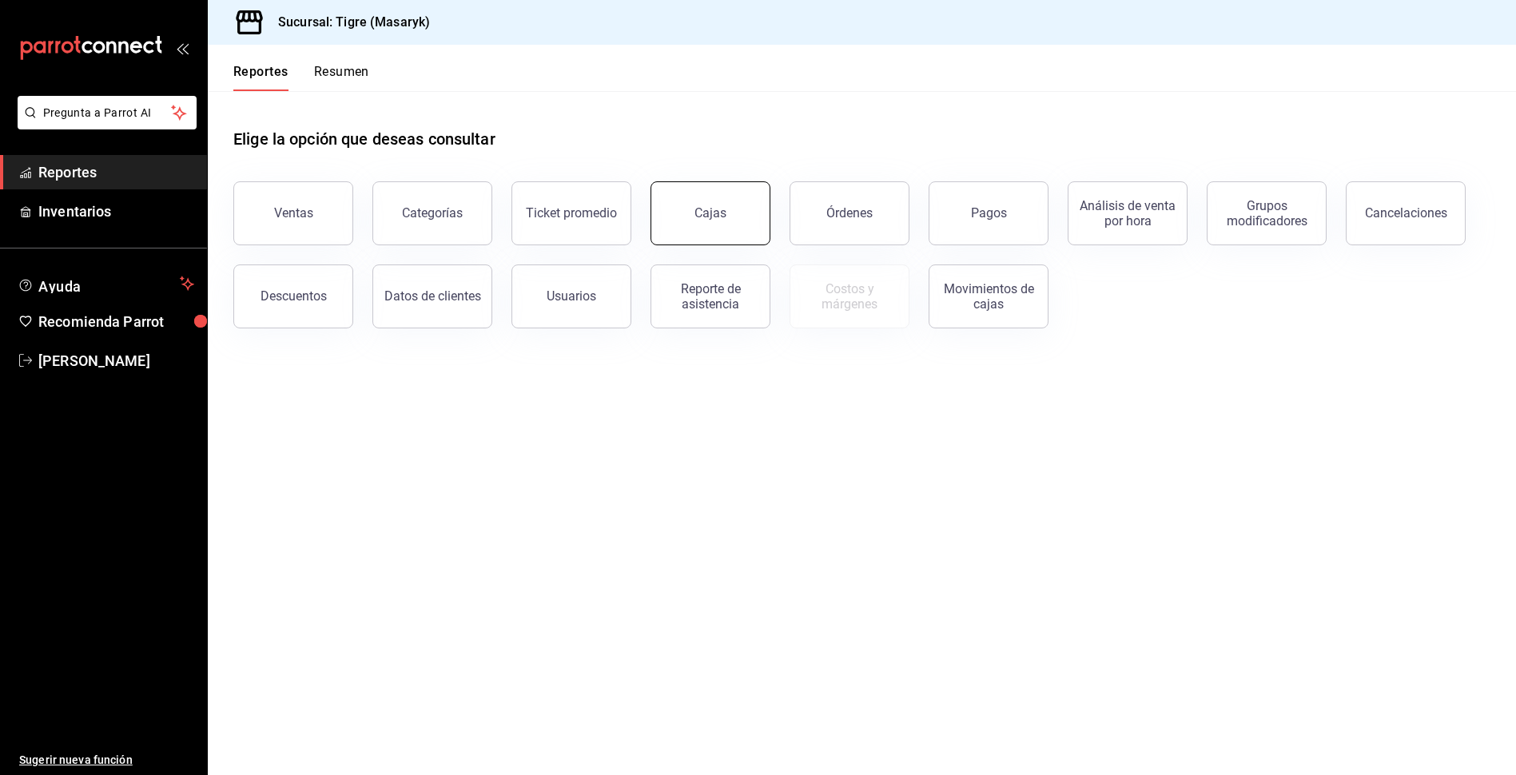
click at [728, 221] on link "Cajas" at bounding box center [710, 213] width 120 height 64
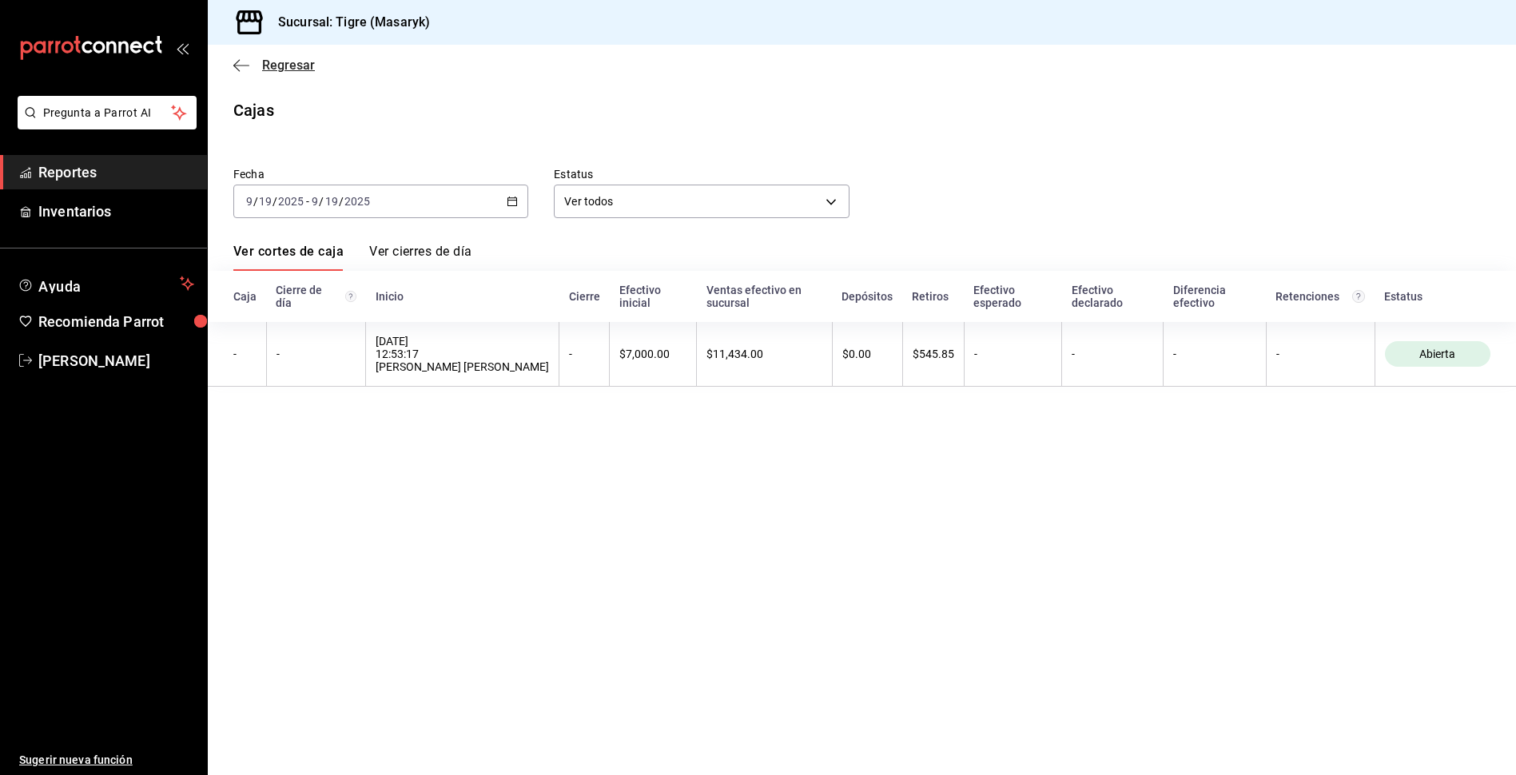
click at [237, 62] on icon "button" at bounding box center [241, 65] width 16 height 14
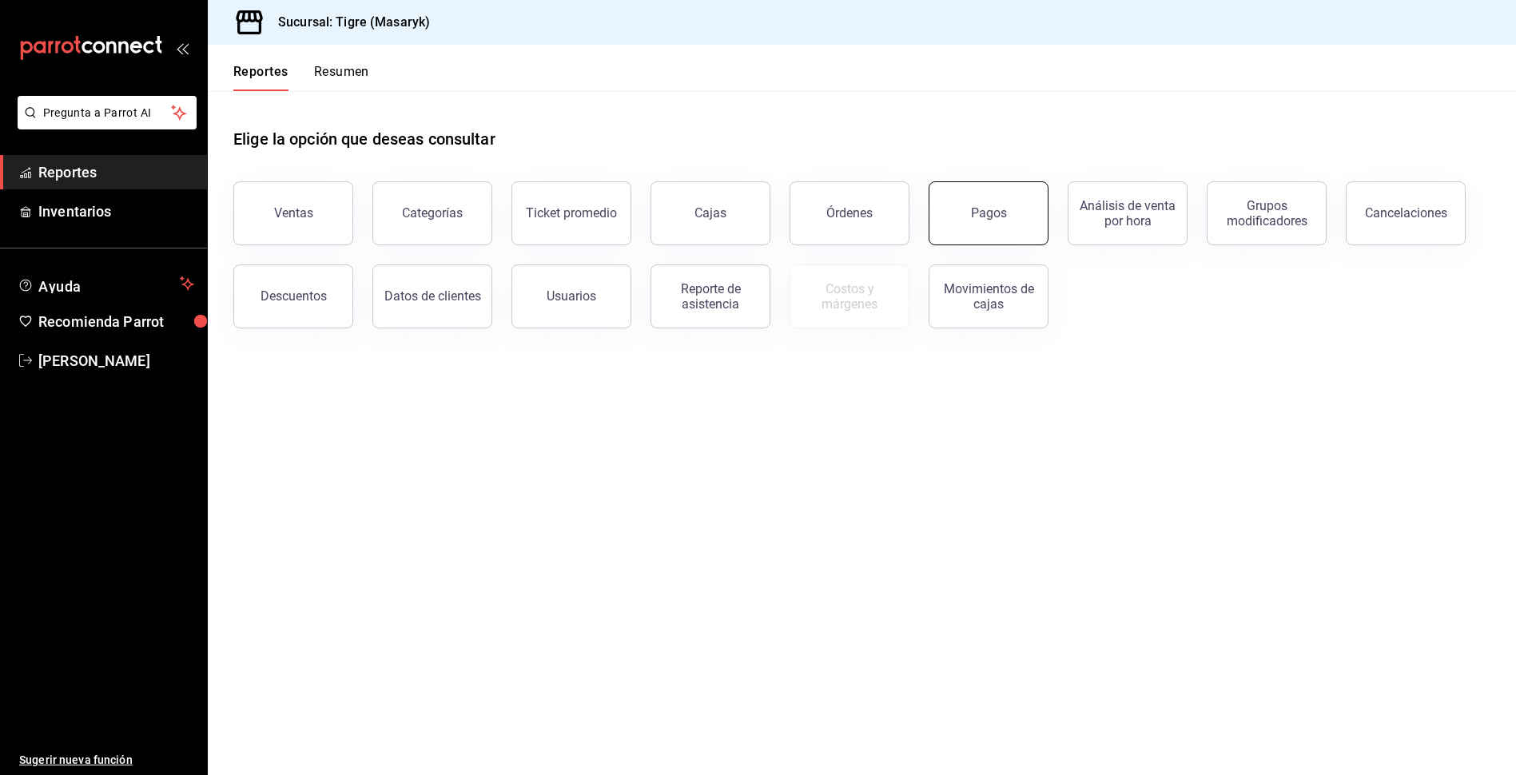
click at [987, 229] on button "Pagos" at bounding box center [988, 213] width 120 height 64
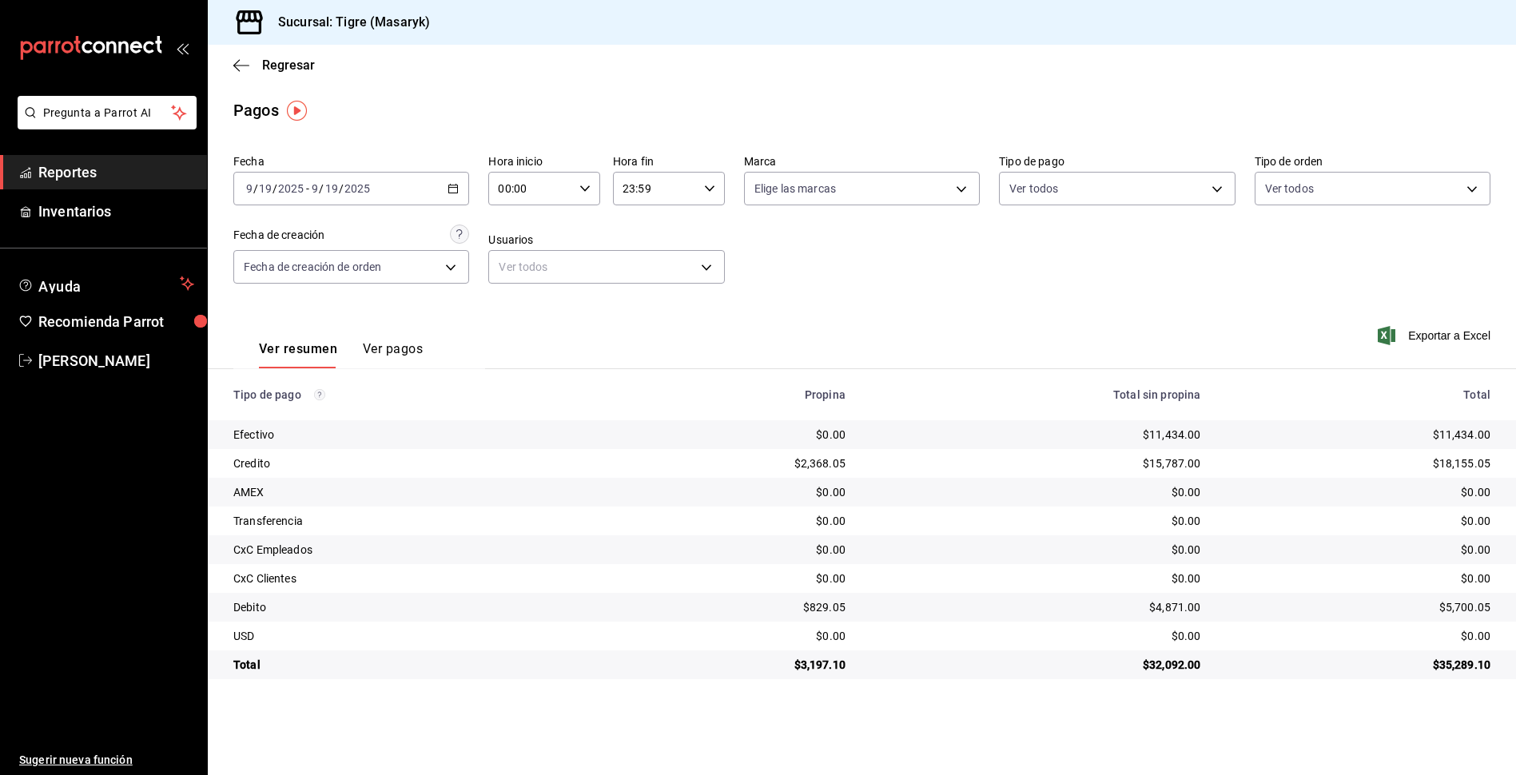
click at [584, 190] on \(Stroke\) "button" at bounding box center [585, 188] width 10 height 6
click at [514, 257] on span "05" at bounding box center [516, 261] width 30 height 13
type input "05:00"
click at [1038, 295] on div at bounding box center [758, 387] width 1516 height 775
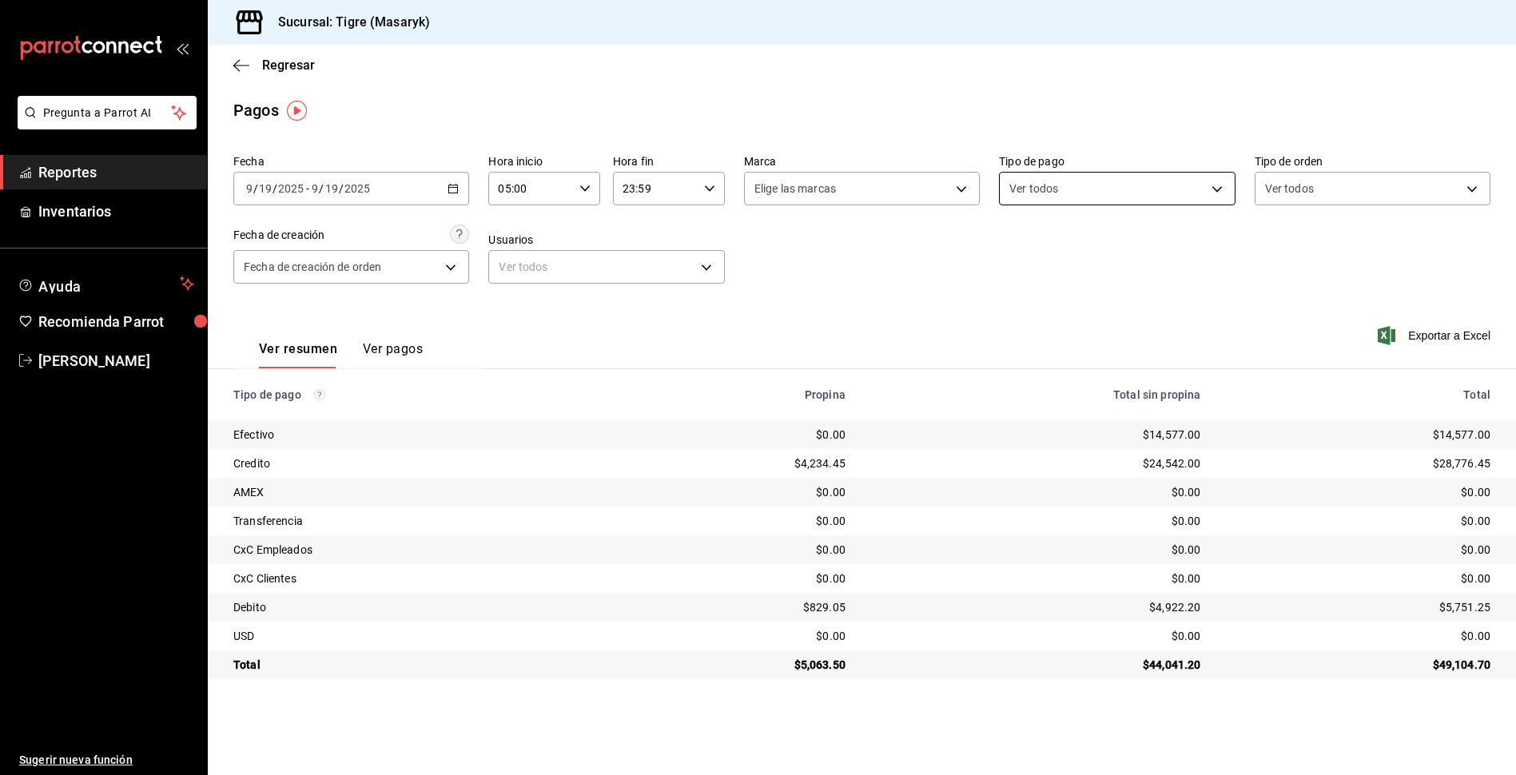
click at [1093, 176] on body "Pregunta a Parrot AI Reportes Inventarios Ayuda Recomienda Parrot Tigre Masaryk…" at bounding box center [758, 387] width 1516 height 775
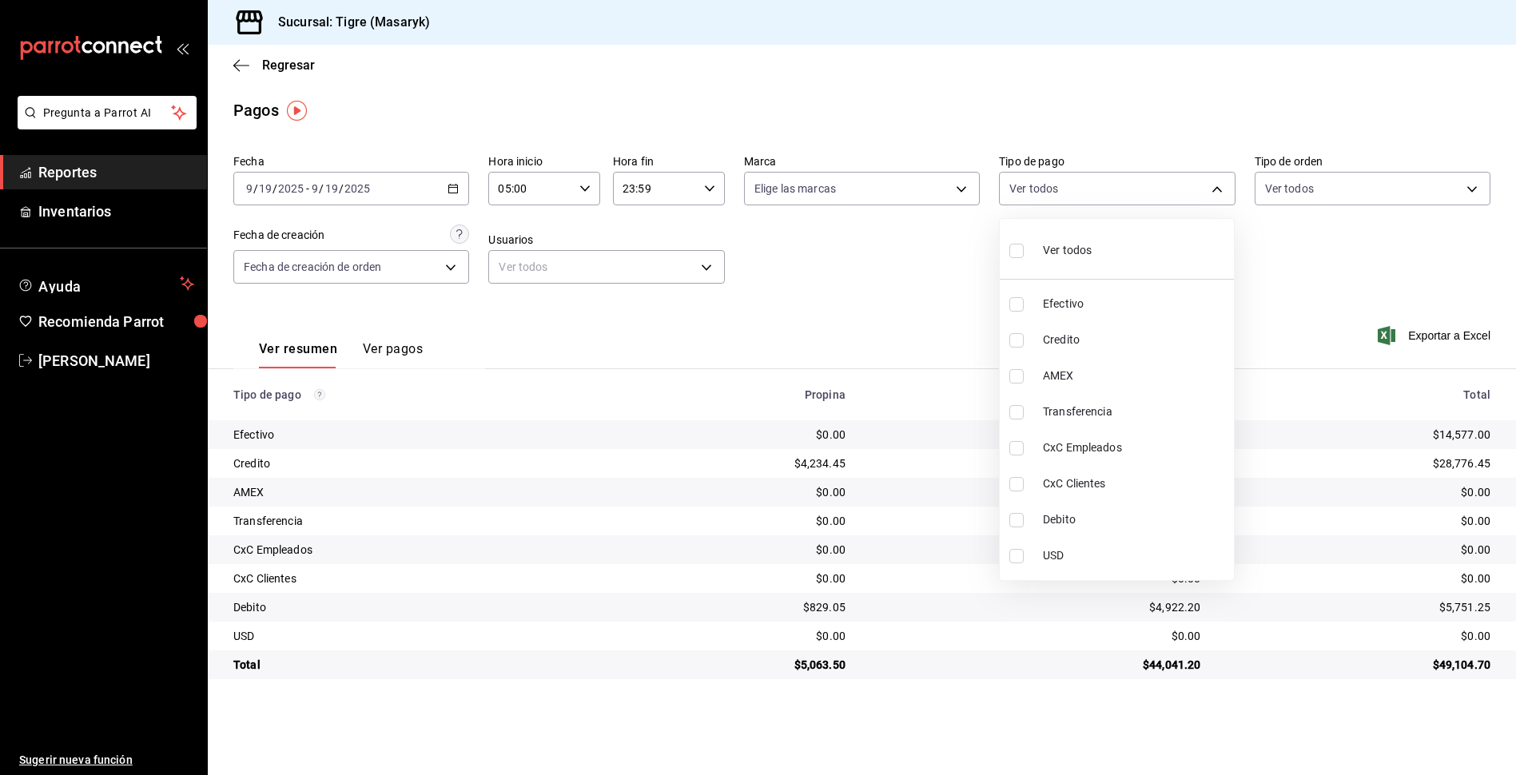
click at [1036, 244] on div "Ver todos" at bounding box center [1050, 249] width 82 height 34
type input "68cfb1b9-f6b2-44be-9d19-cf144159f8e2,563f51c4-7c0d-43b6-837e-e895ac41548e,d9472…"
checkbox input "true"
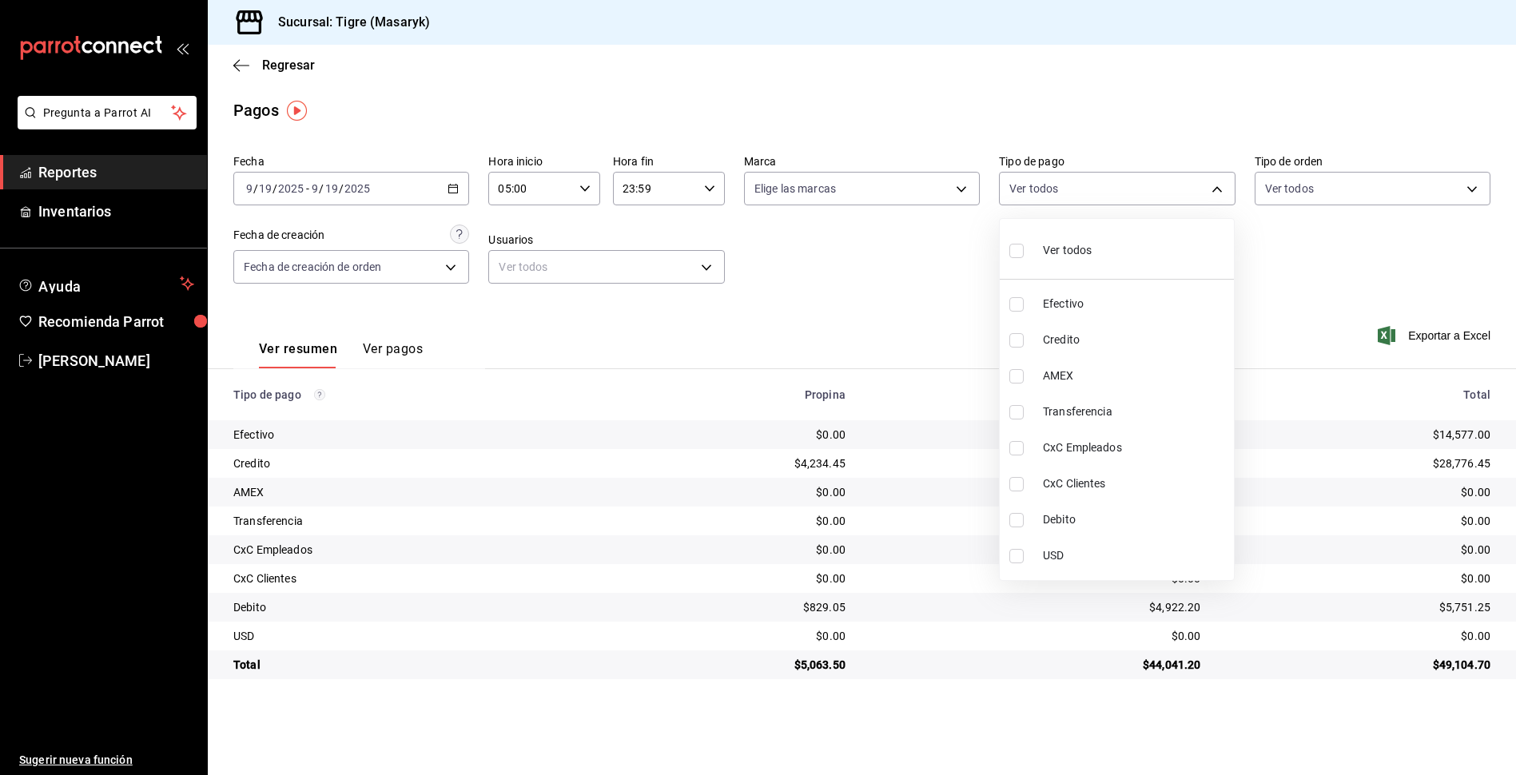
checkbox input "true"
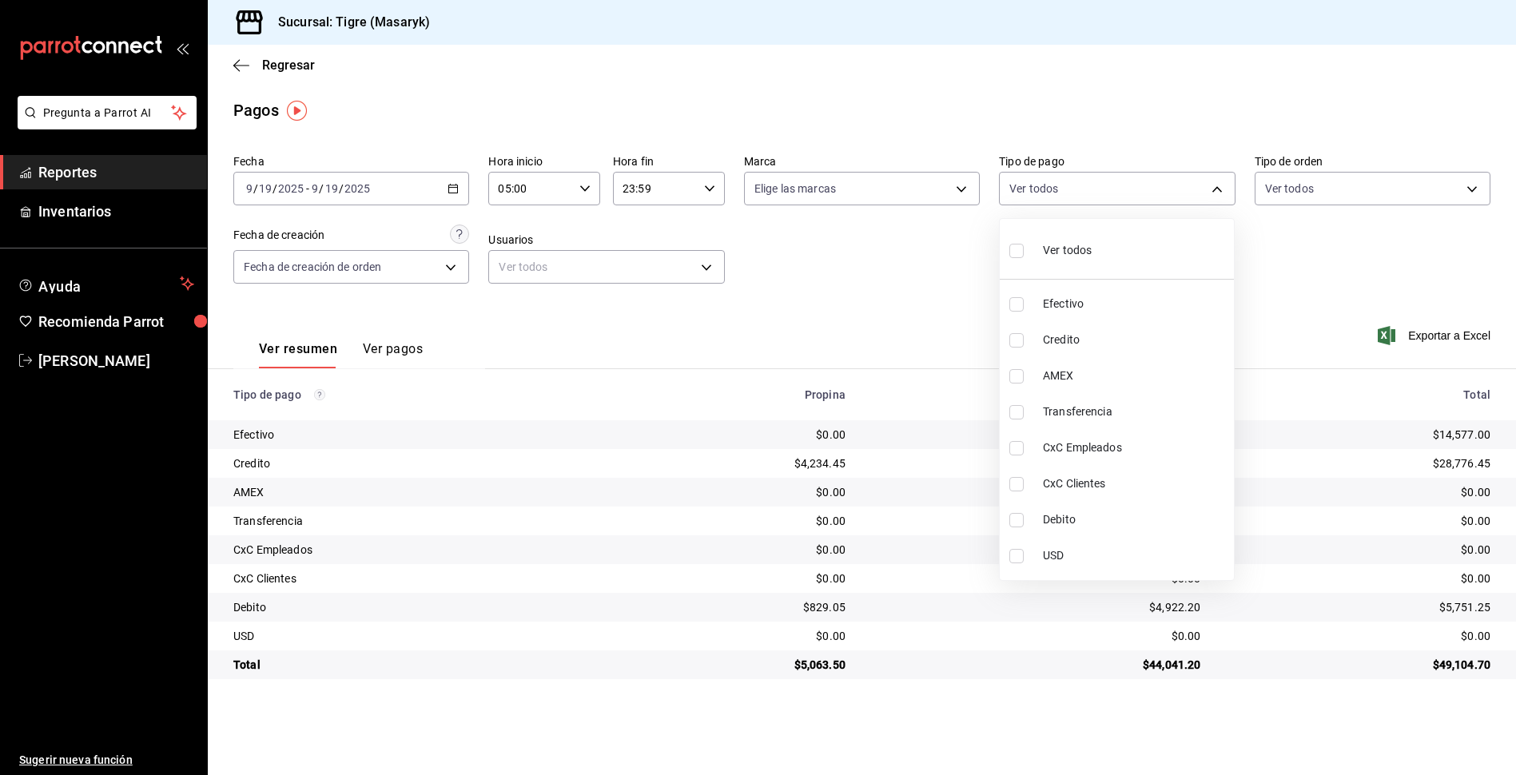
checkbox input "true"
click at [1022, 242] on label at bounding box center [1019, 250] width 21 height 23
click at [1022, 244] on input "checkbox" at bounding box center [1016, 251] width 14 height 14
checkbox input "true"
type input "68cfb1b9-f6b2-44be-9d19-cf144159f8e2,563f51c4-7c0d-43b6-837e-e895ac41548e,d9472…"
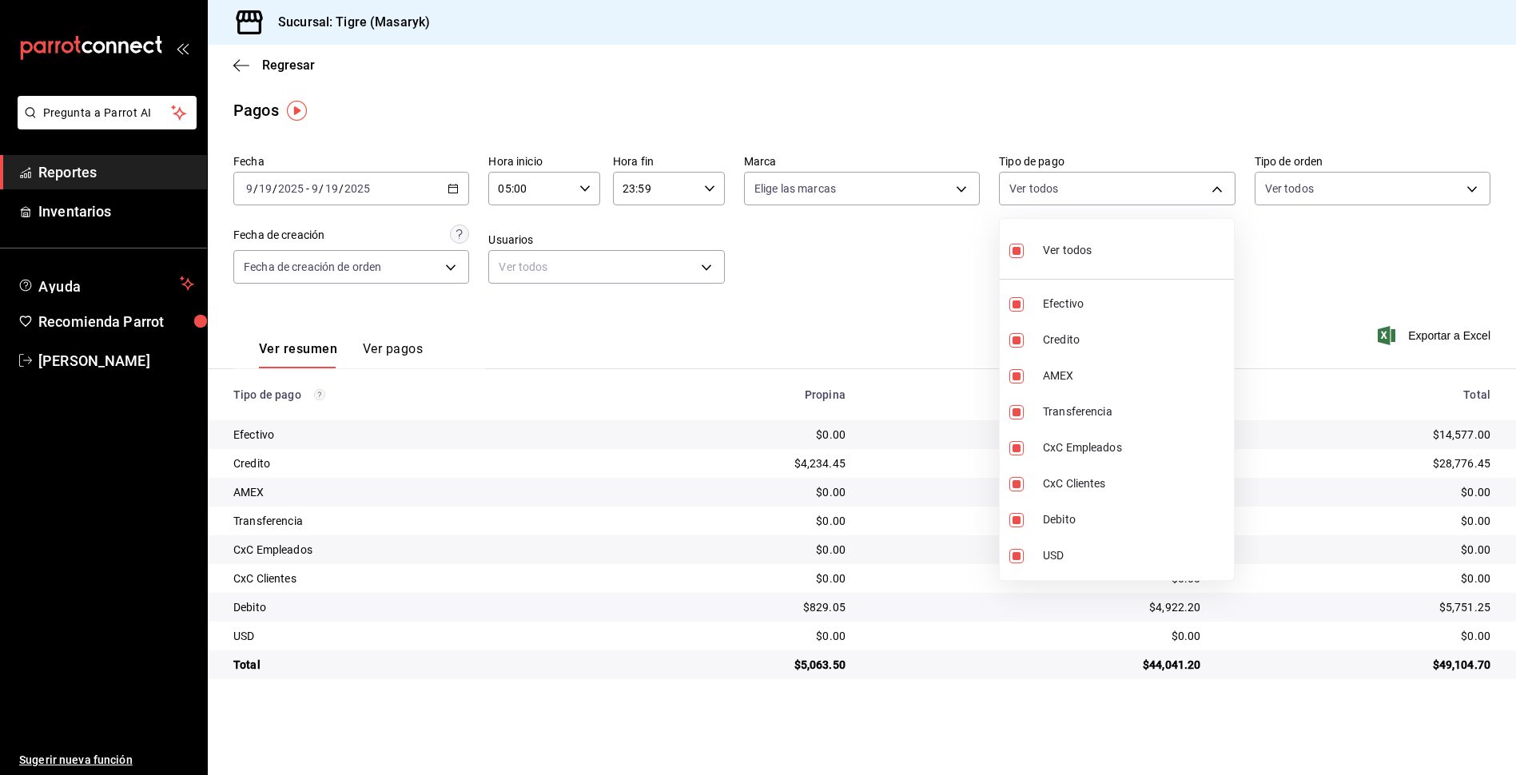
checkbox input "true"
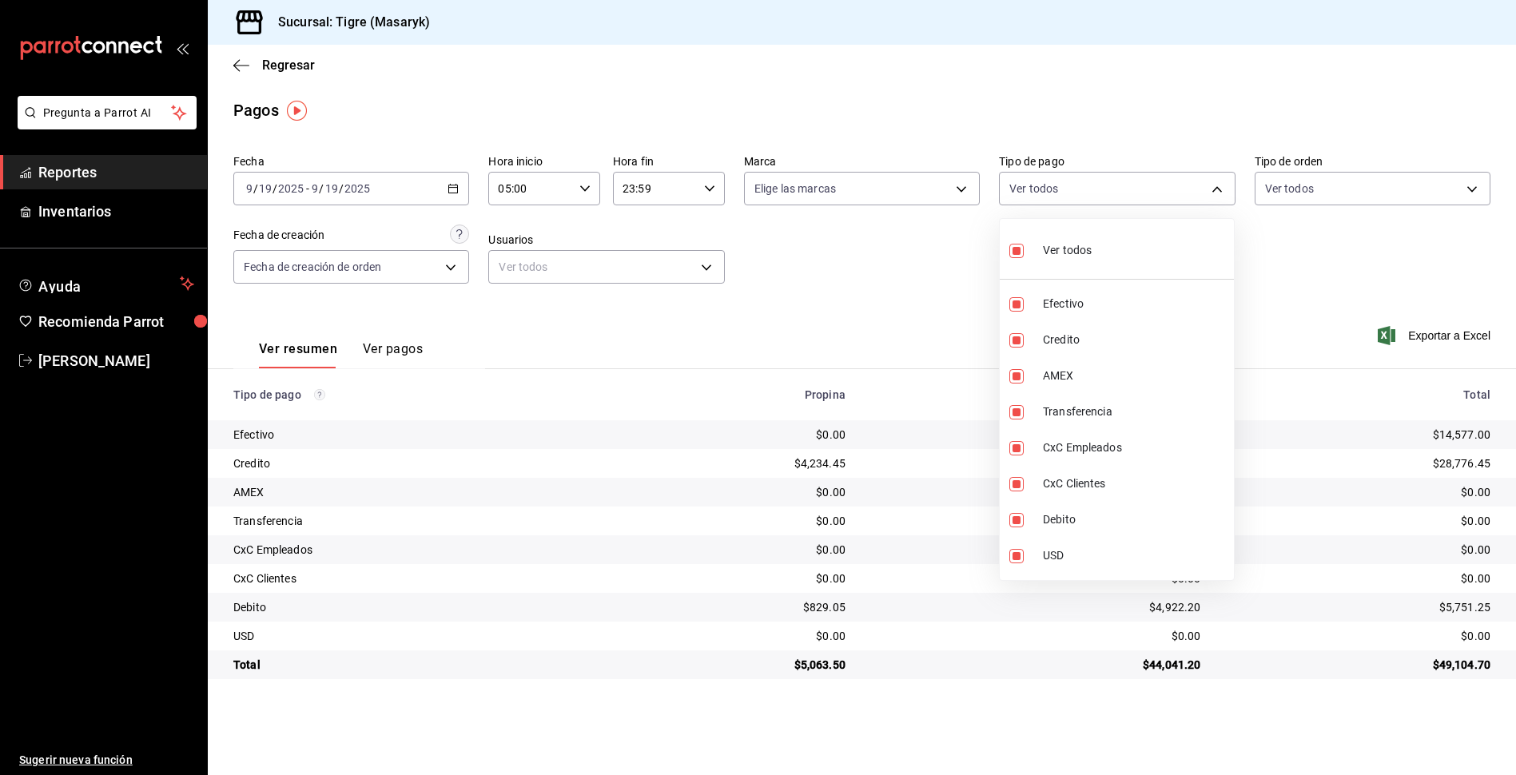
checkbox input "true"
click at [1021, 248] on input "checkbox" at bounding box center [1016, 251] width 14 height 14
checkbox input "false"
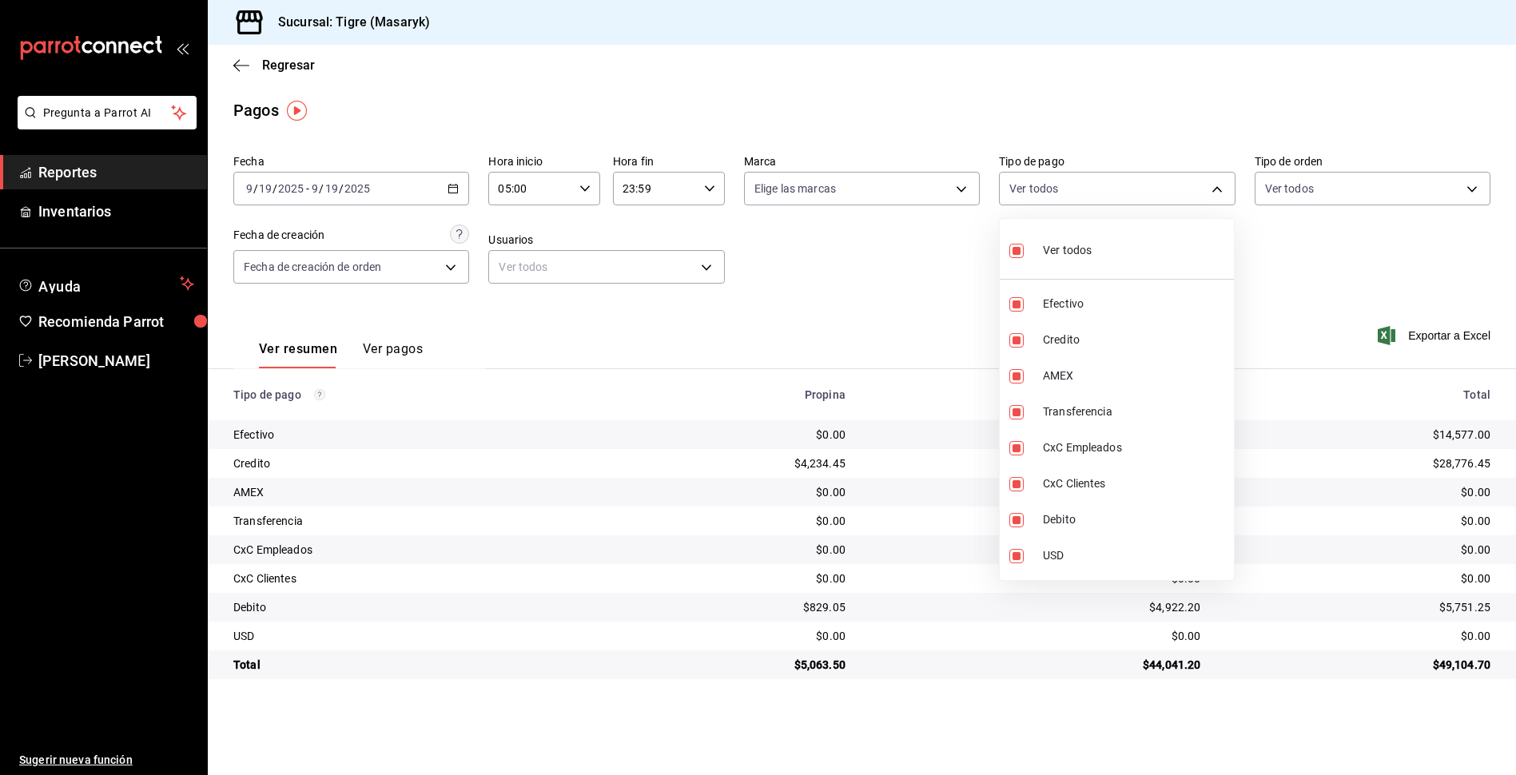
checkbox input "false"
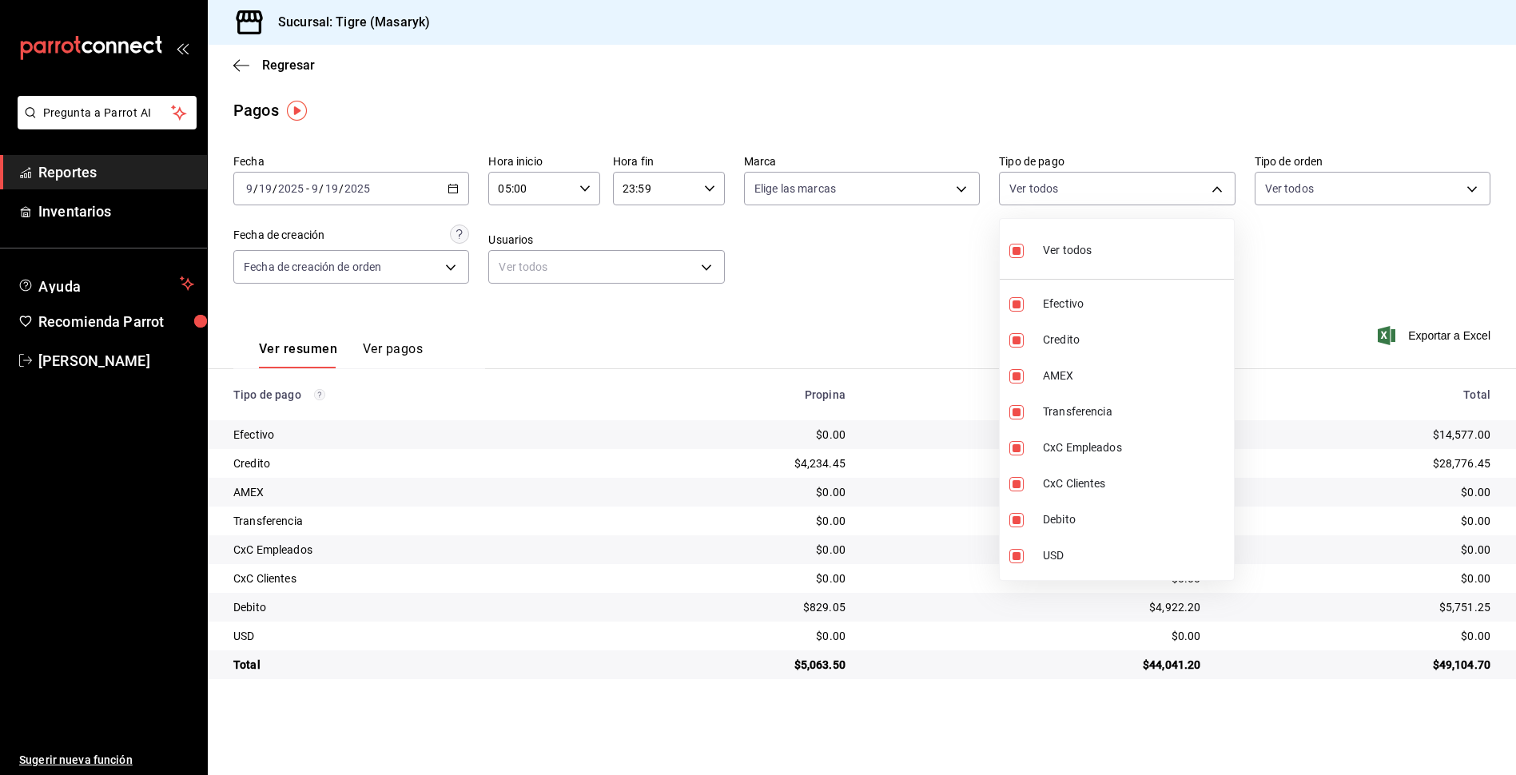
checkbox input "false"
click at [1016, 345] on input "checkbox" at bounding box center [1016, 340] width 14 height 14
checkbox input "true"
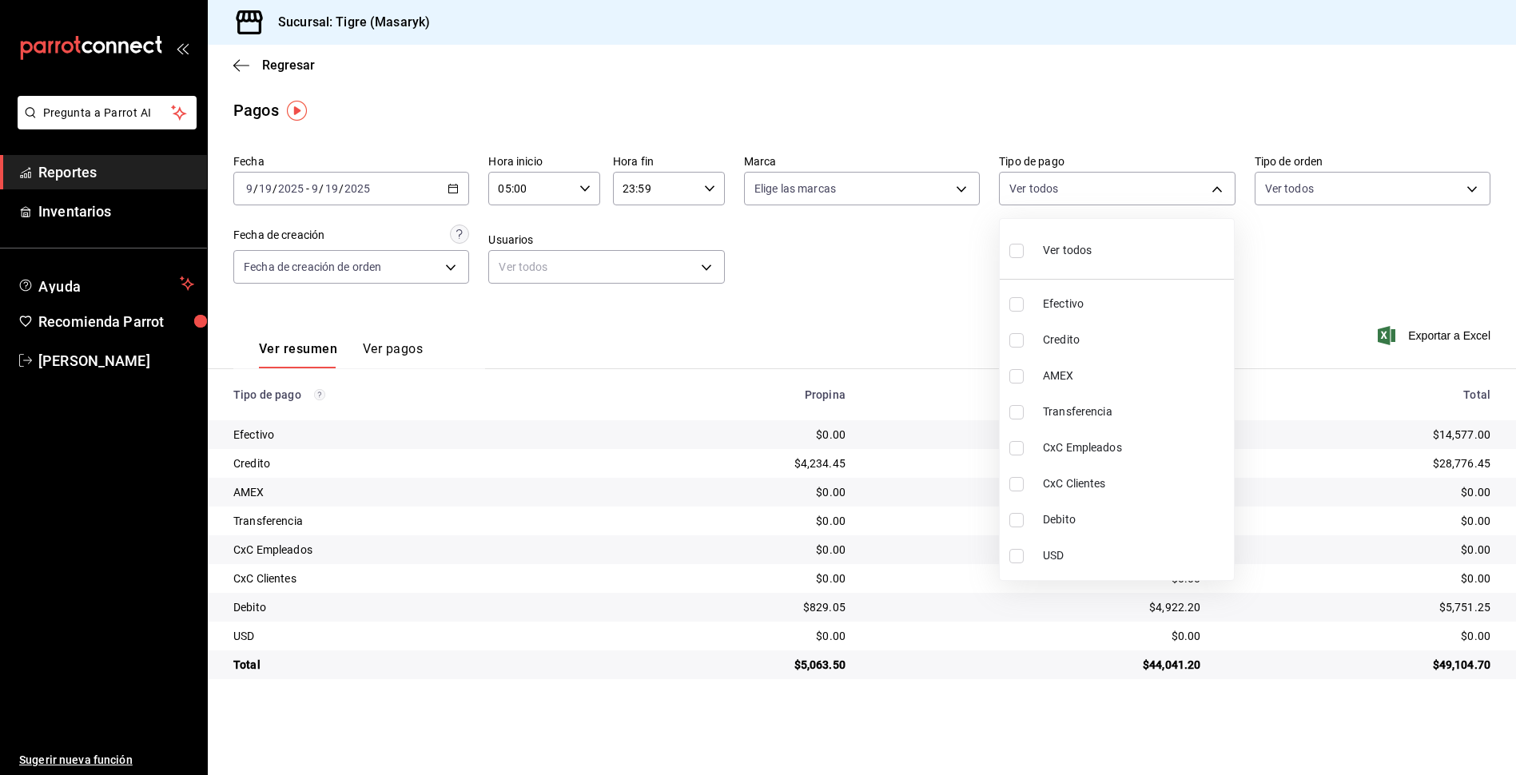
type input "563f51c4-7c0d-43b6-837e-e895ac41548e"
click at [1020, 513] on input "checkbox" at bounding box center [1016, 520] width 14 height 14
checkbox input "true"
click at [866, 288] on div at bounding box center [758, 387] width 1516 height 775
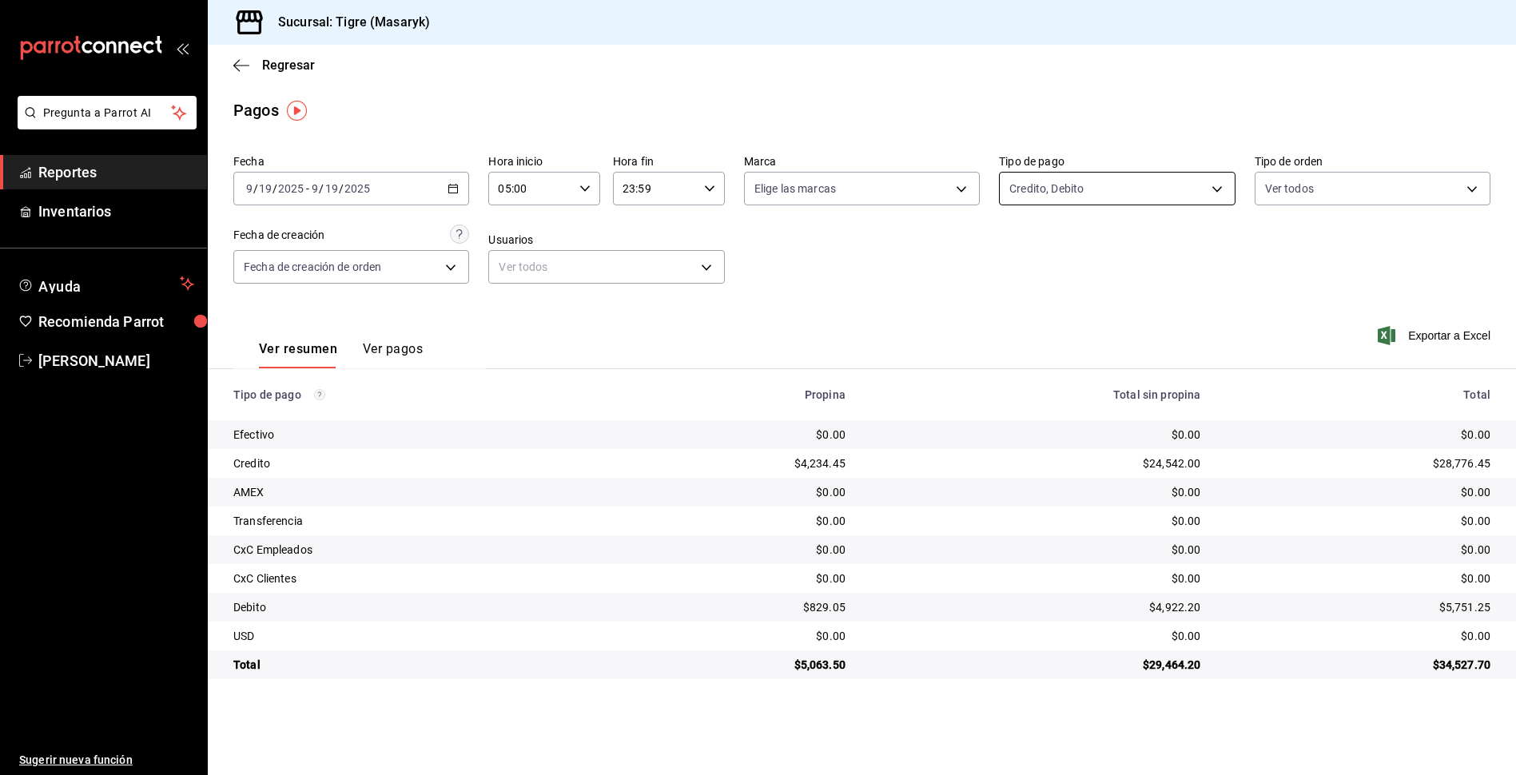
click at [1150, 189] on body "Pregunta a Parrot AI Reportes Inventarios Ayuda Recomienda Parrot Tigre Masaryk…" at bounding box center [758, 387] width 1516 height 775
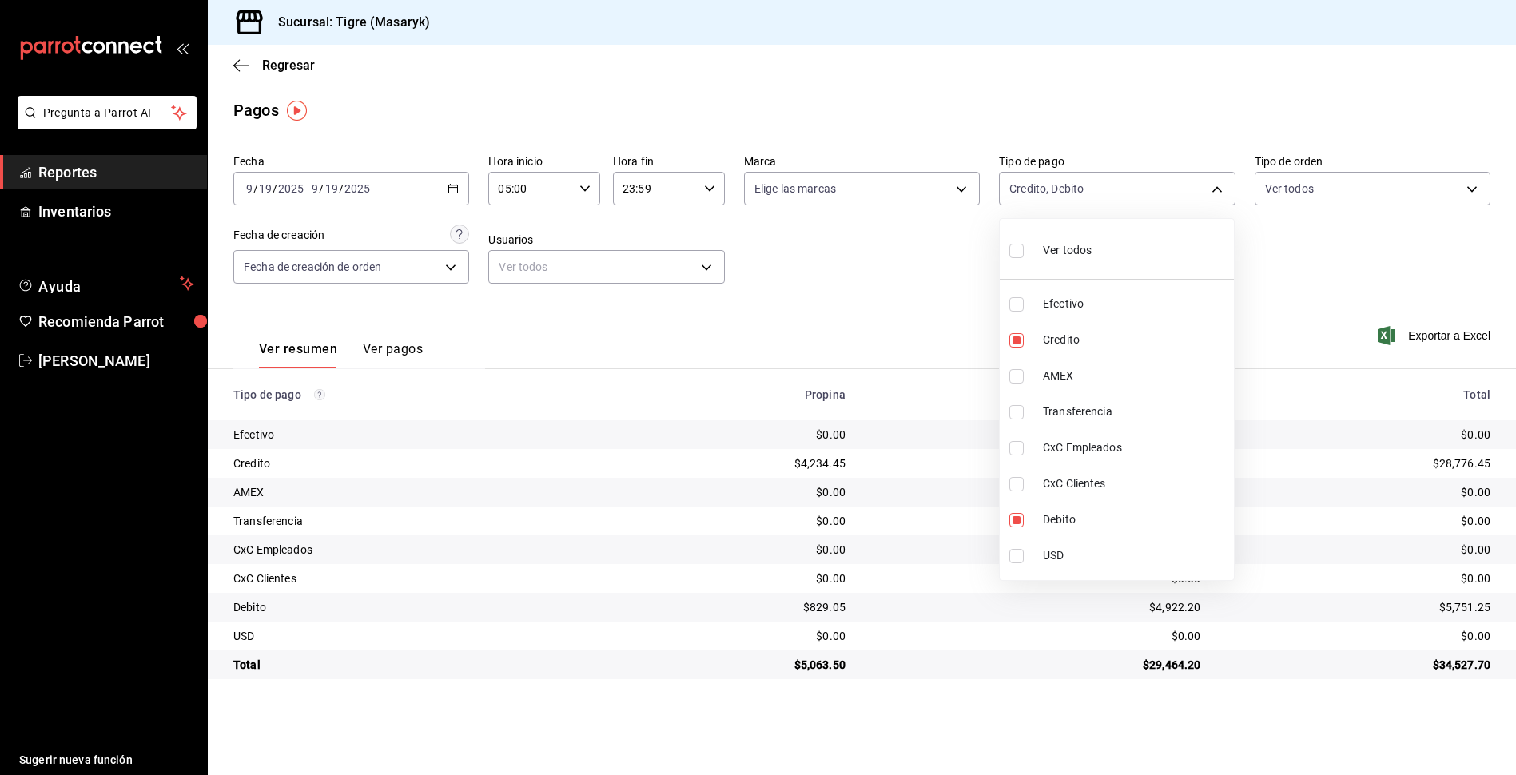
click at [1040, 255] on div "Ver todos" at bounding box center [1050, 249] width 82 height 34
type input "68cfb1b9-f6b2-44be-9d19-cf144159f8e2,563f51c4-7c0d-43b6-837e-e895ac41548e,d9472…"
checkbox input "true"
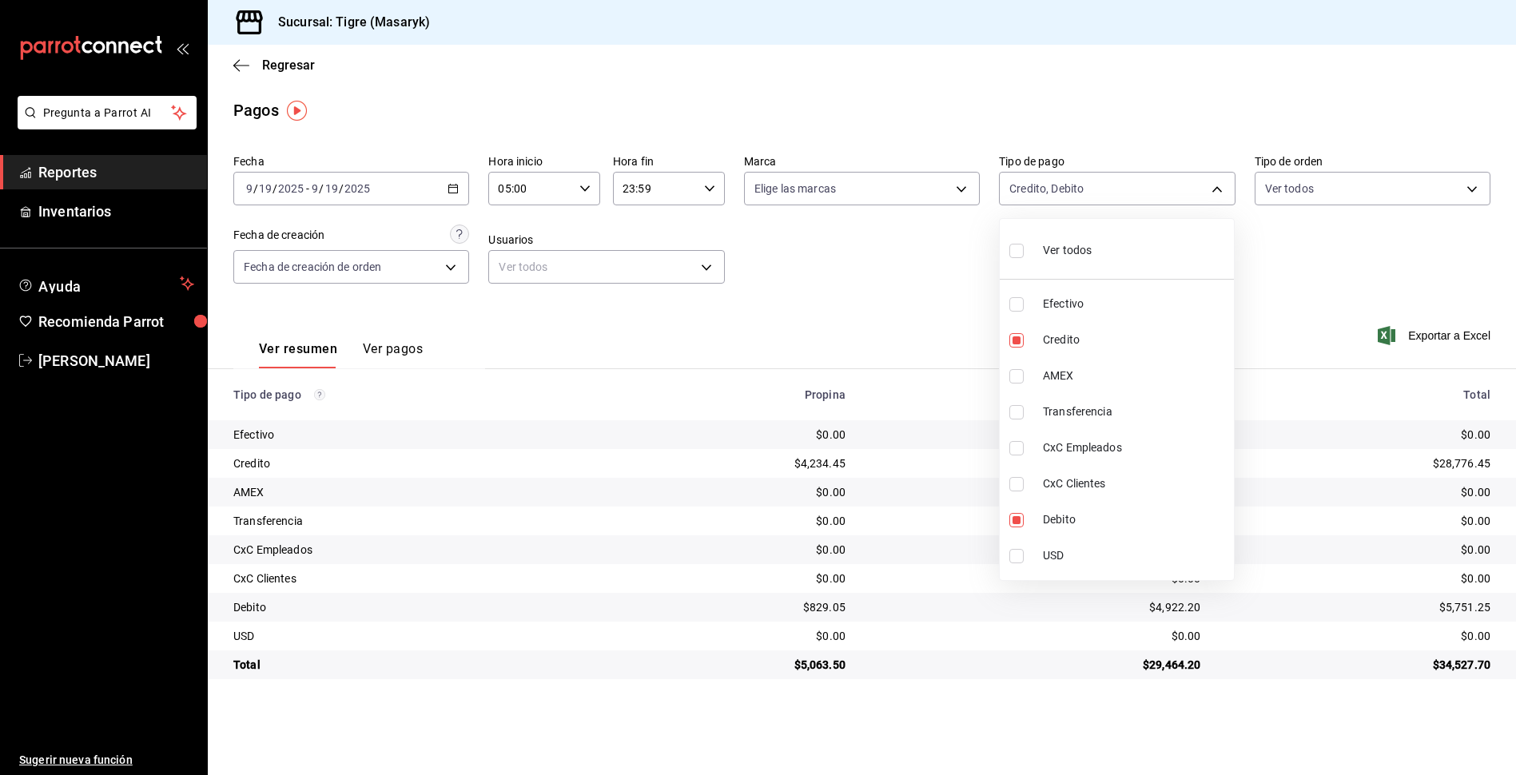
checkbox input "true"
click at [959, 275] on div at bounding box center [758, 387] width 1516 height 775
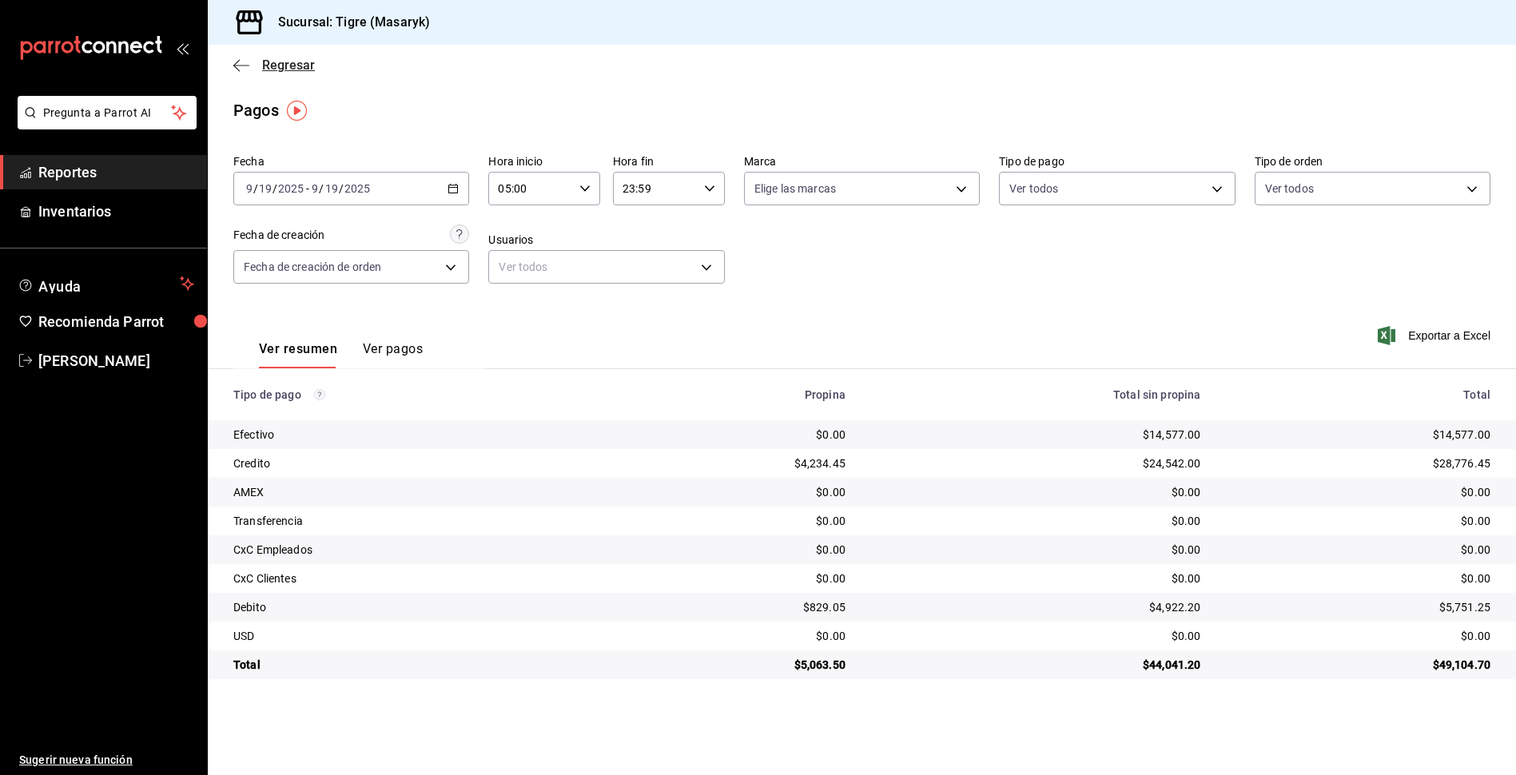
click at [236, 64] on icon "button" at bounding box center [241, 65] width 16 height 14
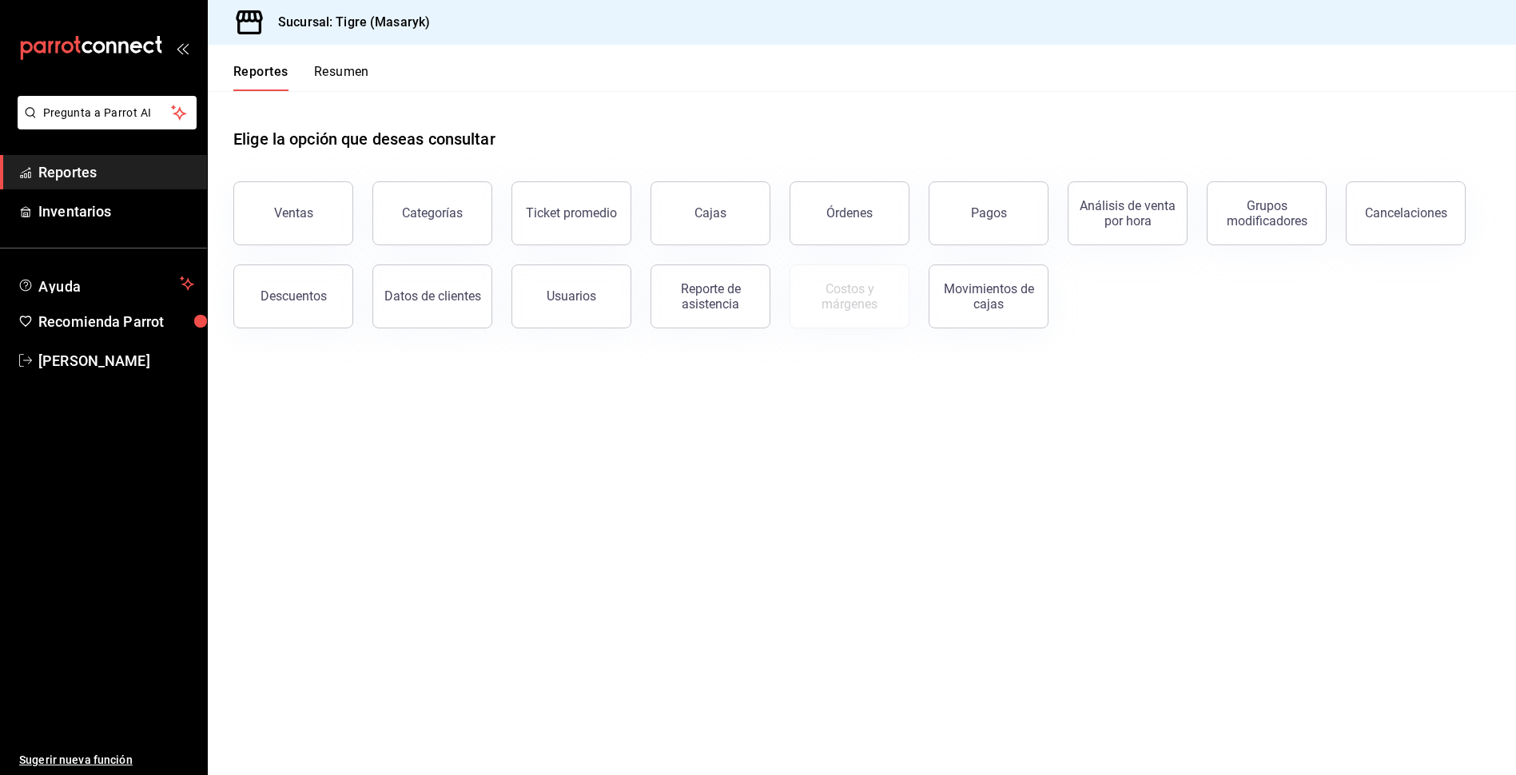
click at [343, 85] on button "Resumen" at bounding box center [341, 77] width 55 height 27
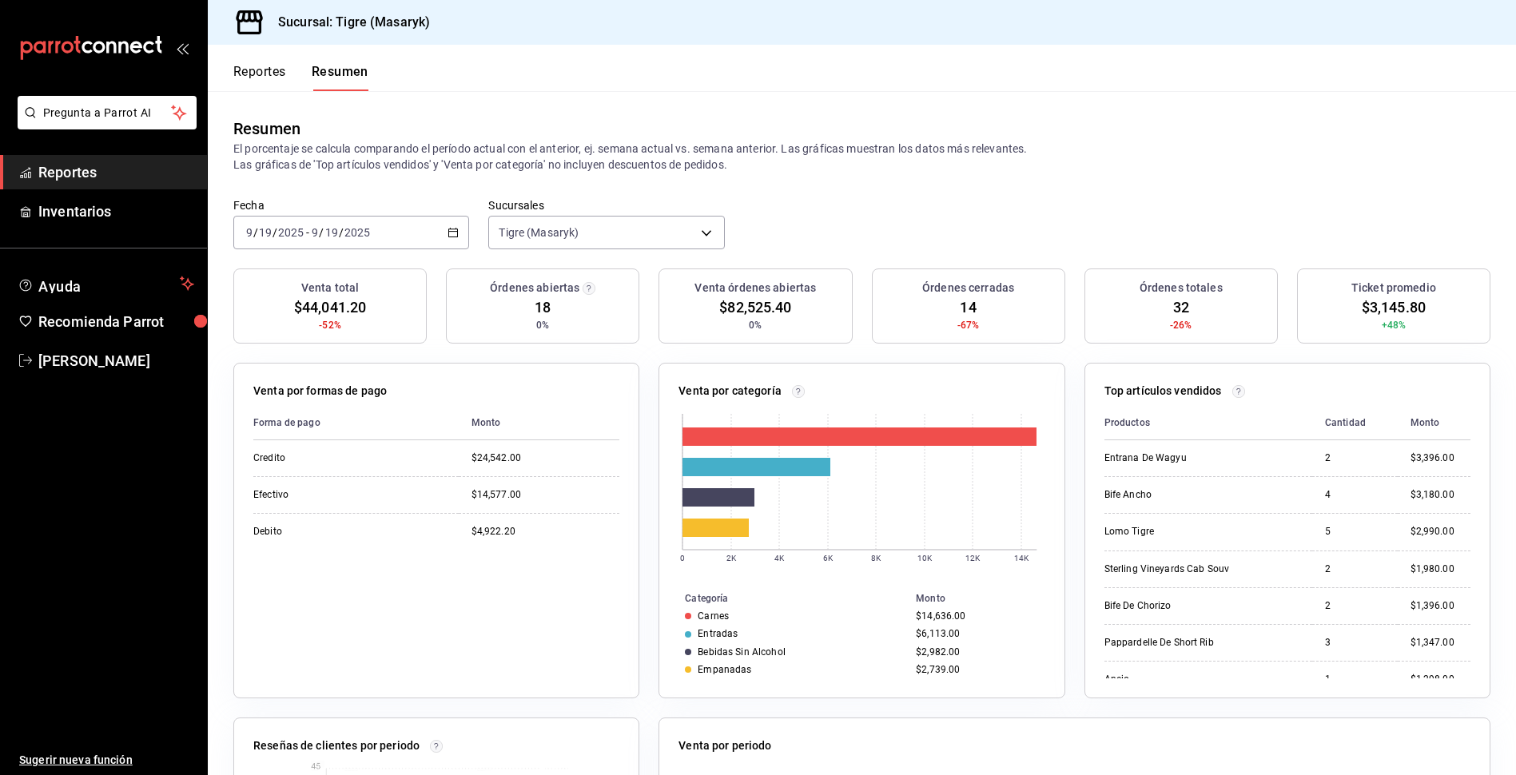
click at [251, 63] on div "Reportes Resumen" at bounding box center [288, 68] width 161 height 46
click at [245, 64] on button "Reportes" at bounding box center [259, 77] width 53 height 27
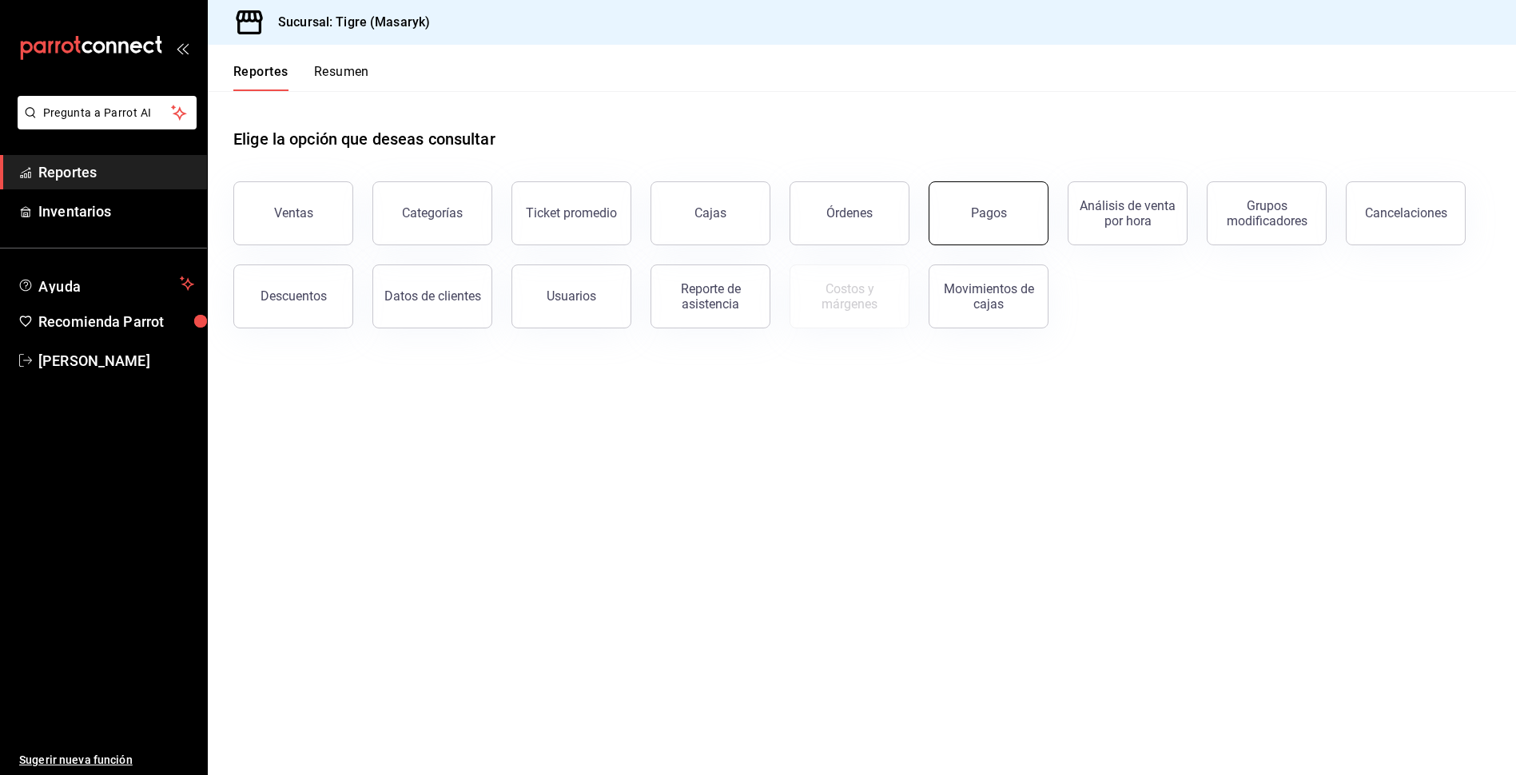
click at [976, 222] on button "Pagos" at bounding box center [988, 213] width 120 height 64
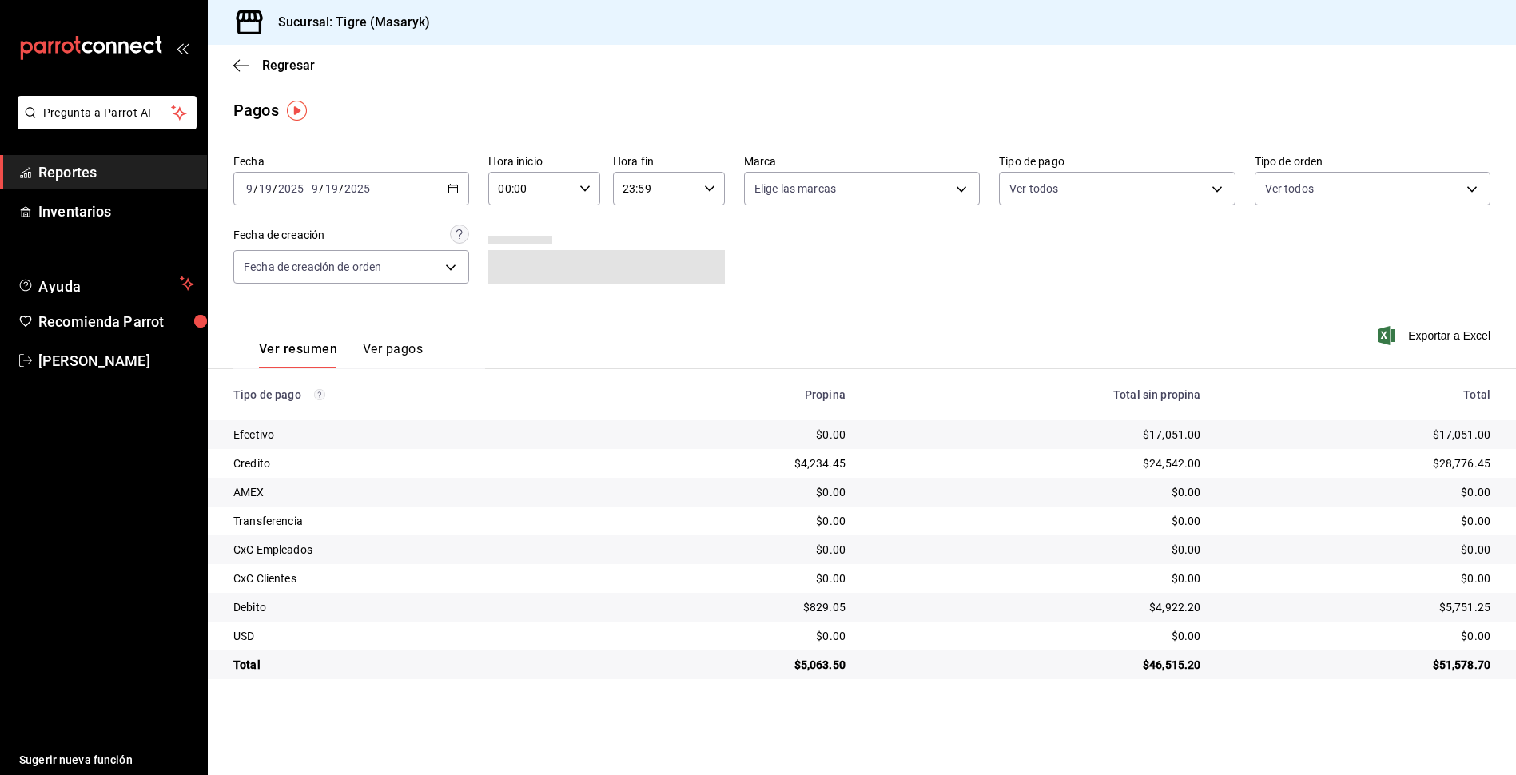
click at [540, 198] on input "00:00" at bounding box center [530, 189] width 85 height 32
click at [513, 260] on span "05" at bounding box center [516, 261] width 30 height 13
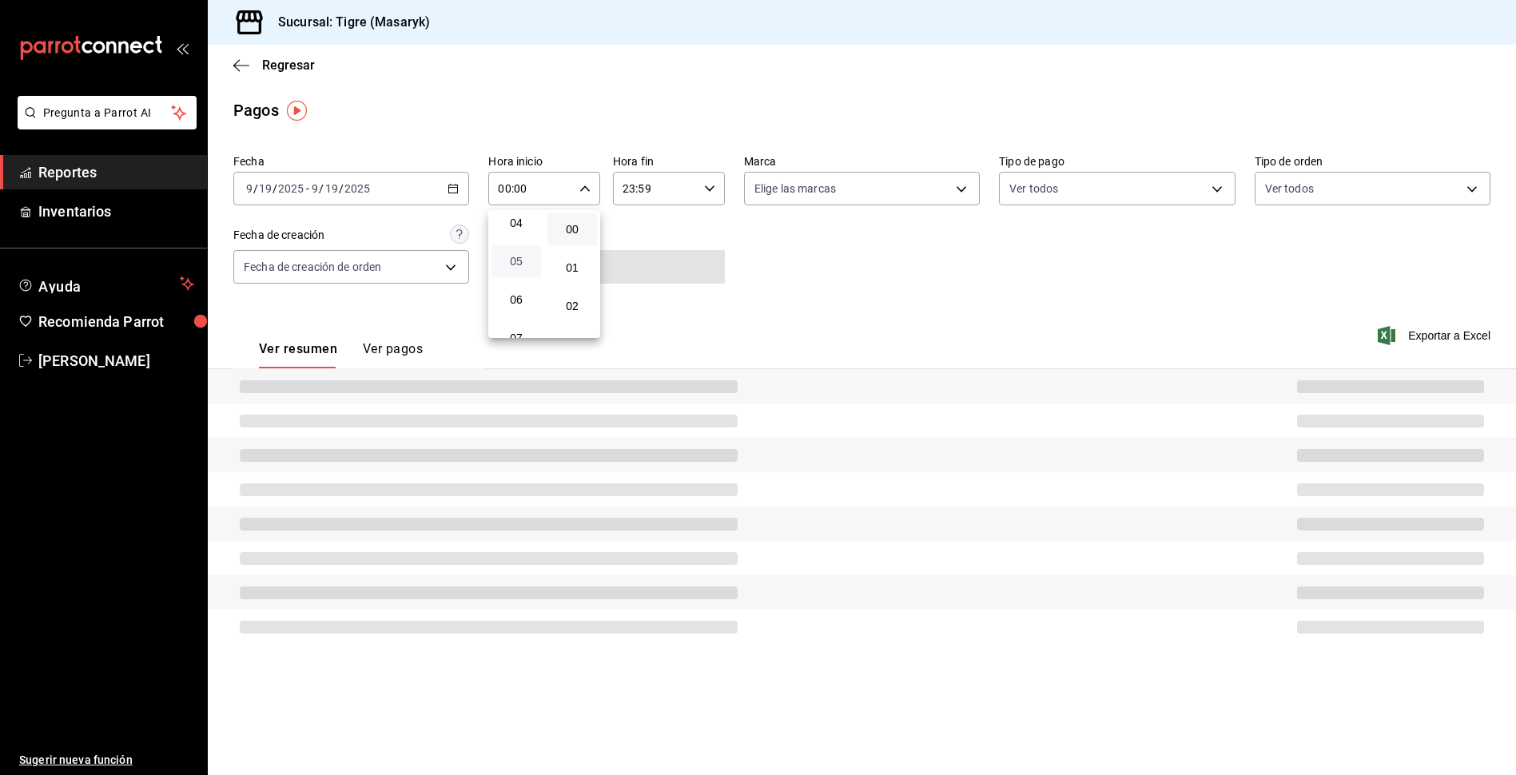
type input "05:00"
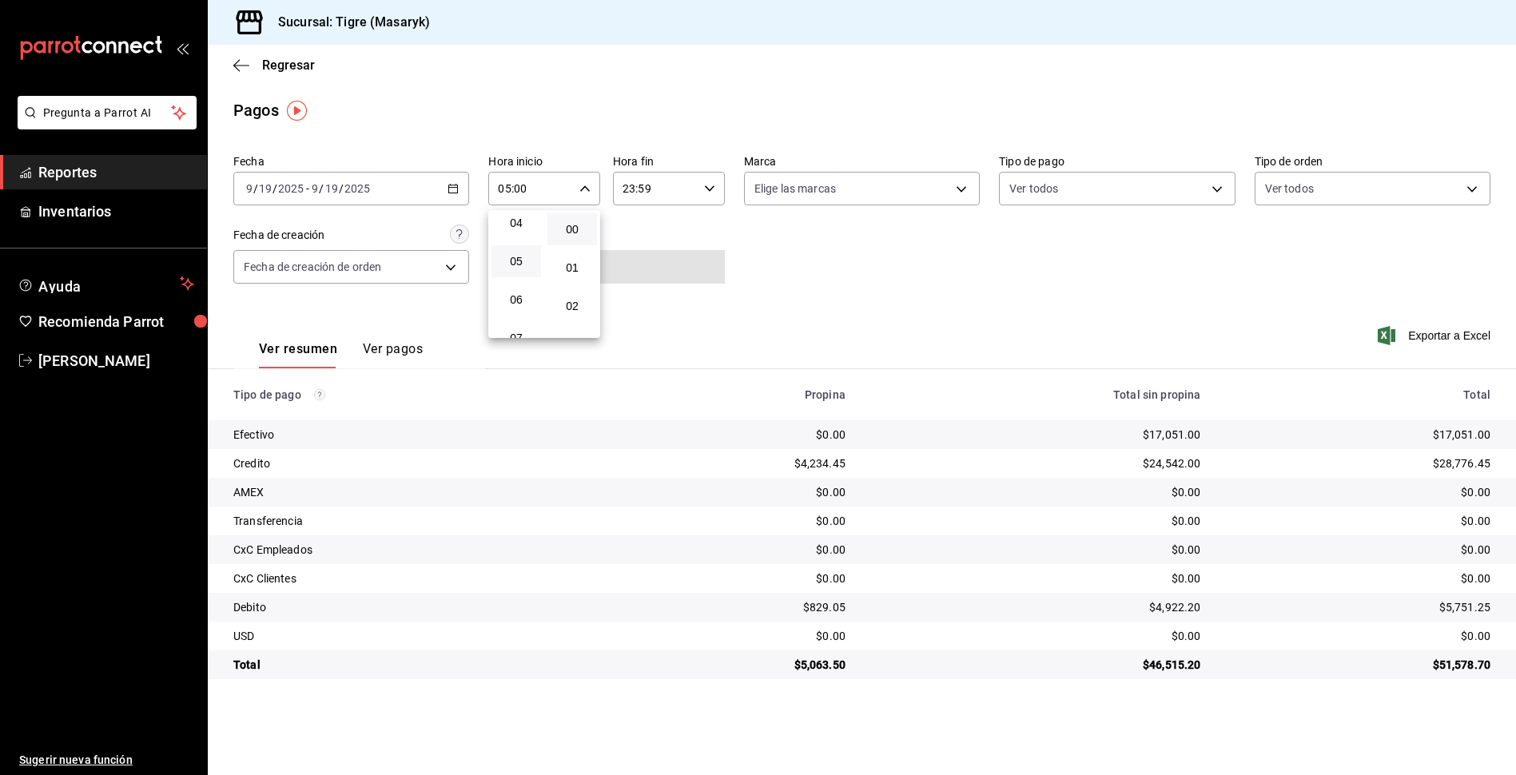
click at [1051, 308] on div at bounding box center [758, 387] width 1516 height 775
